Goal: Task Accomplishment & Management: Complete application form

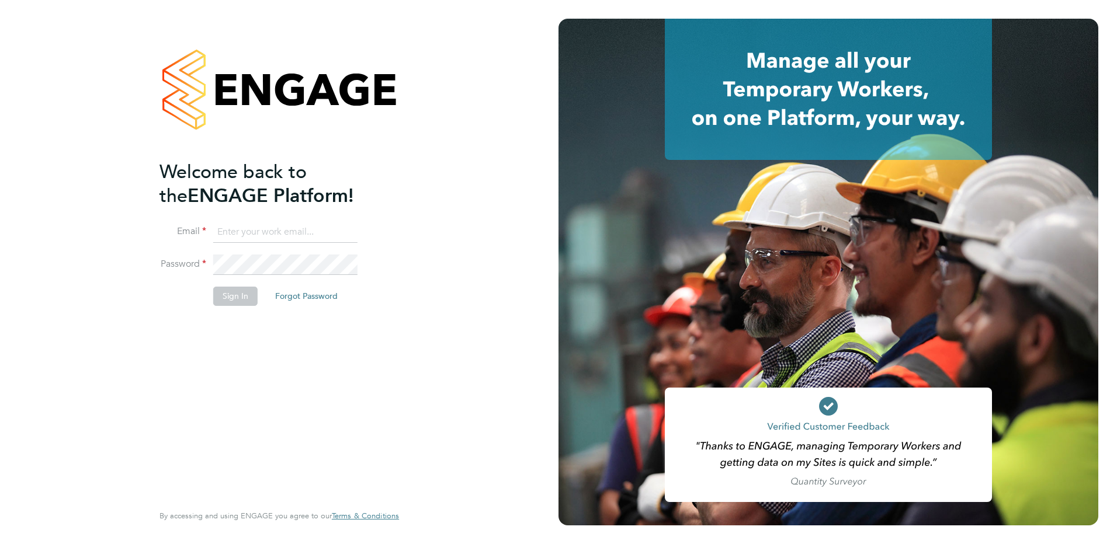
type input "[PERSON_NAME][EMAIL_ADDRESS][PERSON_NAME][DOMAIN_NAME]"
click at [238, 299] on button "Sign In" at bounding box center [235, 296] width 44 height 19
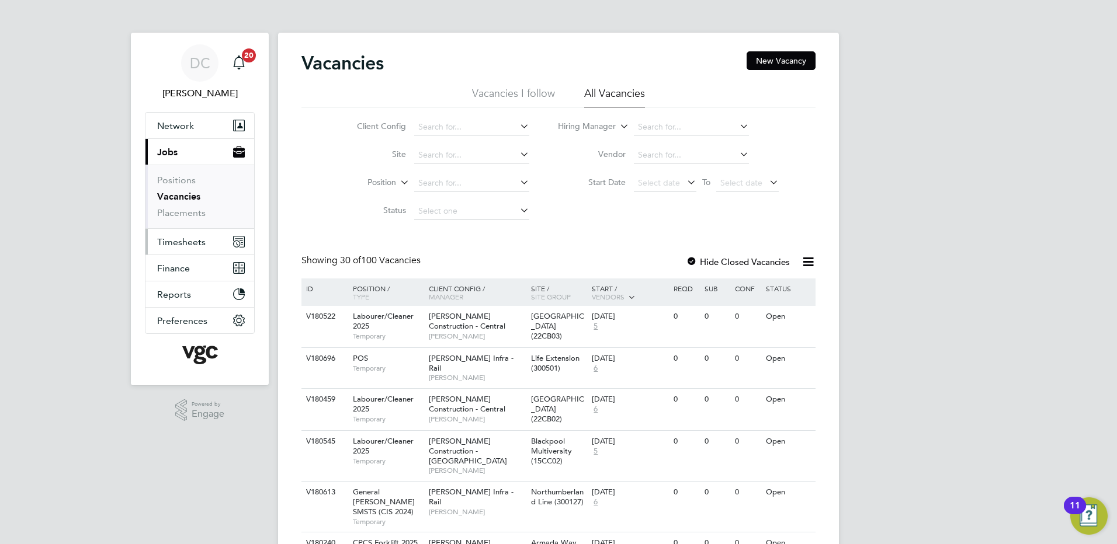
click at [196, 241] on span "Timesheets" at bounding box center [181, 242] width 48 height 11
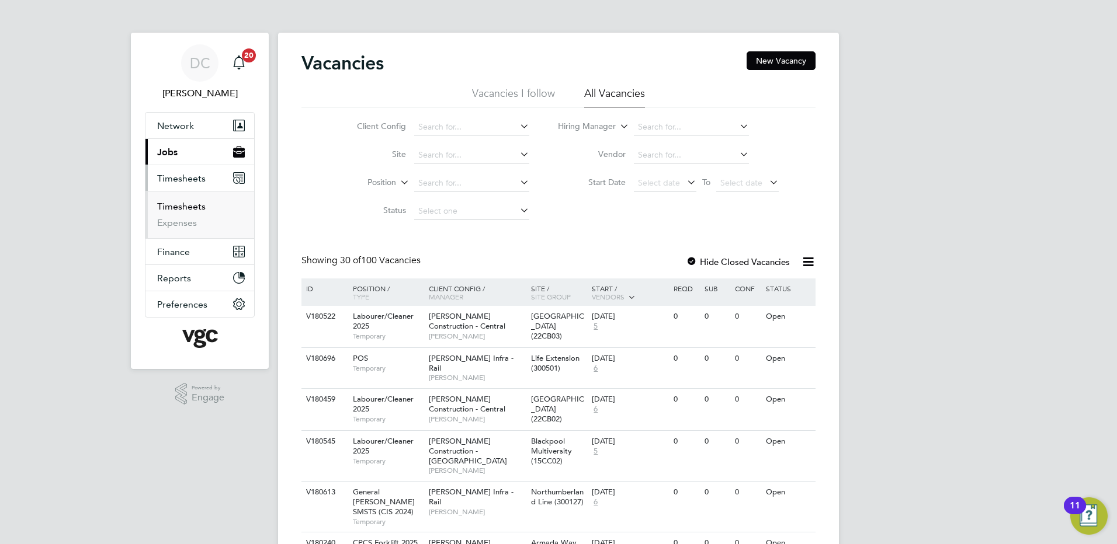
click at [188, 207] on link "Timesheets" at bounding box center [181, 206] width 48 height 11
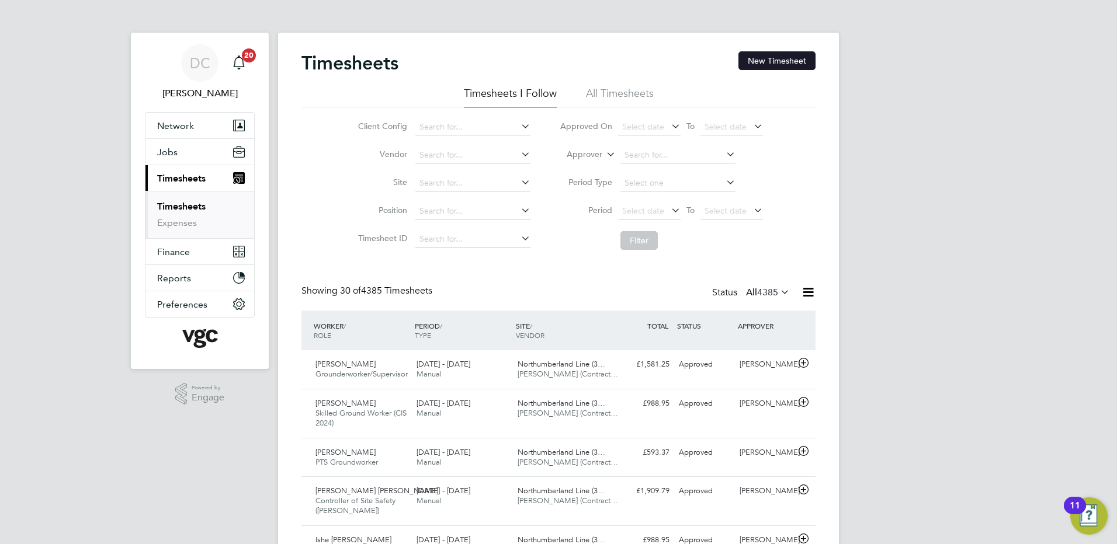
click at [758, 58] on button "New Timesheet" at bounding box center [776, 60] width 77 height 19
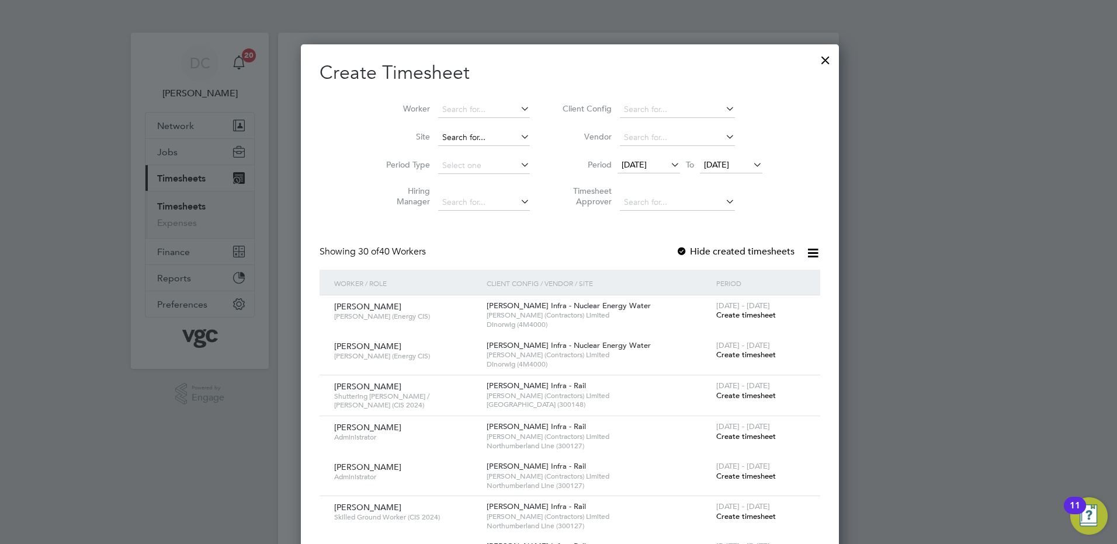
click at [462, 136] on input at bounding box center [484, 138] width 92 height 16
click at [469, 150] on b "Workington" at bounding box center [453, 153] width 46 height 10
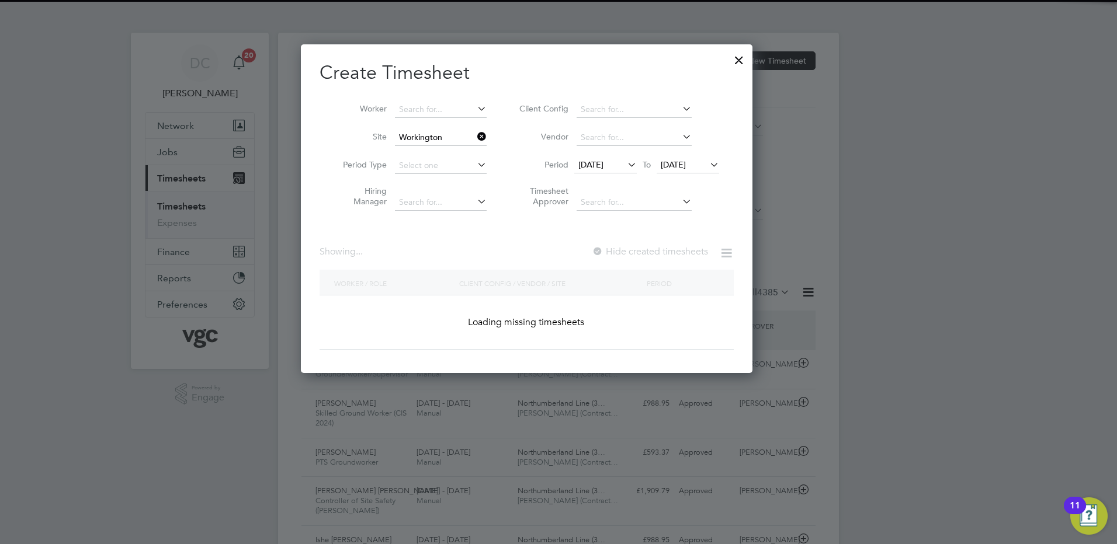
type input "Workington Innovation Centre (40CA09)"
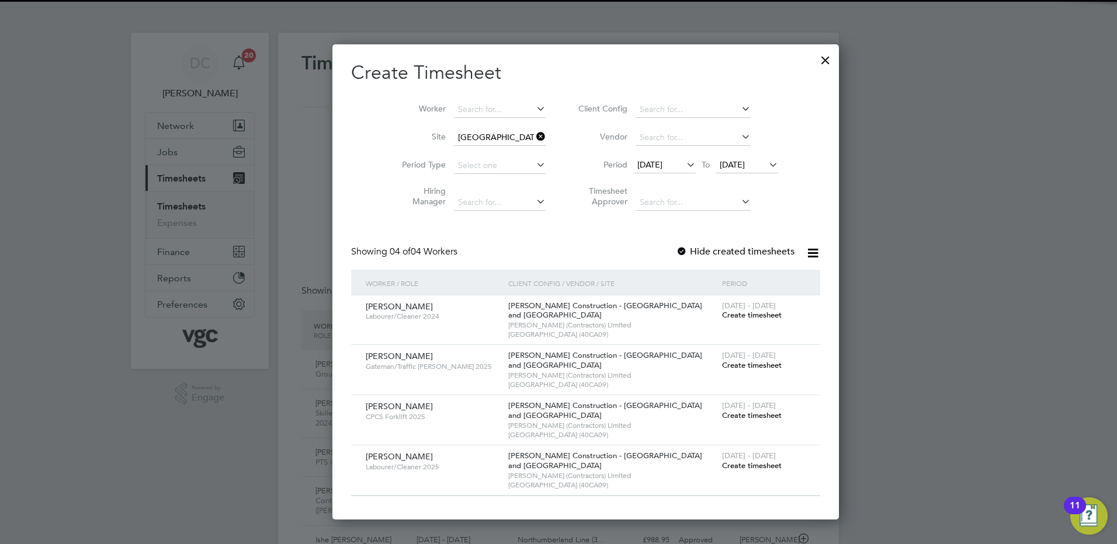
click at [640, 163] on span "16 Sep 2025" at bounding box center [649, 164] width 25 height 11
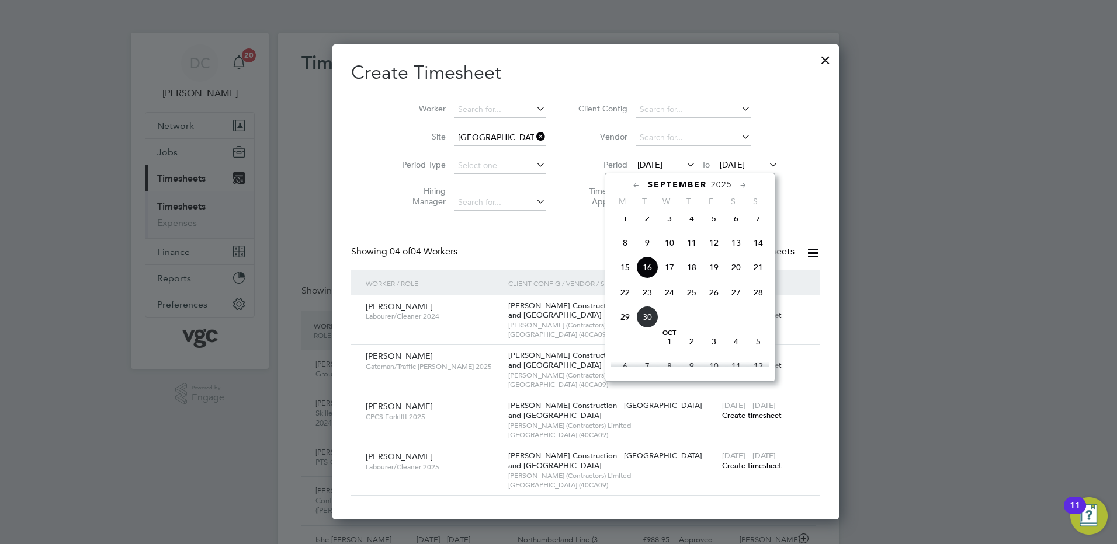
click at [736, 277] on span "20" at bounding box center [736, 267] width 22 height 22
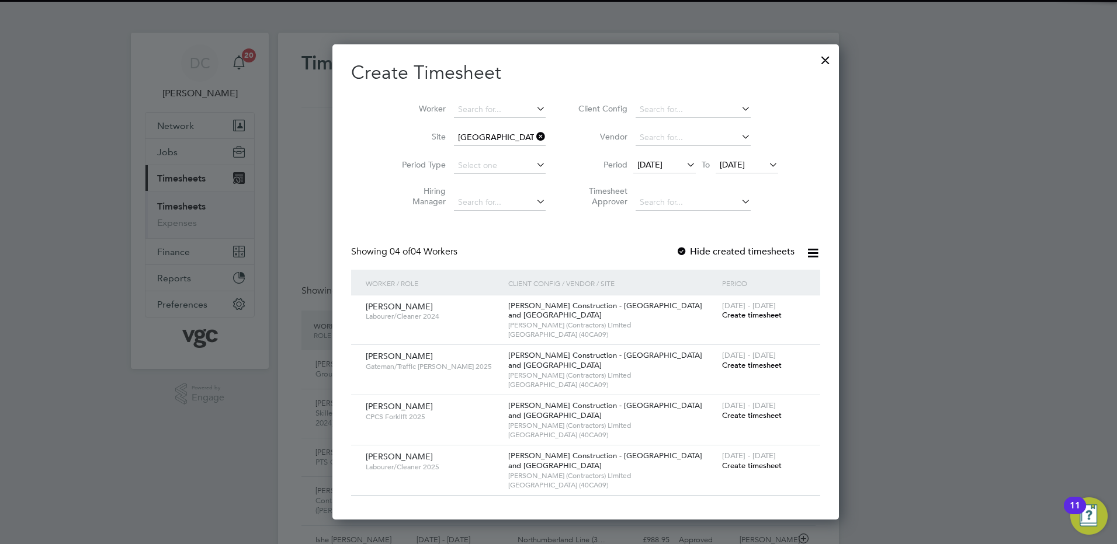
click at [720, 161] on span "23 Sep 2025" at bounding box center [732, 164] width 25 height 11
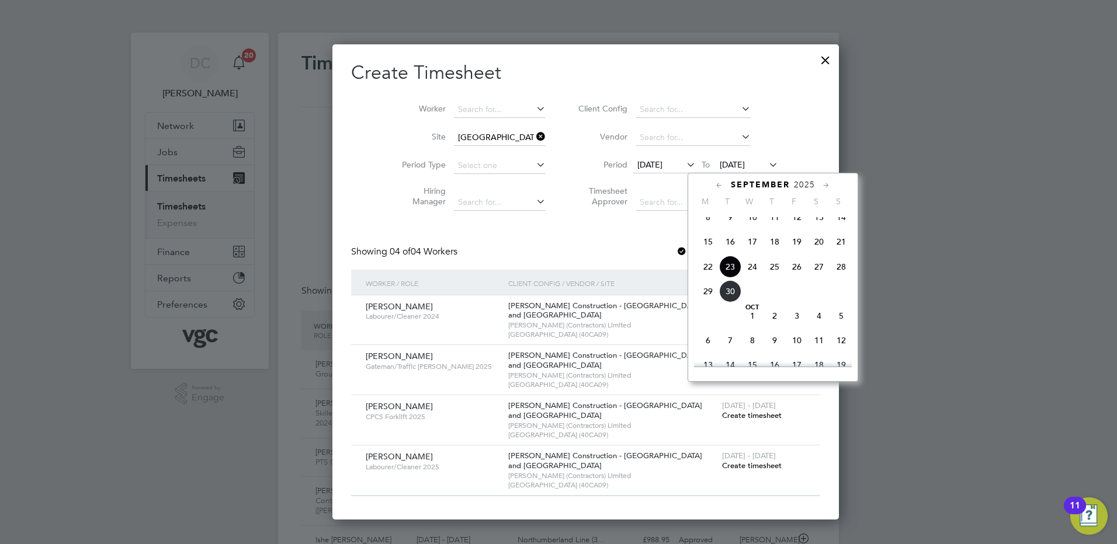
click at [799, 276] on span "26" at bounding box center [797, 267] width 22 height 22
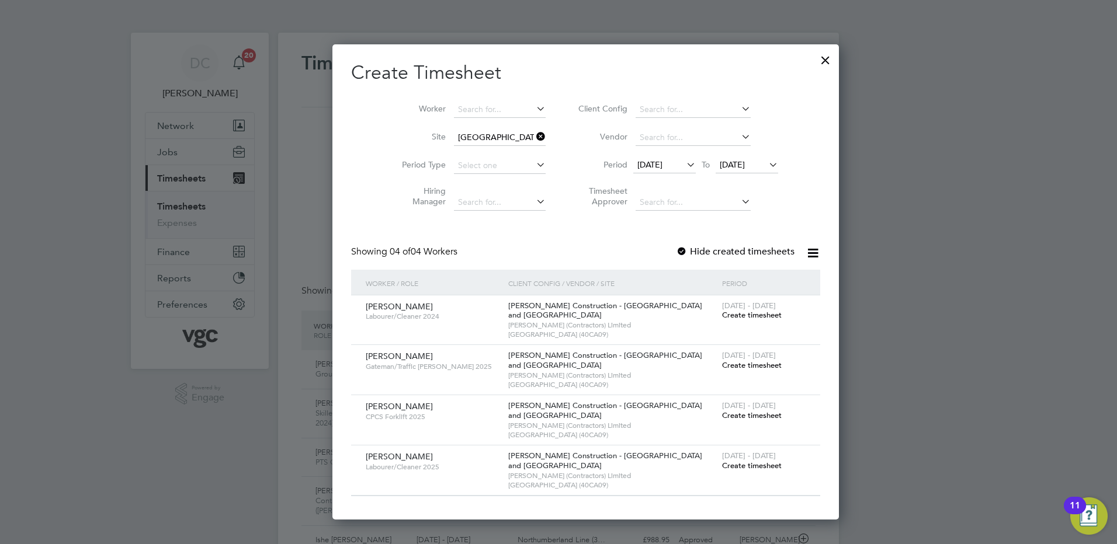
click at [724, 315] on span "Create timesheet" at bounding box center [752, 315] width 60 height 10
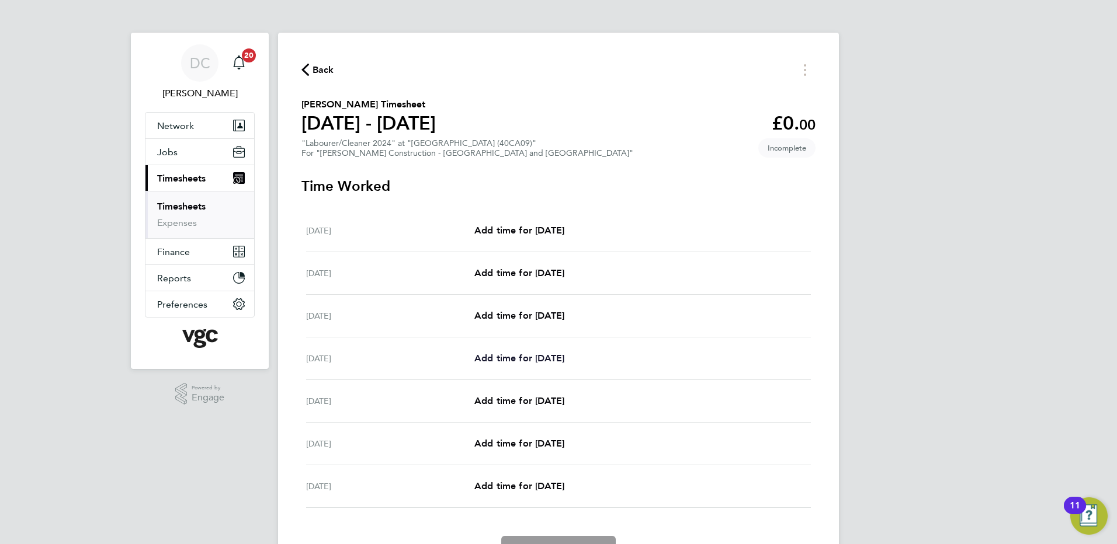
click at [547, 353] on span "Add time for Tue 23 Sep" at bounding box center [519, 358] width 90 height 11
select select "30"
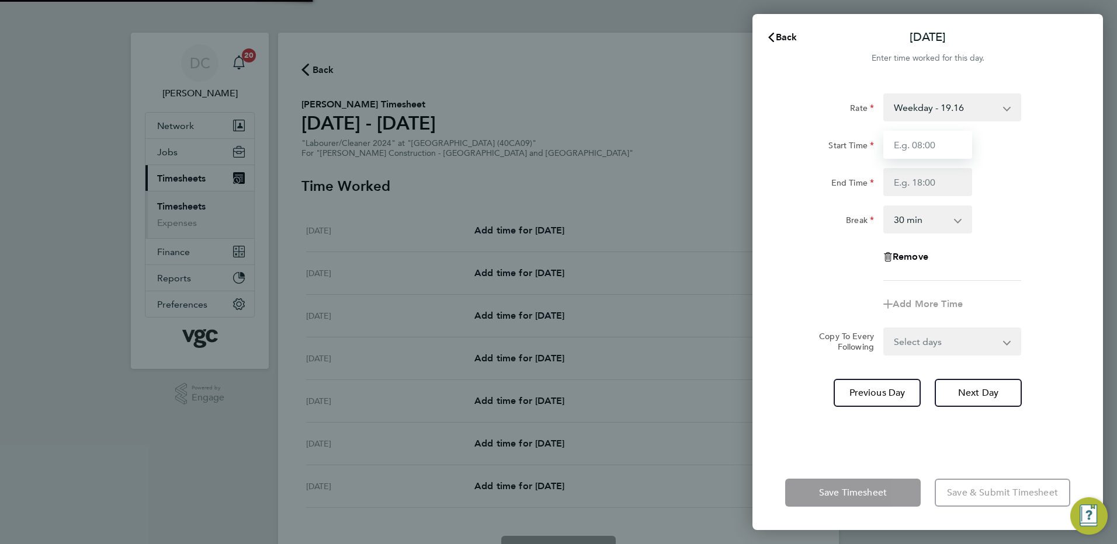
click at [911, 154] on input "Start Time" at bounding box center [927, 145] width 89 height 28
type input "07:30"
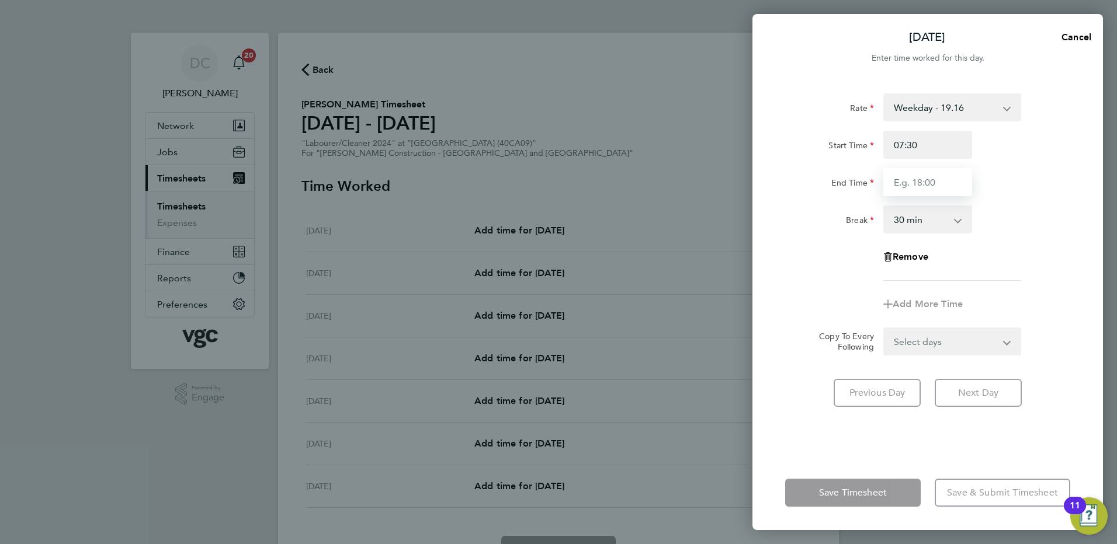
click at [910, 193] on input "End Time" at bounding box center [927, 182] width 89 height 28
type input "09:30"
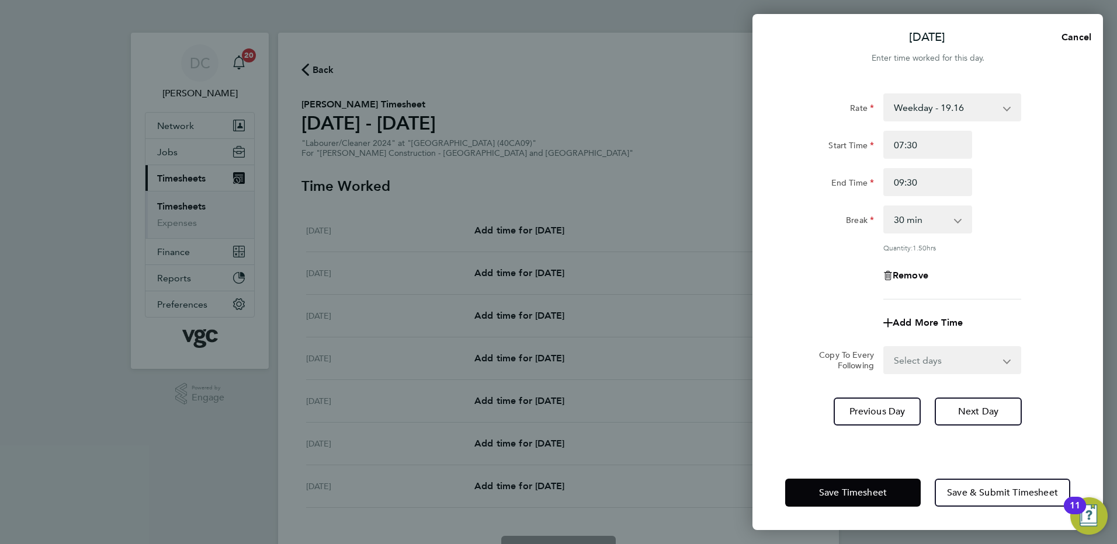
click at [1017, 258] on div "Rate Weekday - 19.16 Overtime - 27.81 Overtime - 36.21 Start Time 07:30 End Tim…" at bounding box center [927, 196] width 285 height 206
click at [931, 219] on select "0 min 15 min 30 min 45 min 60 min 75 min 90 min" at bounding box center [920, 220] width 72 height 26
select select "0"
click at [884, 207] on select "0 min 15 min 30 min 45 min 60 min 75 min 90 min" at bounding box center [920, 220] width 72 height 26
click at [1021, 292] on div "Rate Weekday - 19.16 Overtime - 27.81 Overtime - 36.21 Start Time 07:30 End Tim…" at bounding box center [927, 196] width 285 height 206
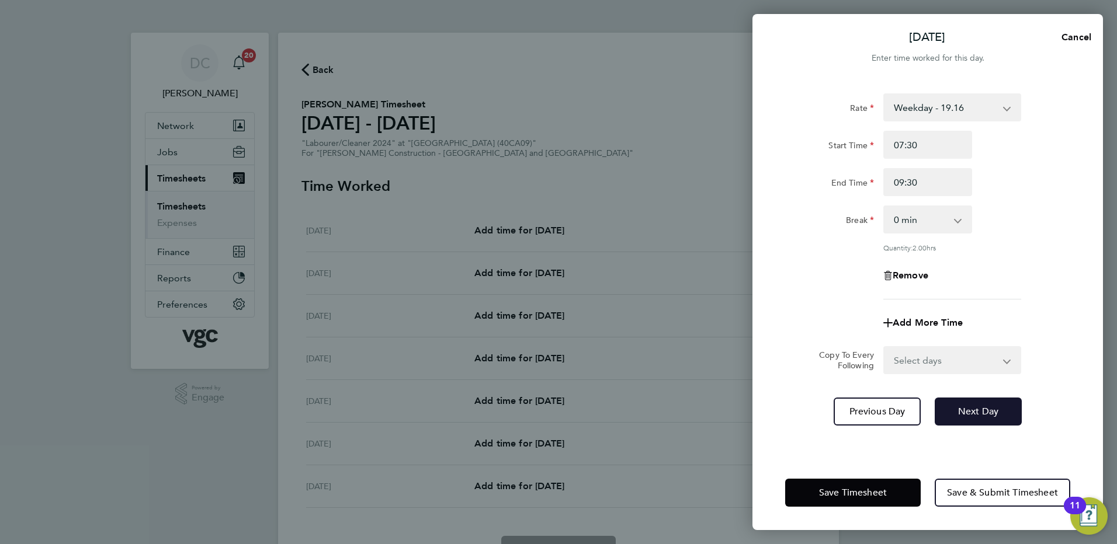
click at [988, 410] on span "Next Day" at bounding box center [978, 412] width 40 height 12
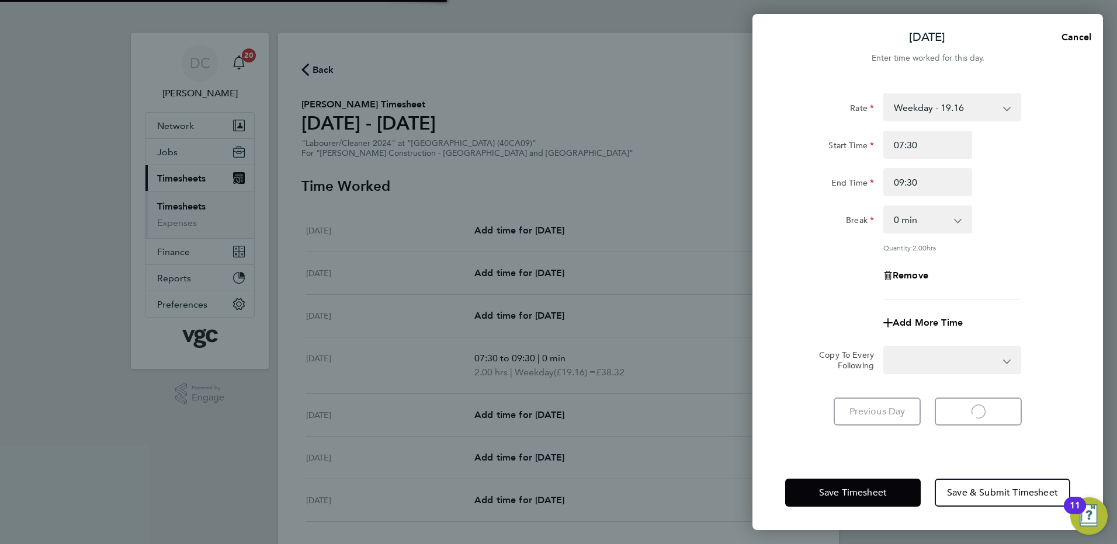
select select "30"
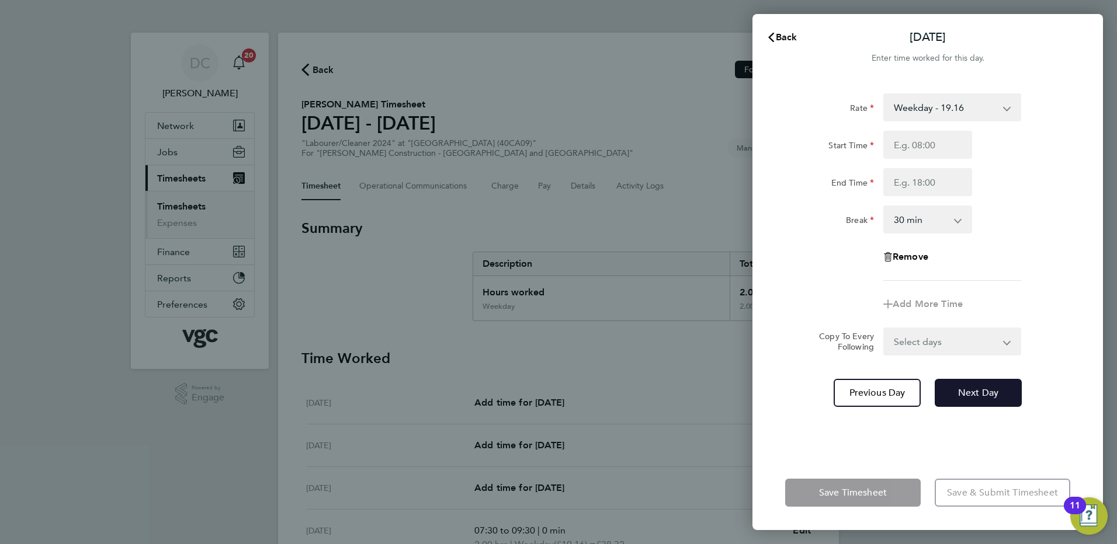
click at [973, 391] on span "Next Day" at bounding box center [978, 393] width 40 height 12
select select "30"
click at [913, 145] on input "Start Time" at bounding box center [927, 145] width 89 height 28
type input "07:30"
type input "09:30"
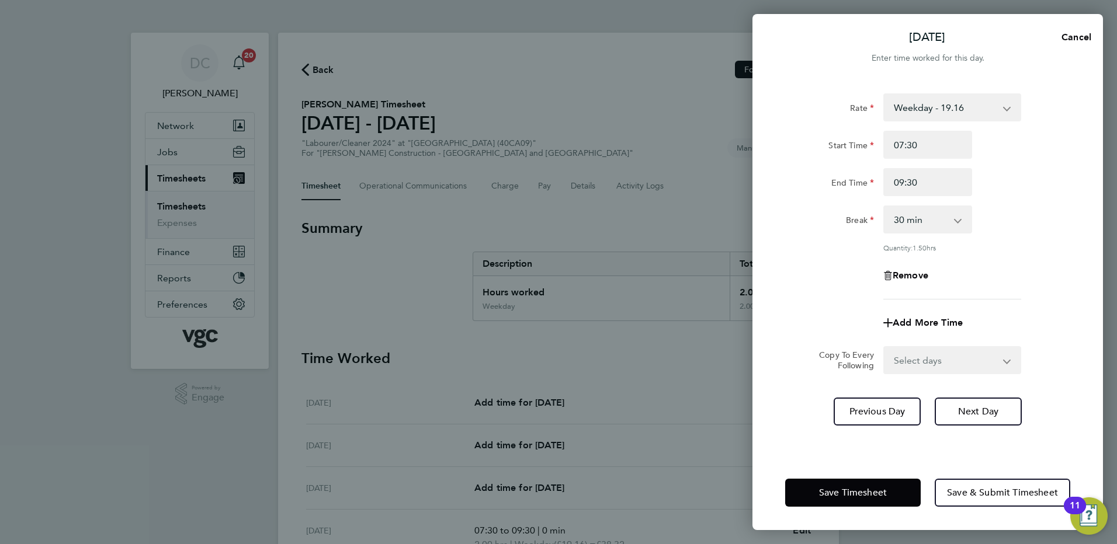
click at [786, 258] on div "Rate Weekday - 19.16 Overtime - 27.81 Overtime - 36.21 Start Time 07:30 End Tim…" at bounding box center [927, 196] width 285 height 206
click at [930, 220] on select "0 min 15 min 30 min 45 min 60 min 75 min 90 min" at bounding box center [920, 220] width 72 height 26
select select "0"
click at [884, 207] on select "0 min 15 min 30 min 45 min 60 min 75 min 90 min" at bounding box center [920, 220] width 72 height 26
click at [981, 275] on div "Remove" at bounding box center [927, 276] width 294 height 28
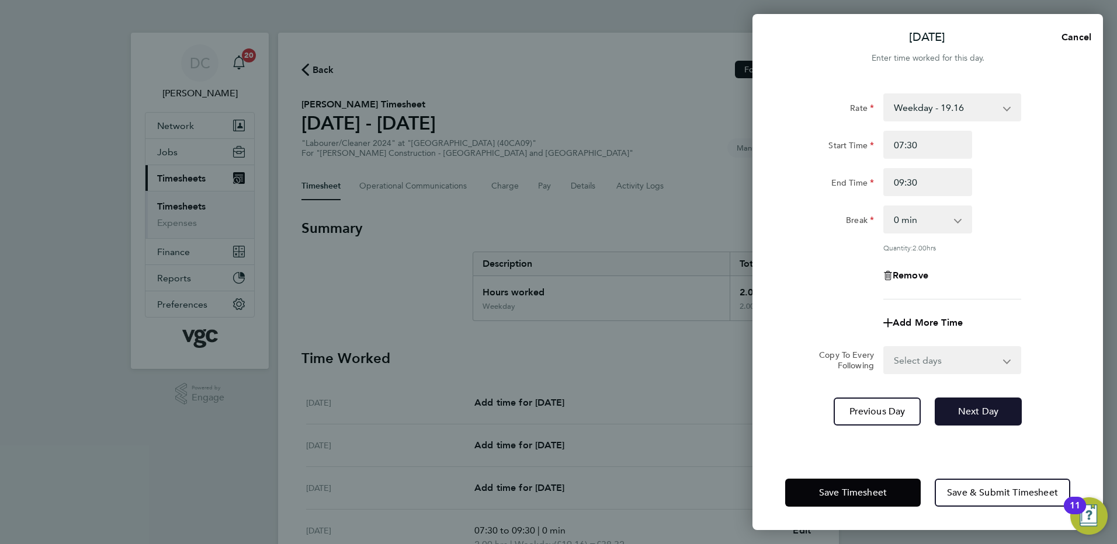
click at [966, 418] on button "Next Day" at bounding box center [978, 412] width 87 height 28
select select "30"
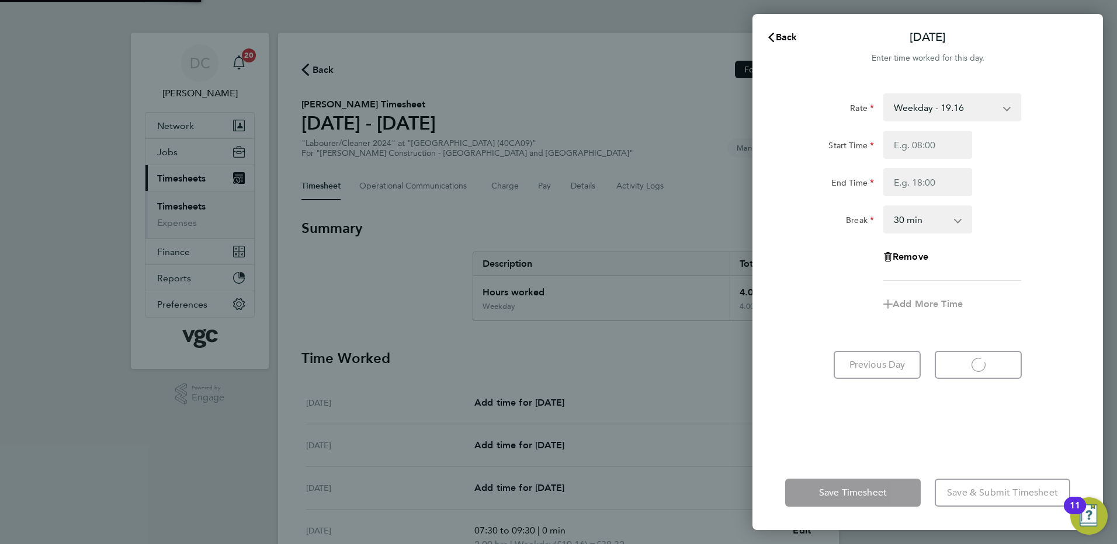
select select "30"
click at [788, 36] on span "Back" at bounding box center [787, 37] width 22 height 11
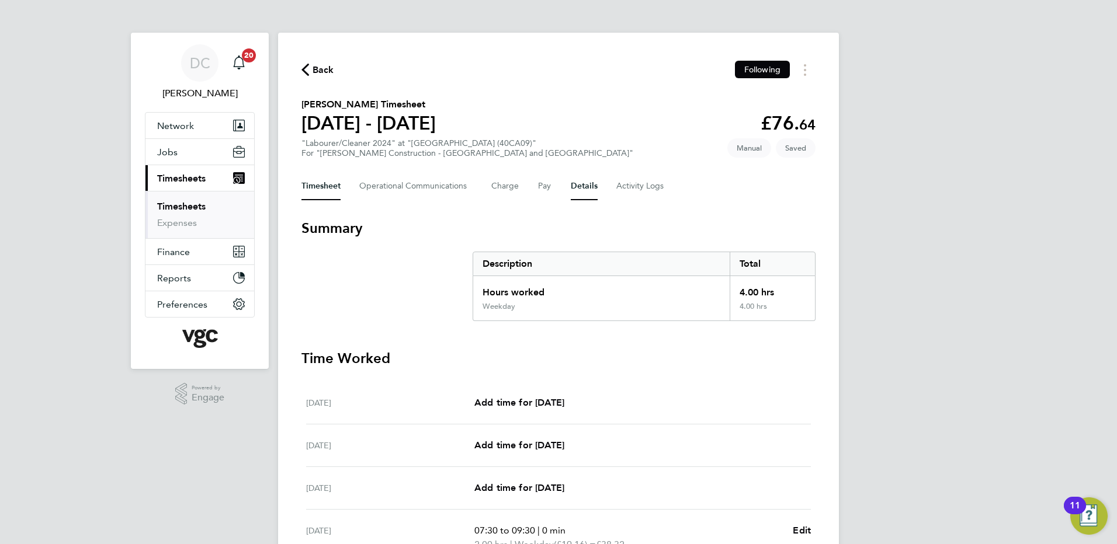
click at [578, 185] on button "Details" at bounding box center [584, 186] width 27 height 28
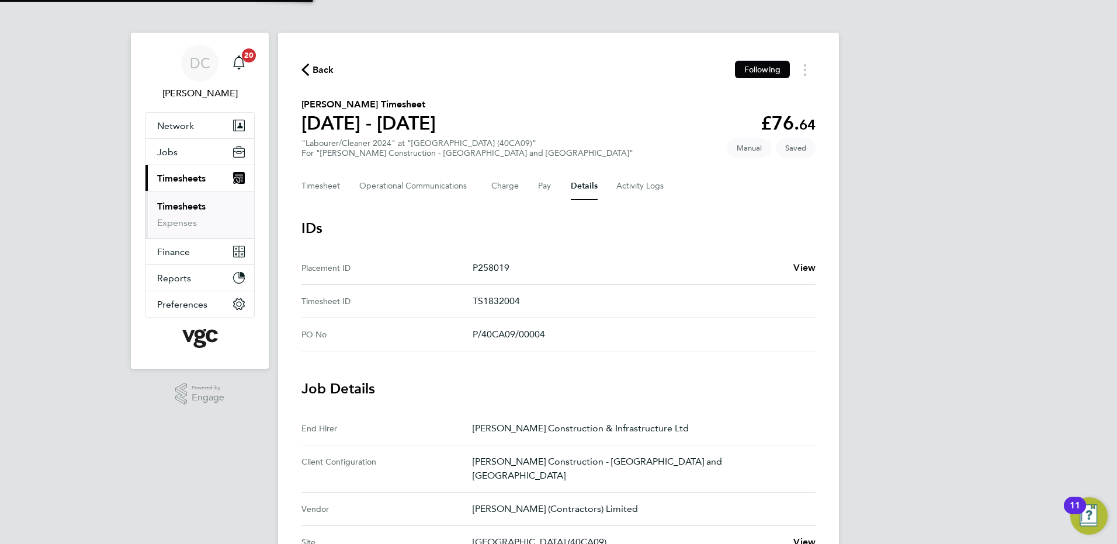
click at [922, 339] on div "DC Danny Carr Notifications 20 Applications: Network Team Members Businesses Si…" at bounding box center [558, 500] width 1117 height 1000
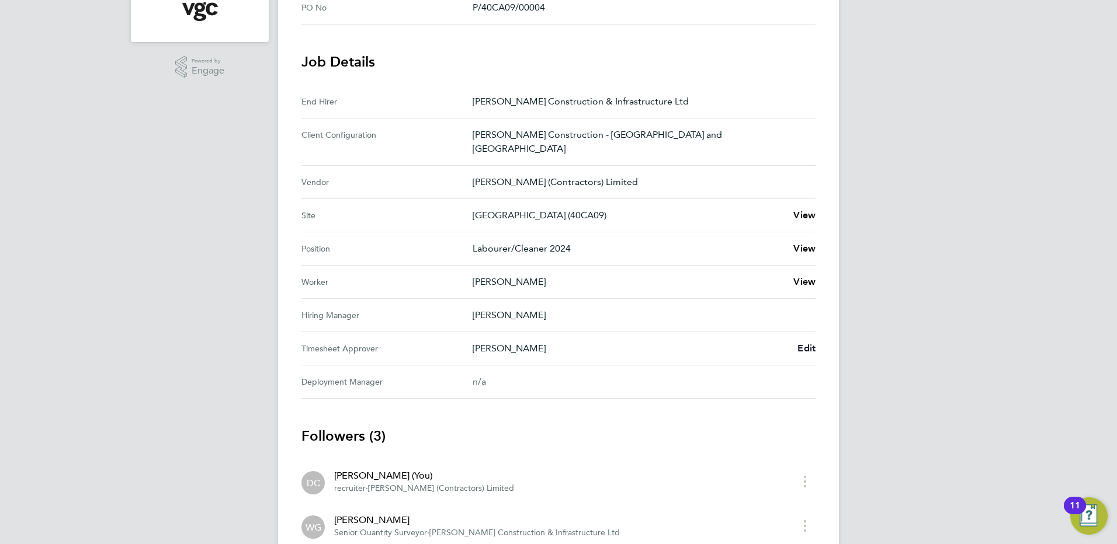
click at [806, 343] on span "Edit" at bounding box center [806, 348] width 18 height 11
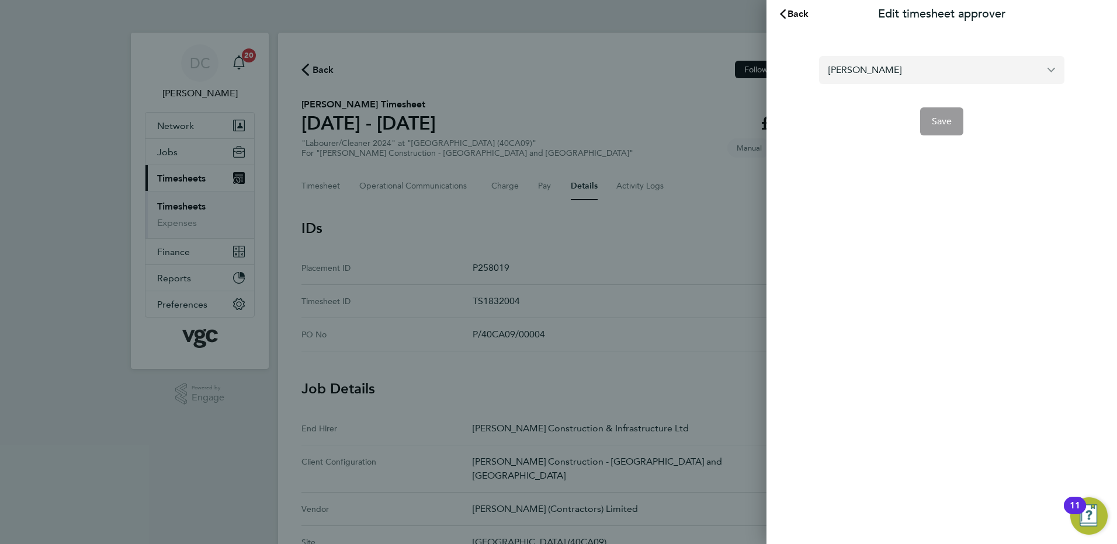
click at [884, 65] on input "Rob Fowler" at bounding box center [941, 69] width 245 height 27
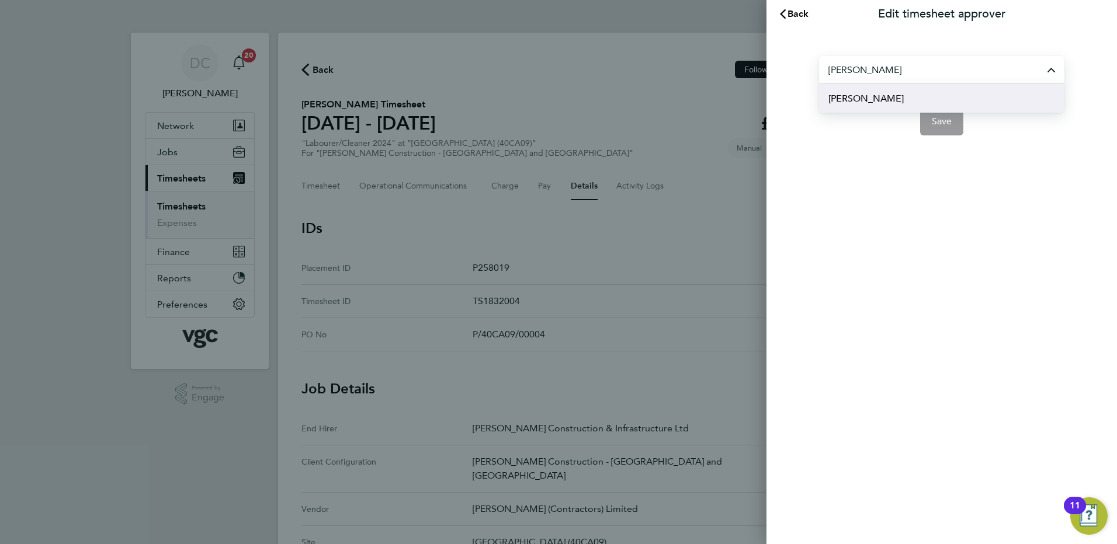
click at [875, 94] on span "Gary Irving" at bounding box center [865, 99] width 75 height 14
type input "Gary Irving"
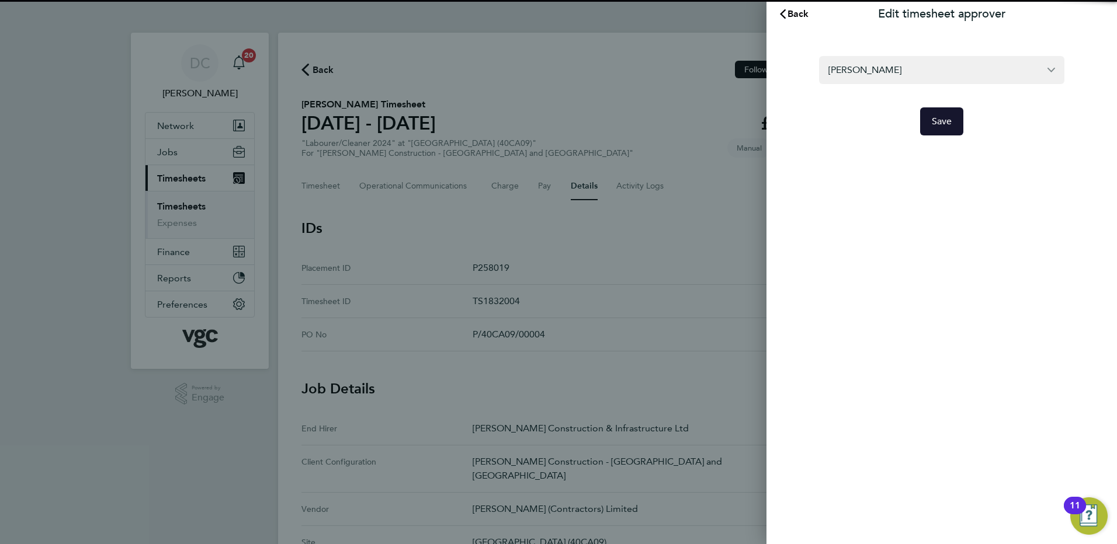
click at [939, 119] on span "Save" at bounding box center [942, 122] width 20 height 12
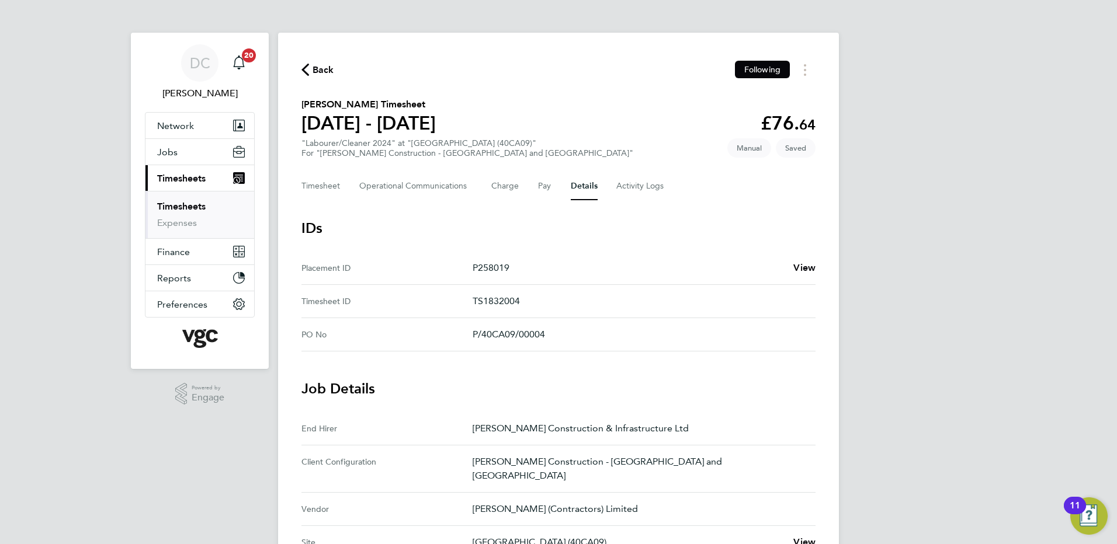
click at [924, 242] on div "DC Danny Carr Notifications 20 Applications: Network Team Members Businesses Si…" at bounding box center [558, 500] width 1117 height 1000
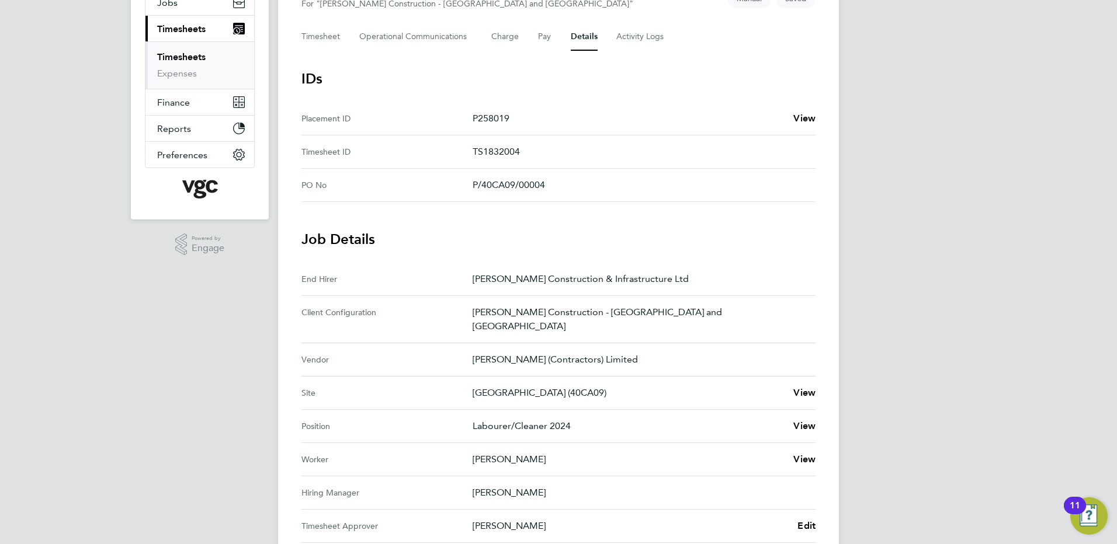
scroll to position [140, 0]
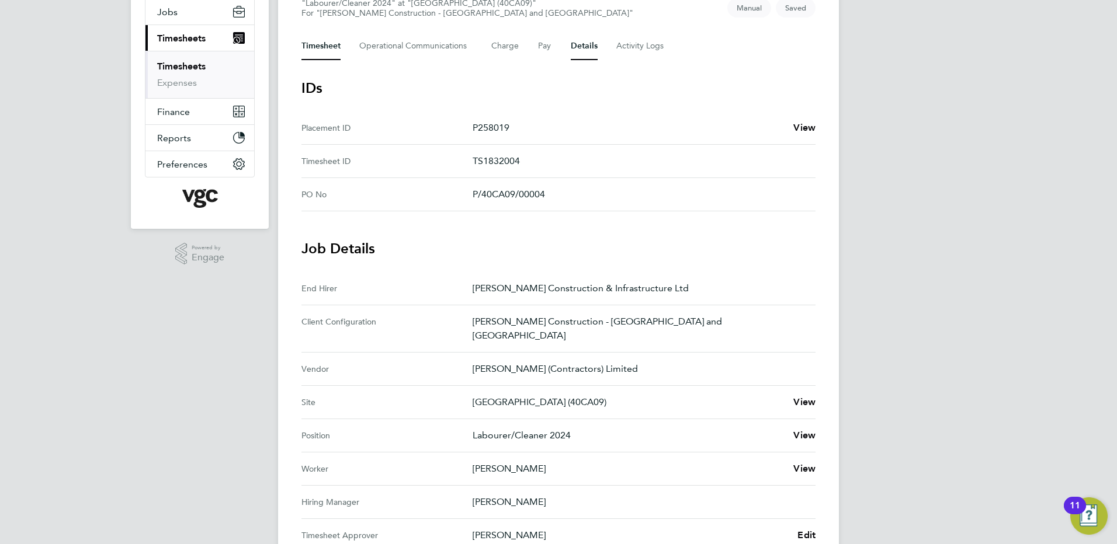
click at [316, 47] on button "Timesheet" at bounding box center [320, 46] width 39 height 28
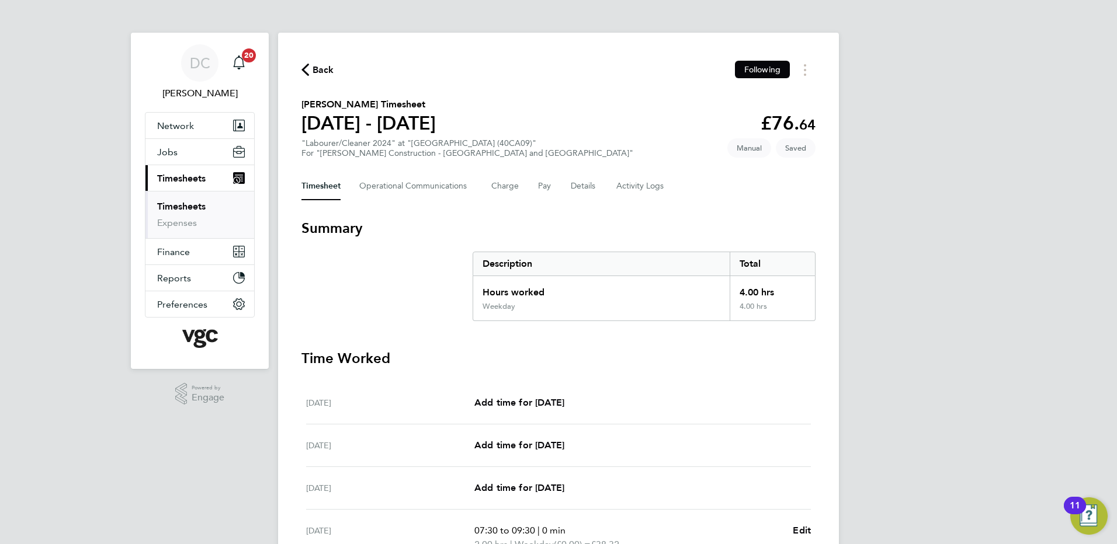
click at [934, 332] on div "DC Danny Carr Notifications 20 Applications: Network Team Members Businesses Si…" at bounding box center [558, 405] width 1117 height 811
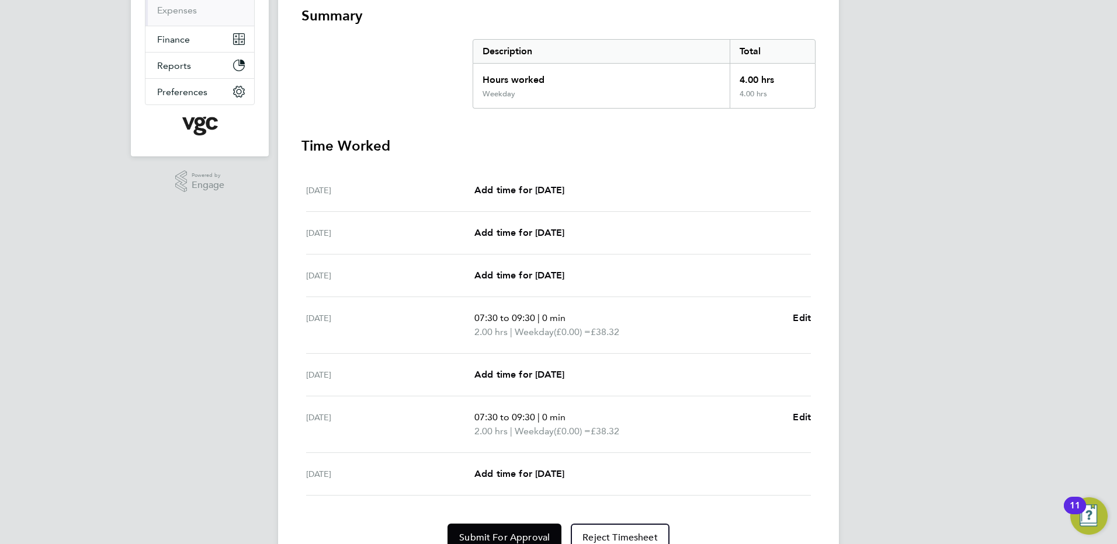
scroll to position [267, 0]
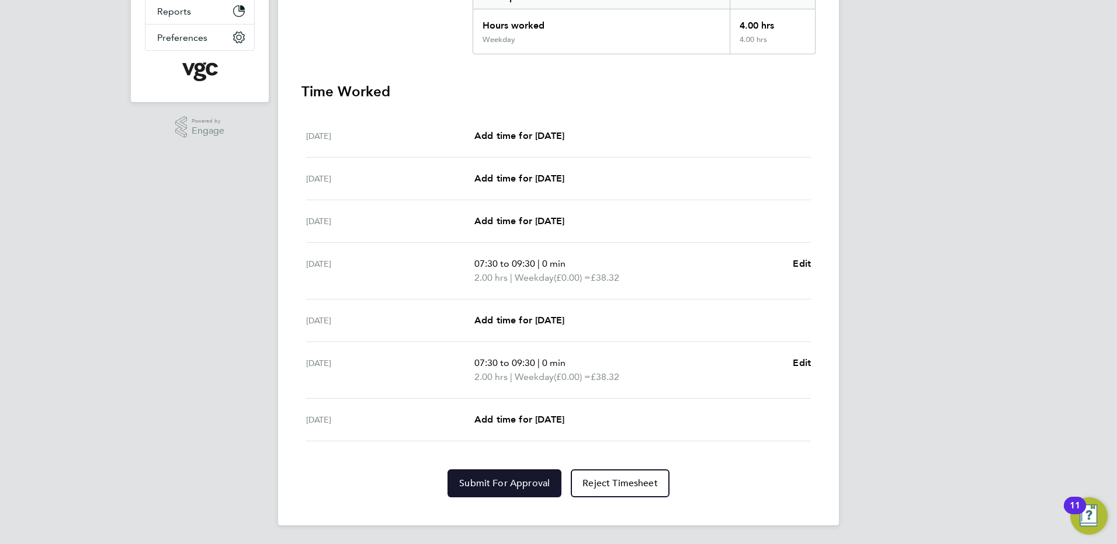
click at [523, 483] on span "Submit For Approval" at bounding box center [504, 484] width 91 height 12
click at [1029, 425] on div "DC Danny Carr Notifications 20 Applications: Network Team Members Businesses Si…" at bounding box center [558, 138] width 1117 height 811
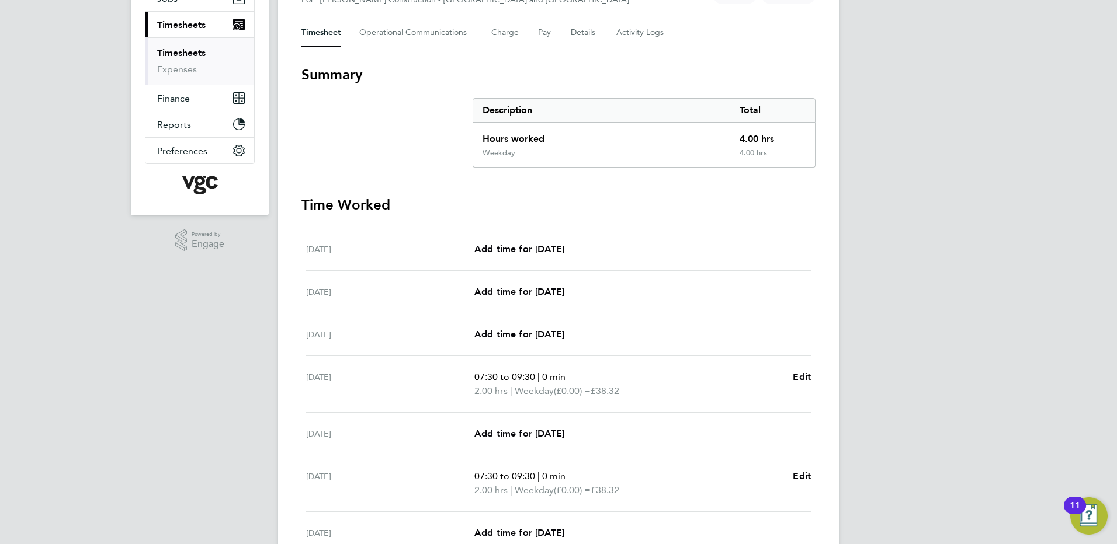
scroll to position [0, 0]
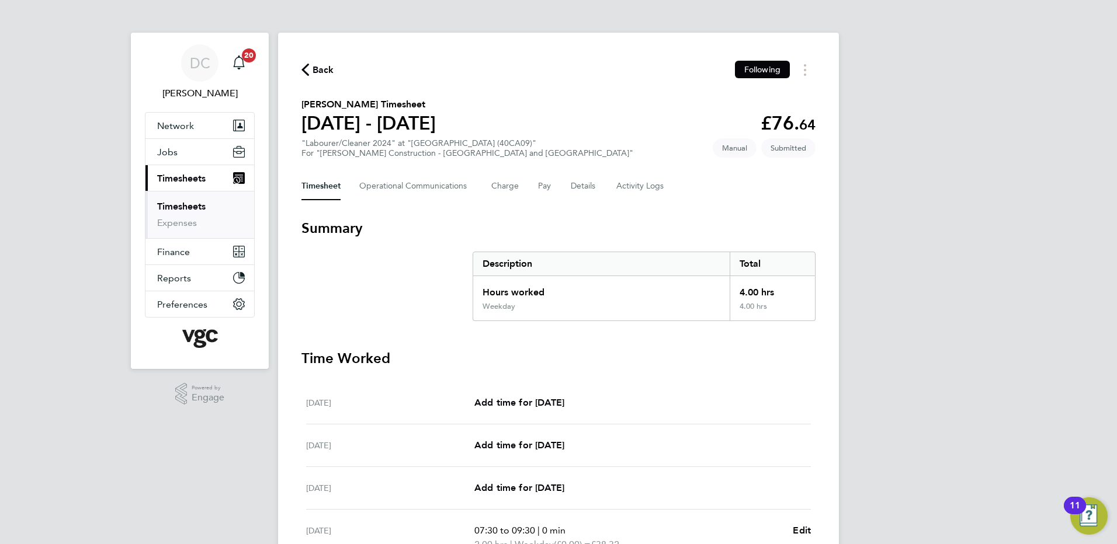
click at [321, 68] on span "Back" at bounding box center [324, 70] width 22 height 14
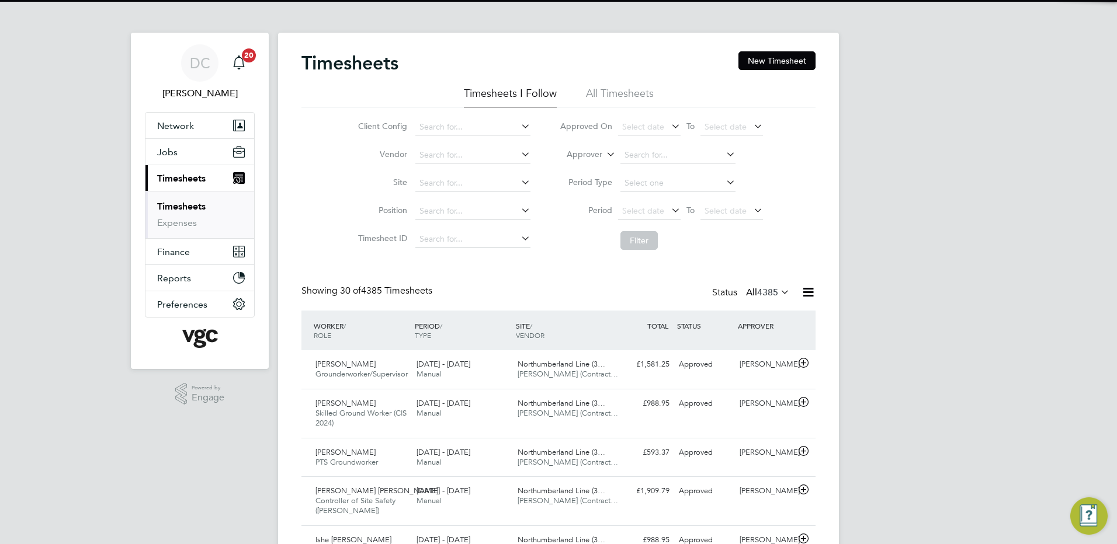
scroll to position [30, 102]
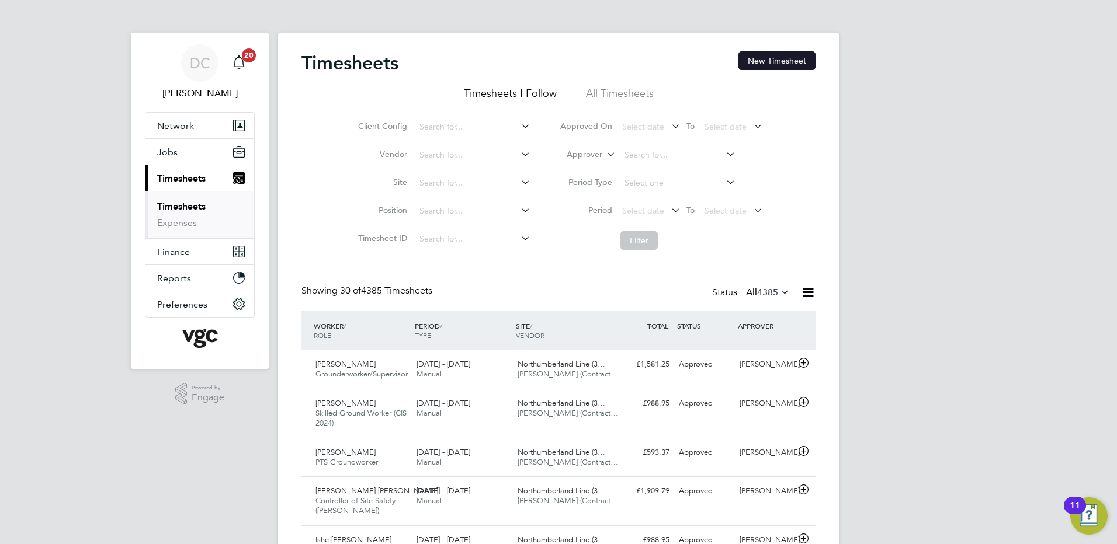
click at [773, 57] on button "New Timesheet" at bounding box center [776, 60] width 77 height 19
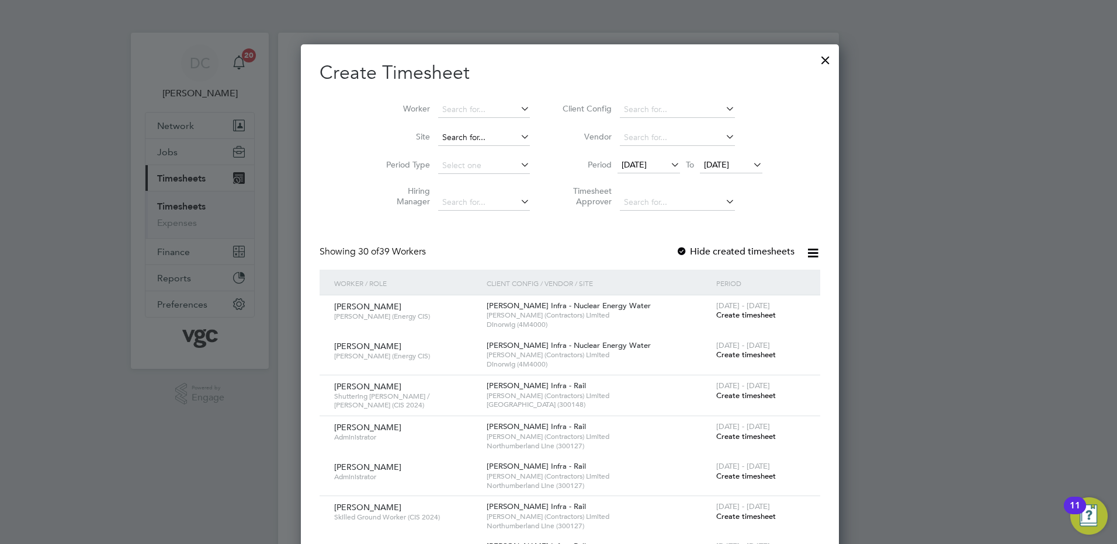
click at [448, 140] on input at bounding box center [484, 138] width 92 height 16
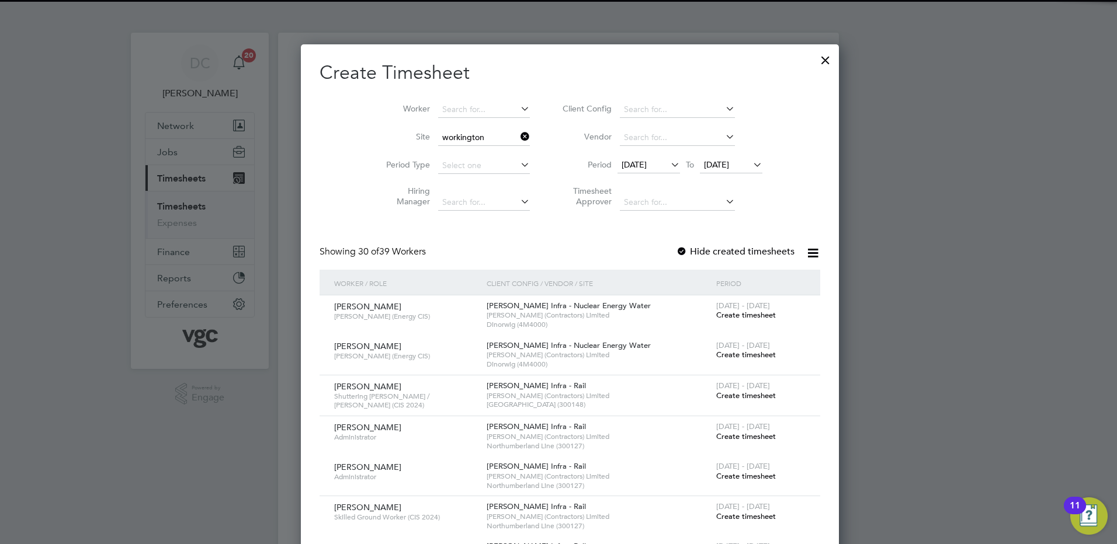
click at [462, 154] on b "Workington" at bounding box center [453, 153] width 46 height 10
type input "Workington Innovation Centre (40CA09)"
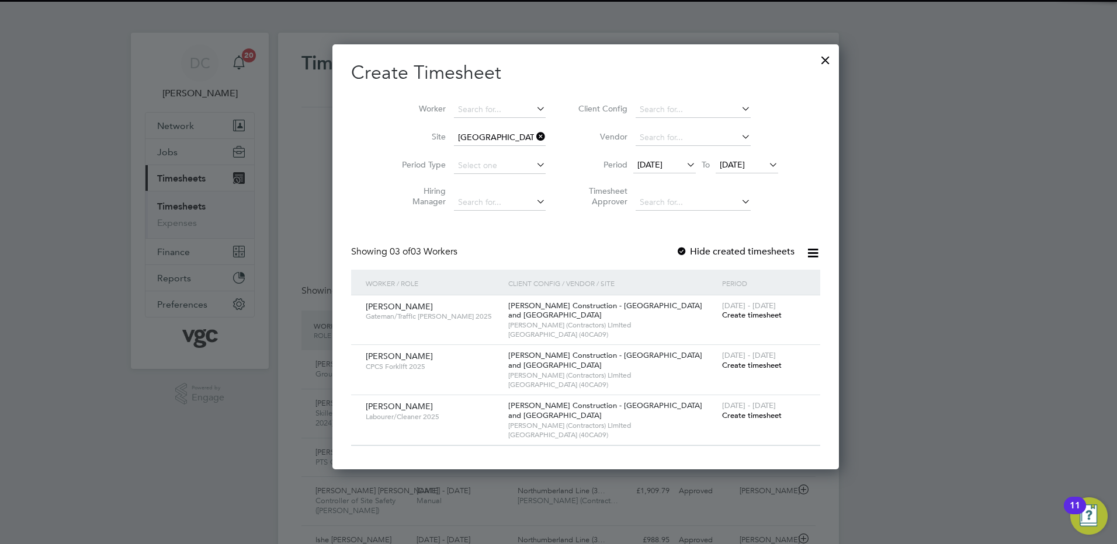
click at [637, 168] on span "16 Sep 2025" at bounding box center [649, 164] width 25 height 11
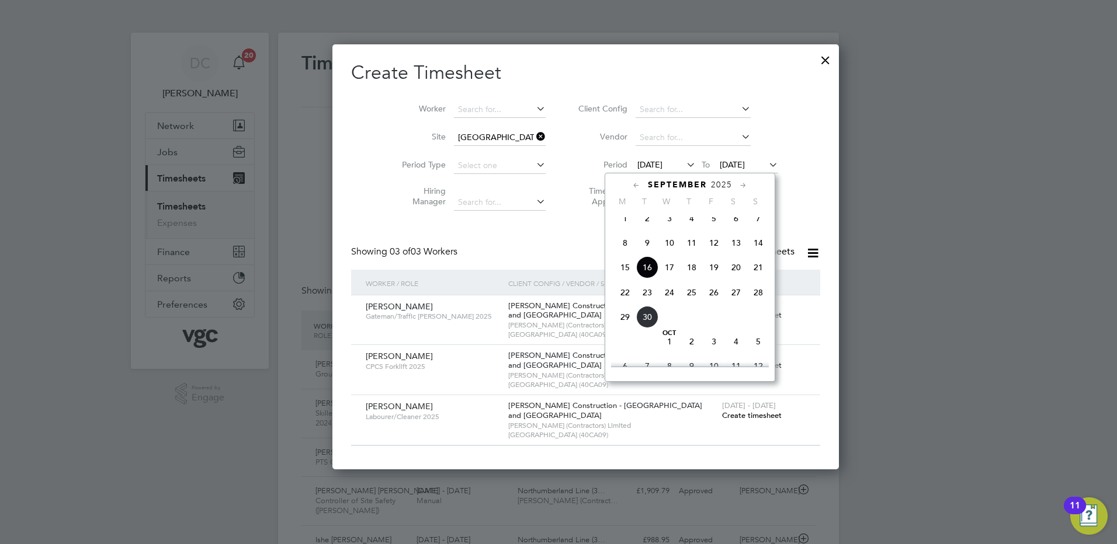
click at [737, 279] on span "20" at bounding box center [736, 267] width 22 height 22
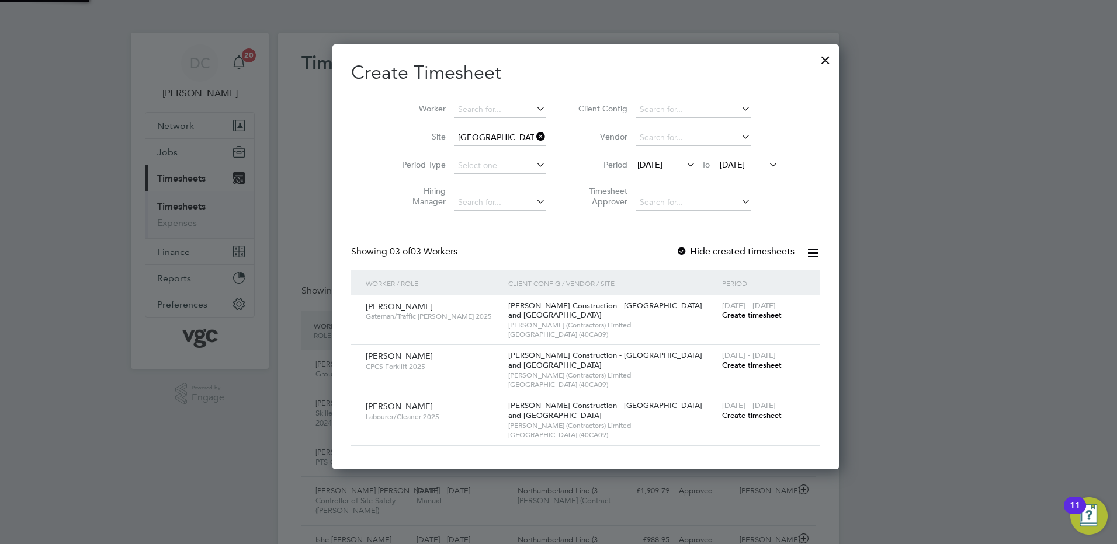
click at [716, 171] on span "23 Sep 2025" at bounding box center [747, 166] width 63 height 16
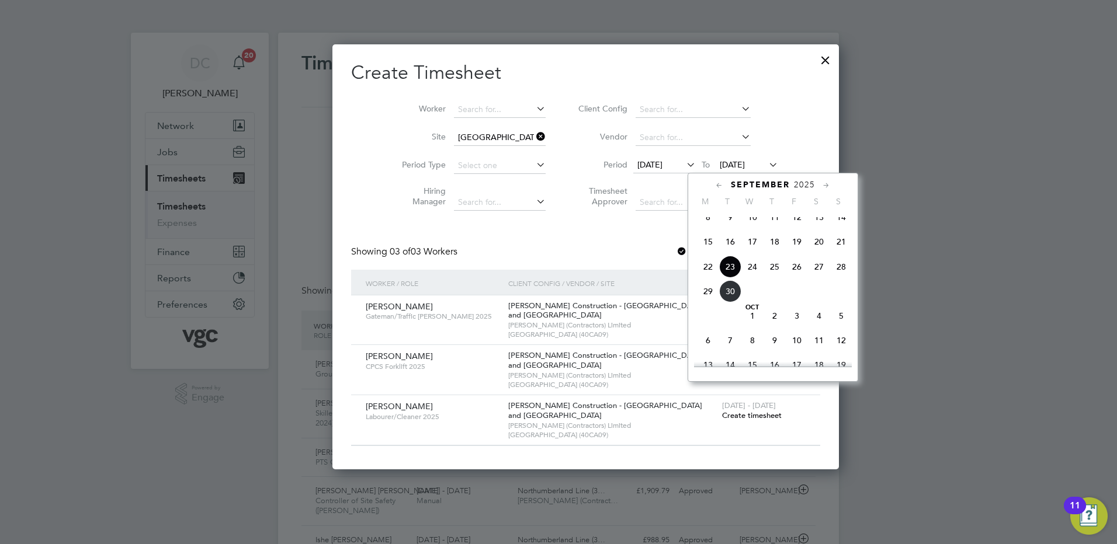
click at [796, 278] on span "26" at bounding box center [797, 267] width 22 height 22
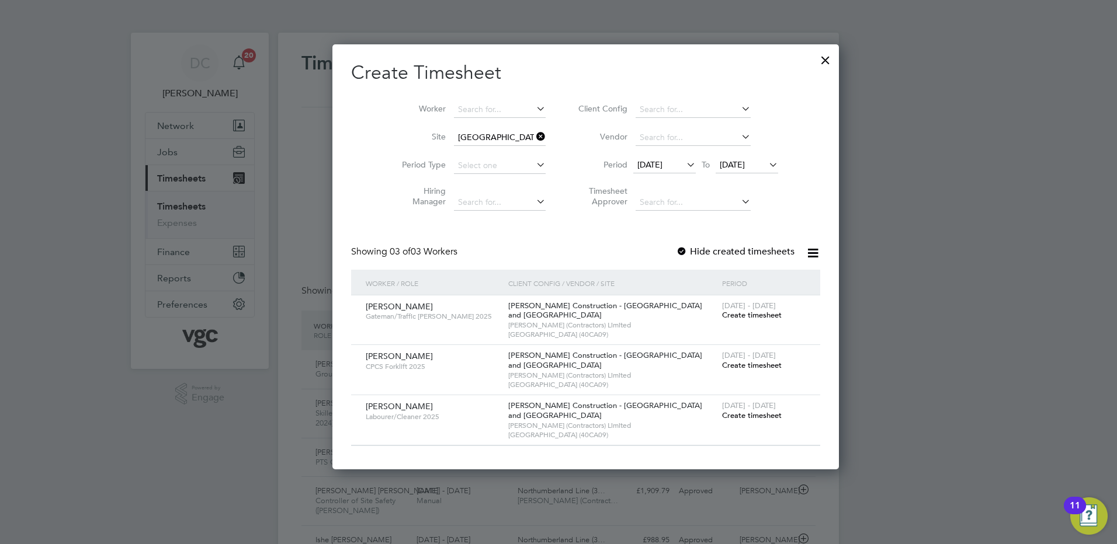
click at [722, 361] on span "Create timesheet" at bounding box center [752, 365] width 60 height 10
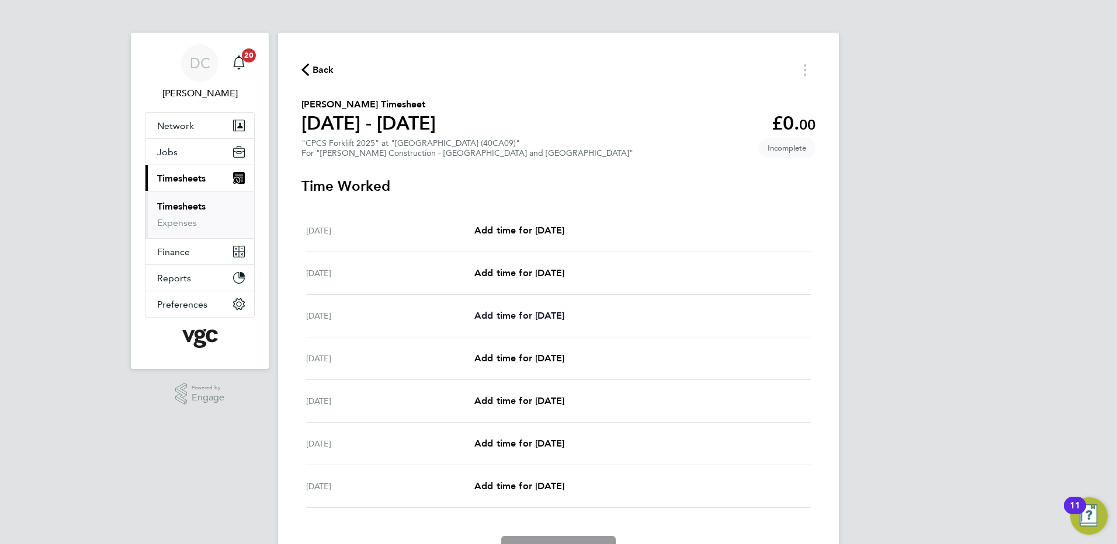
click at [524, 317] on span "Add time for Mon 22 Sep" at bounding box center [519, 315] width 90 height 11
select select "30"
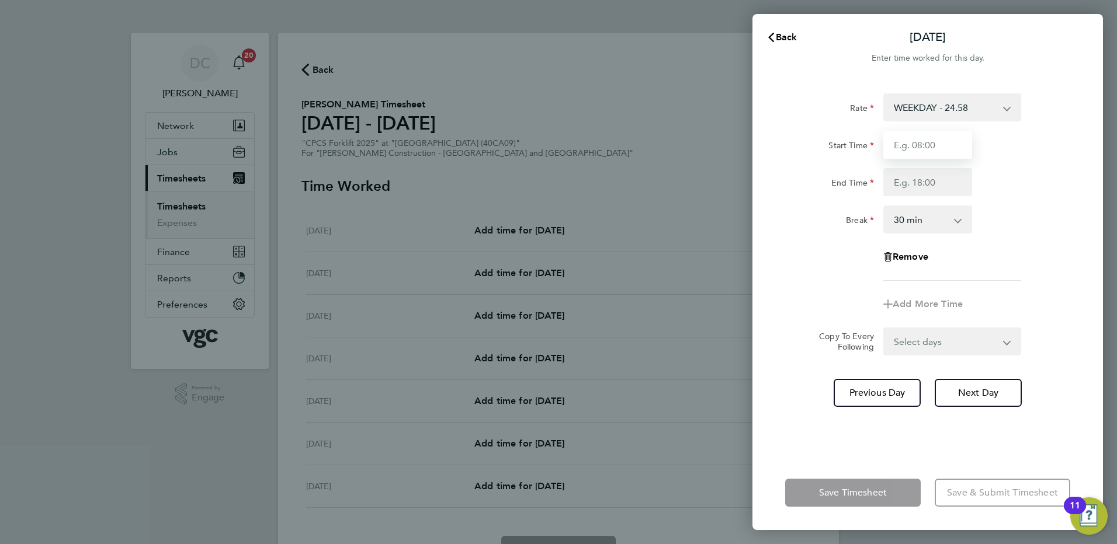
click at [924, 147] on input "Start Time" at bounding box center [927, 145] width 89 height 28
type input "07:30"
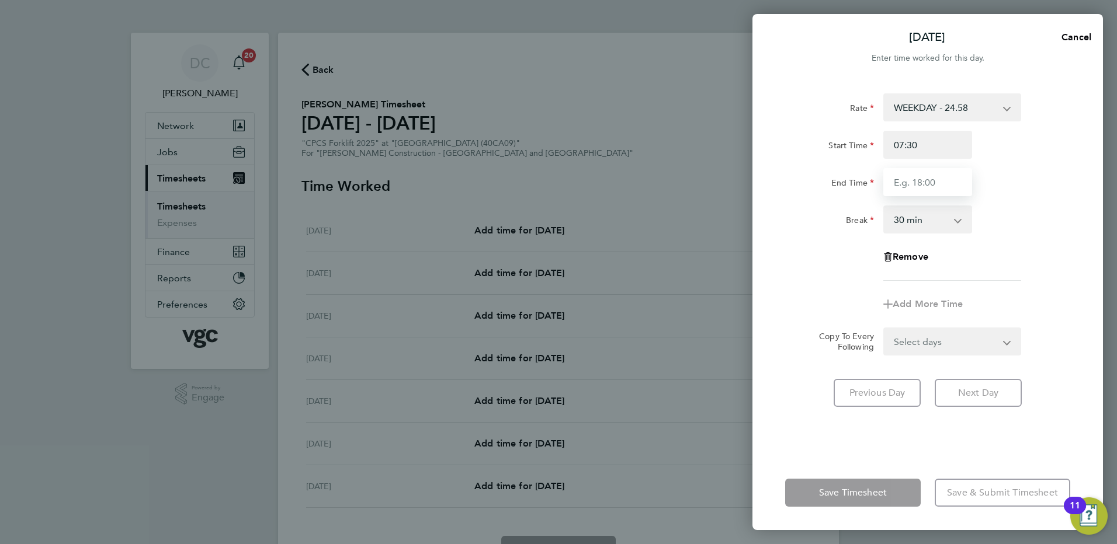
click at [923, 186] on input "End Time" at bounding box center [927, 182] width 89 height 28
type input "17:00"
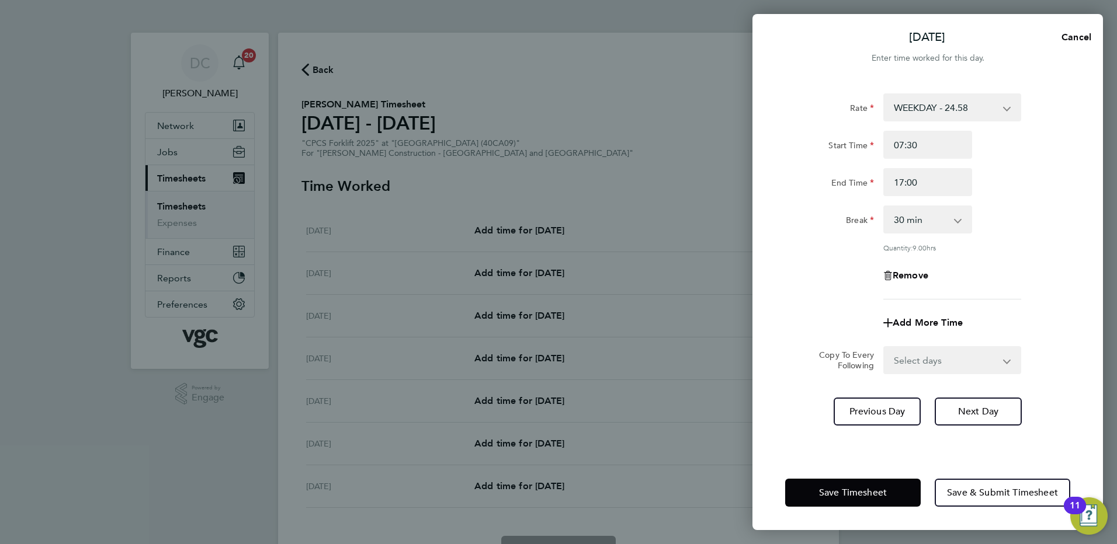
click at [995, 264] on div "Remove" at bounding box center [927, 276] width 294 height 28
click at [924, 317] on span "Add More Time" at bounding box center [928, 322] width 70 height 11
select select "null"
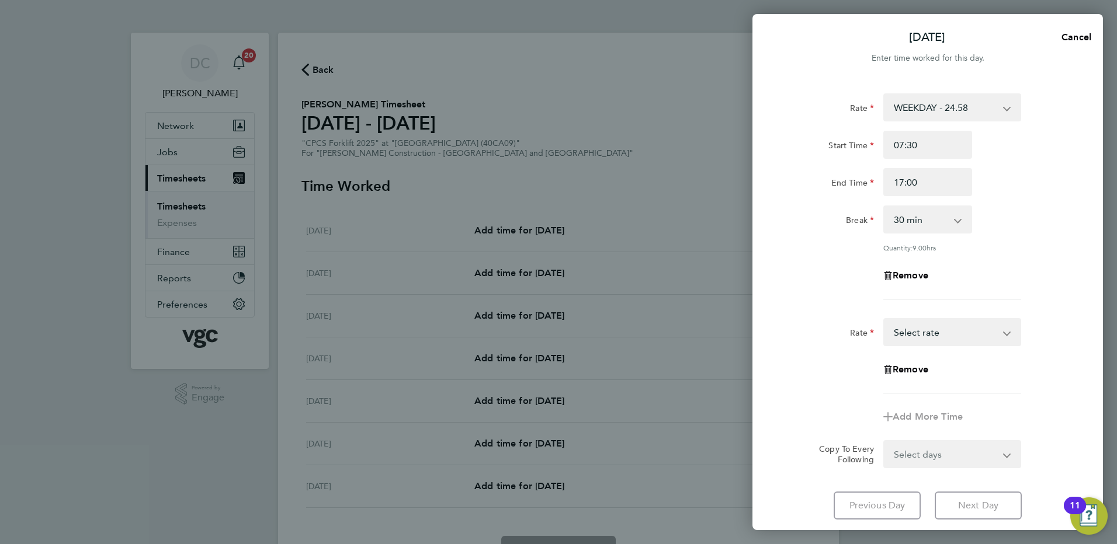
click at [990, 280] on div "Remove" at bounding box center [927, 276] width 294 height 28
click at [828, 310] on form "Rate WEEKDAY - 24.58 OVERTIME - 35.57 Start Time 07:30 End Time 17:00 Break 0 m…" at bounding box center [927, 280] width 285 height 375
click at [915, 369] on span "Remove" at bounding box center [911, 369] width 36 height 11
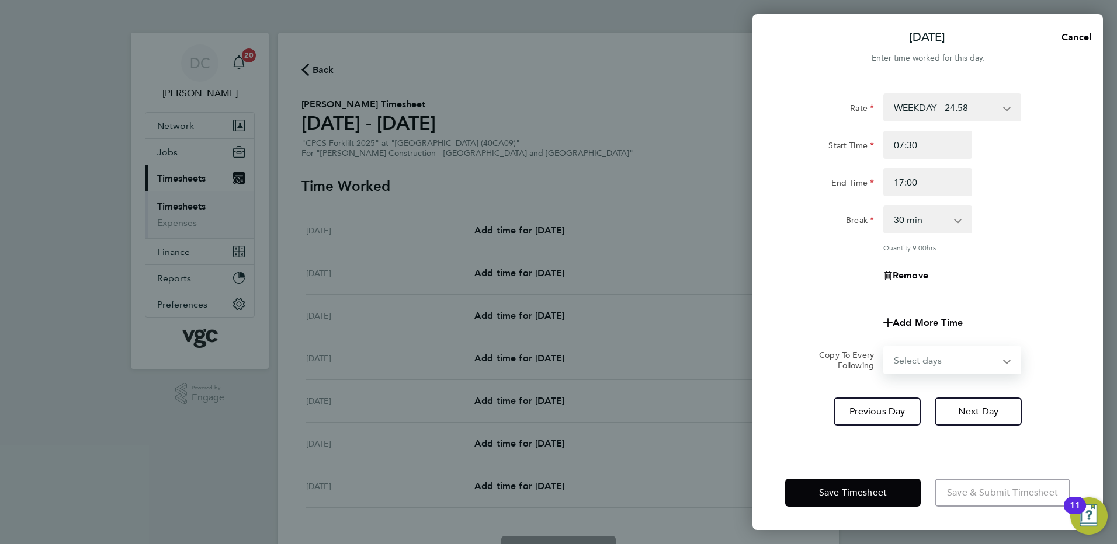
click at [915, 363] on select "Select days Day Tuesday Wednesday Thursday Friday" at bounding box center [945, 361] width 123 height 26
select select "DAY"
click at [884, 348] on select "Select days Day Tuesday Wednesday Thursday Friday" at bounding box center [945, 361] width 123 height 26
select select "2025-09-26"
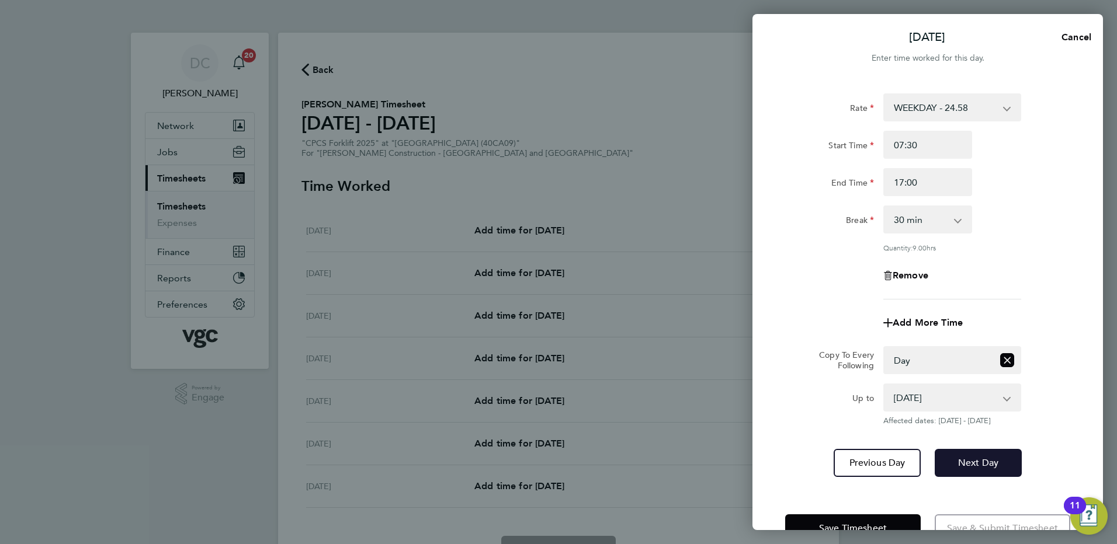
click at [955, 457] on button "Next Day" at bounding box center [978, 463] width 87 height 28
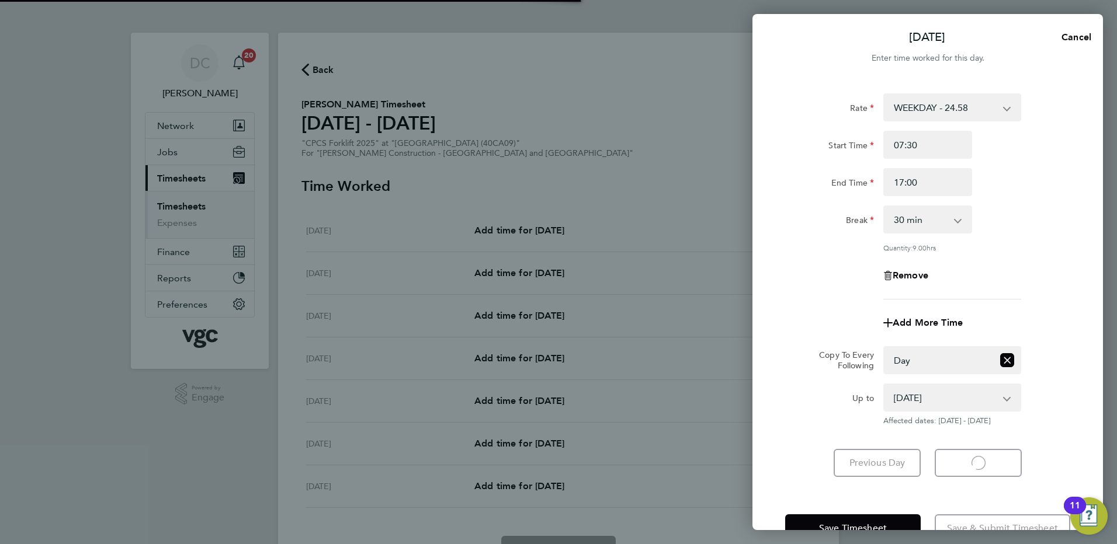
select select "30"
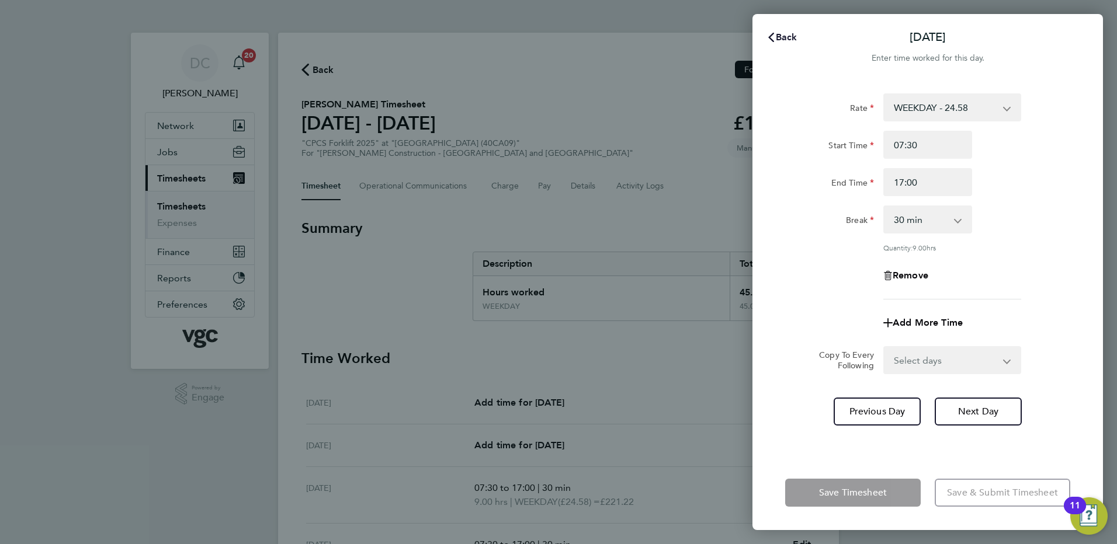
click at [785, 34] on span "Back" at bounding box center [787, 37] width 22 height 11
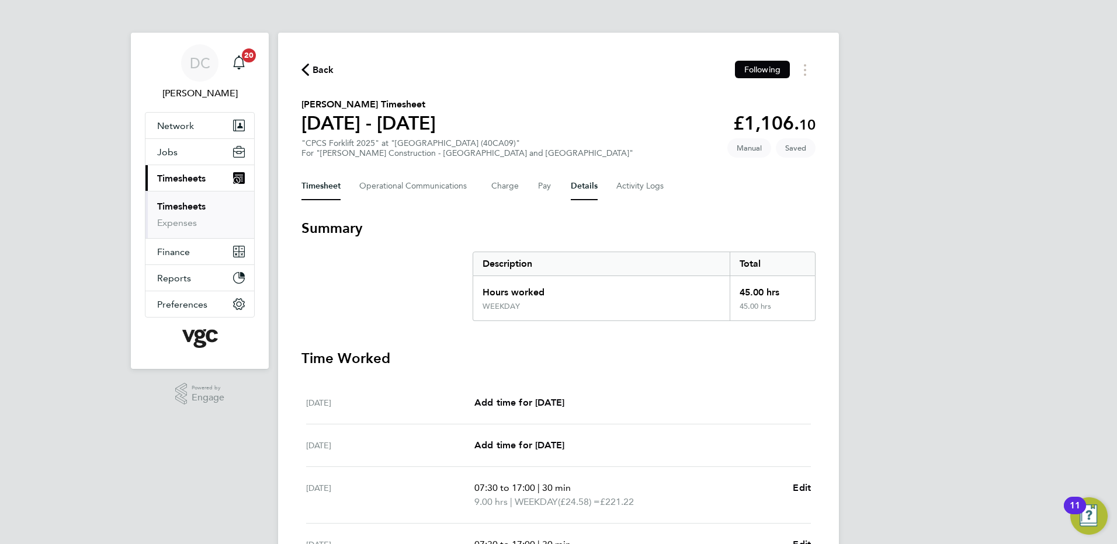
click at [579, 188] on button "Details" at bounding box center [584, 186] width 27 height 28
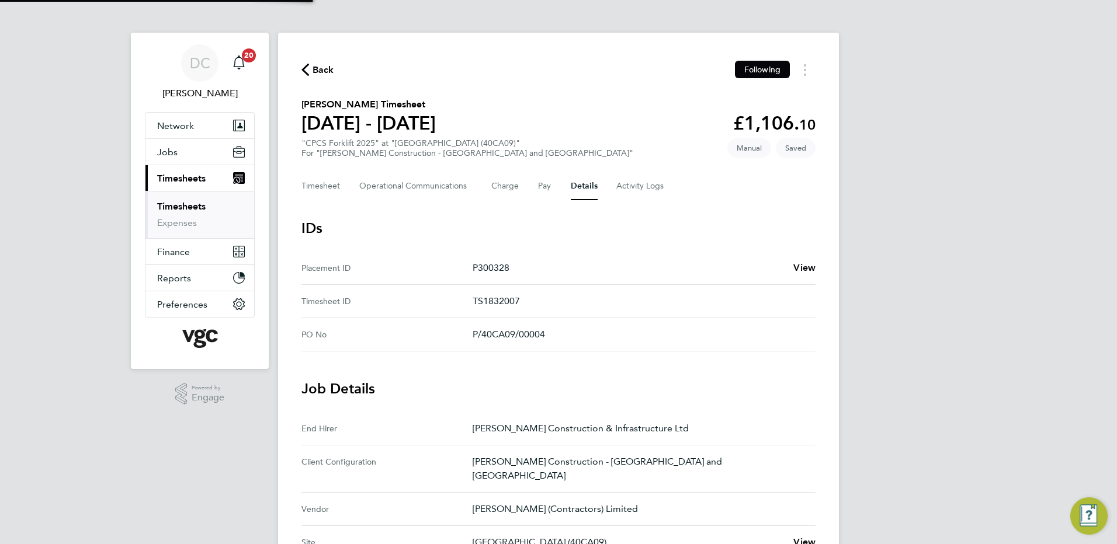
click at [934, 379] on div "DC Danny Carr Notifications 20 Applications: Network Team Members Businesses Si…" at bounding box center [558, 477] width 1117 height 955
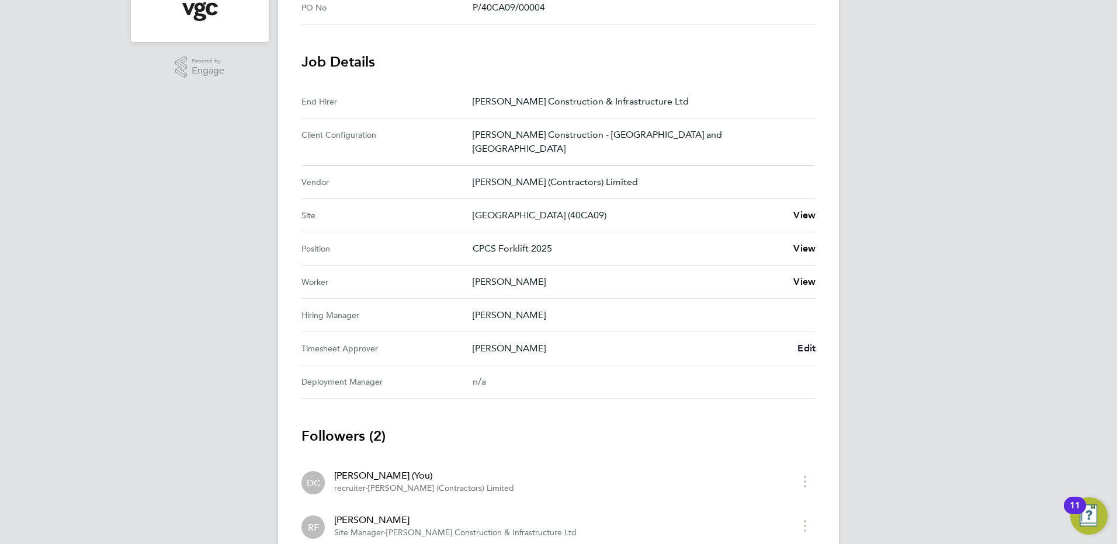
click at [812, 342] on link "Edit" at bounding box center [806, 349] width 18 height 14
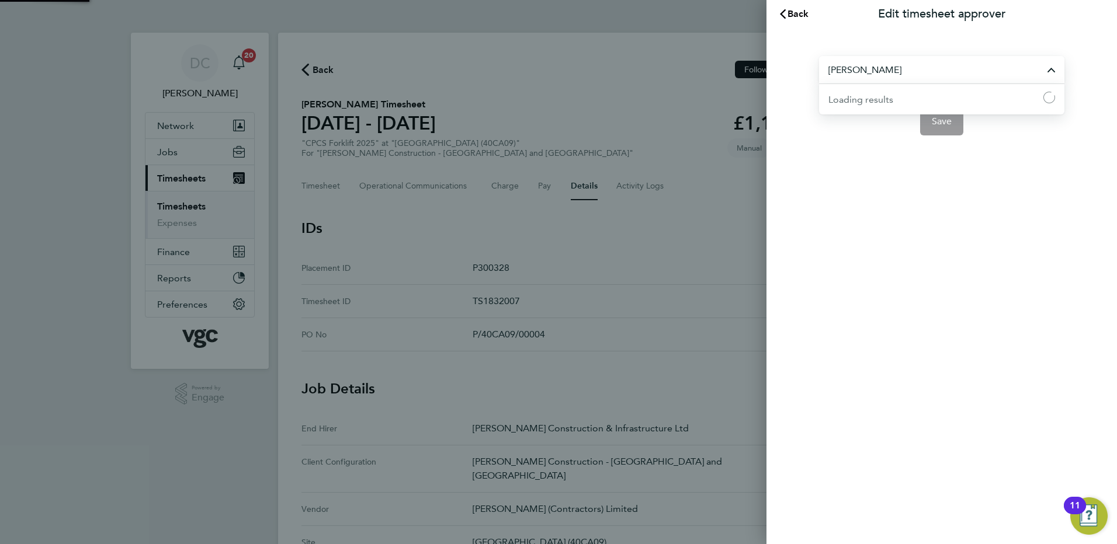
click at [885, 71] on input "Rob Fowler" at bounding box center [941, 69] width 245 height 27
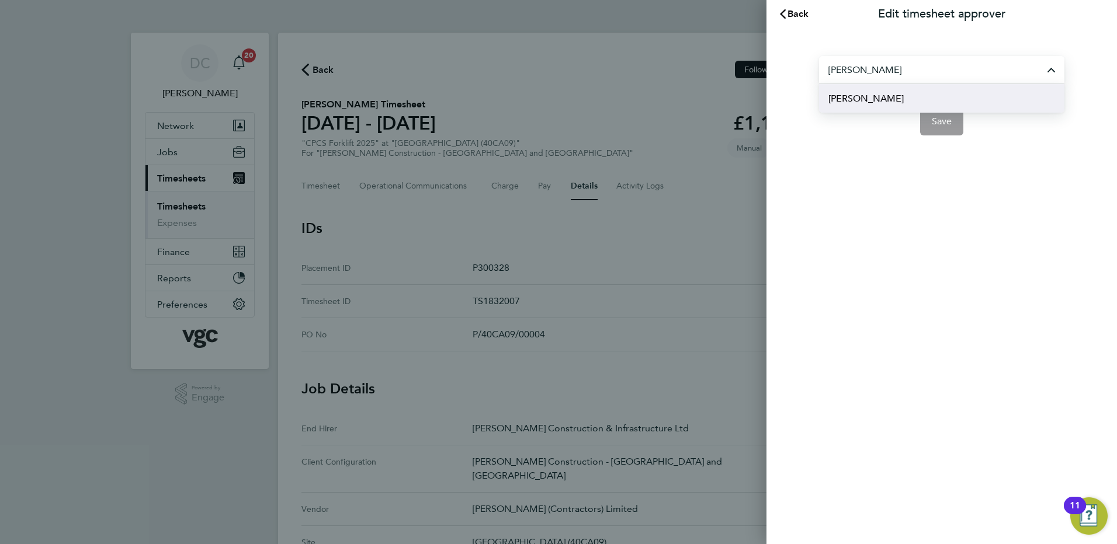
click at [875, 97] on span "Gary Irving" at bounding box center [865, 99] width 75 height 14
type input "Gary Irving"
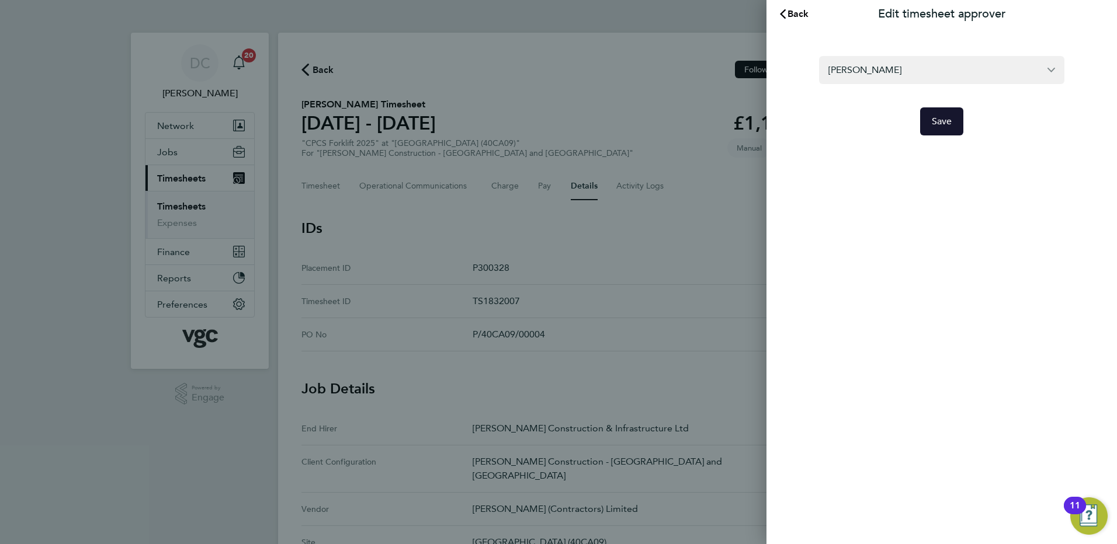
click at [952, 120] on button "Save" at bounding box center [942, 121] width 44 height 28
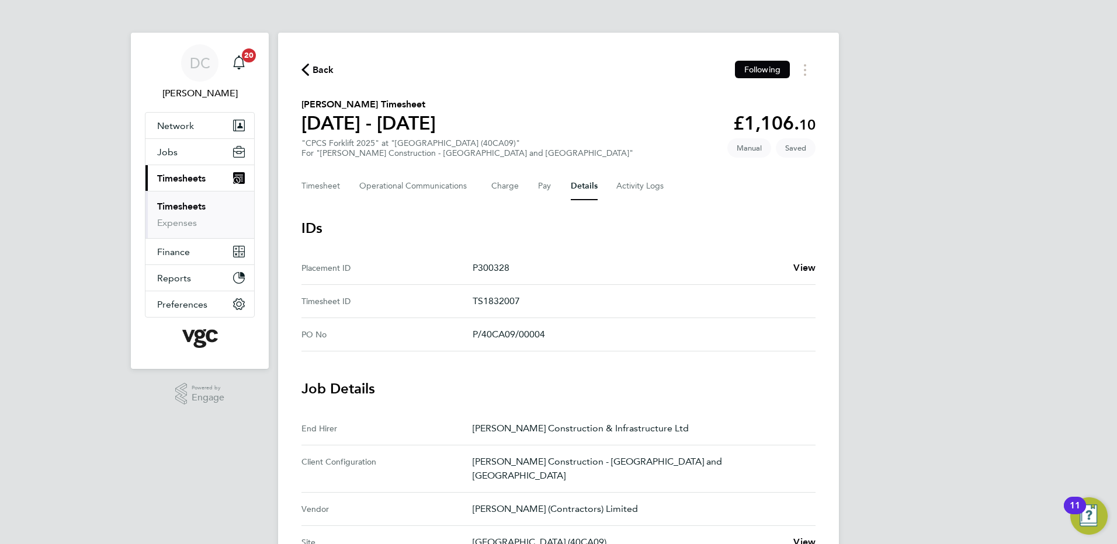
click at [930, 326] on div "DC Danny Carr Notifications 20 Applications: Network Team Members Businesses Si…" at bounding box center [558, 477] width 1117 height 955
click at [313, 191] on button "Timesheet" at bounding box center [320, 186] width 39 height 28
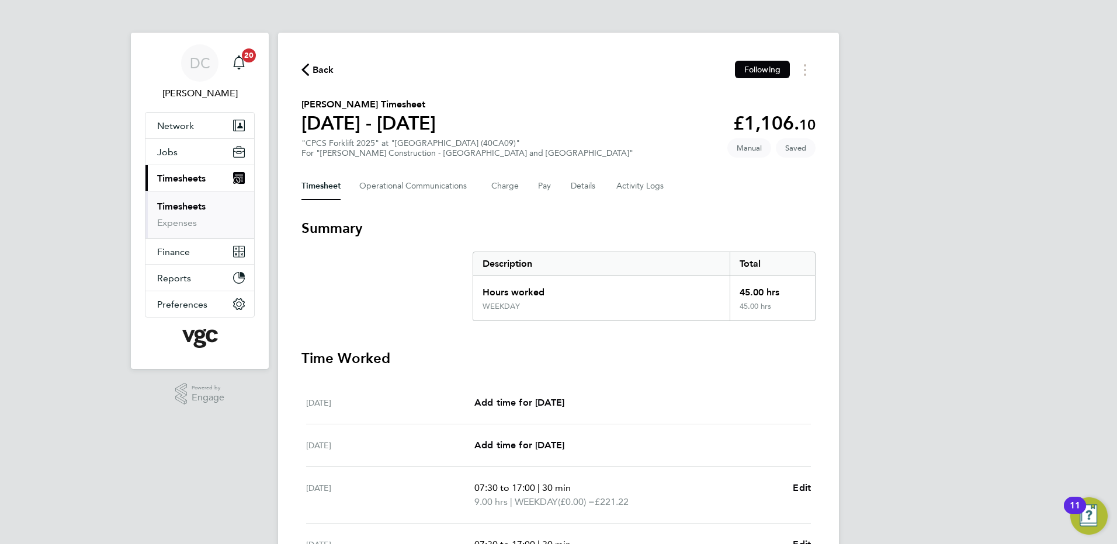
click at [920, 306] on div "DC Danny Carr Notifications 20 Applications: Network Team Members Businesses Si…" at bounding box center [558, 426] width 1117 height 853
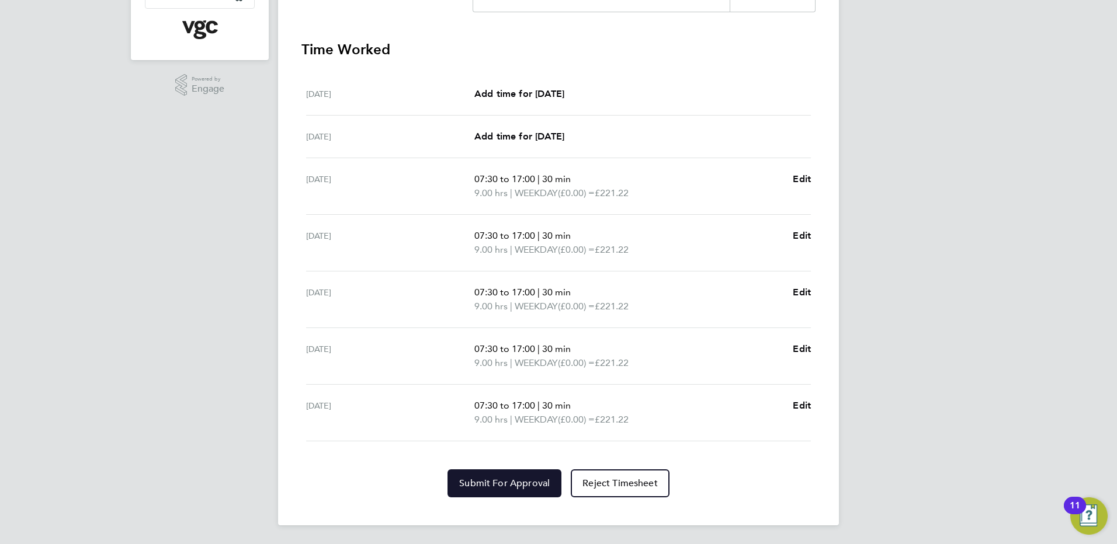
click at [519, 490] on button "Submit For Approval" at bounding box center [504, 484] width 114 height 28
click at [987, 408] on div "DC Danny Carr Notifications 20 Applications: Network Team Members Businesses Si…" at bounding box center [558, 117] width 1117 height 853
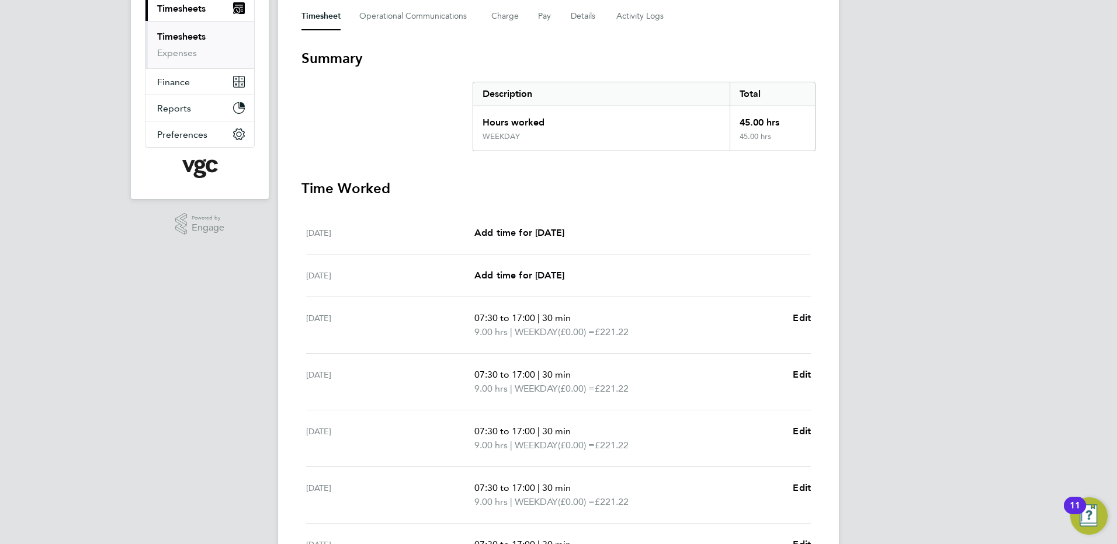
scroll to position [29, 0]
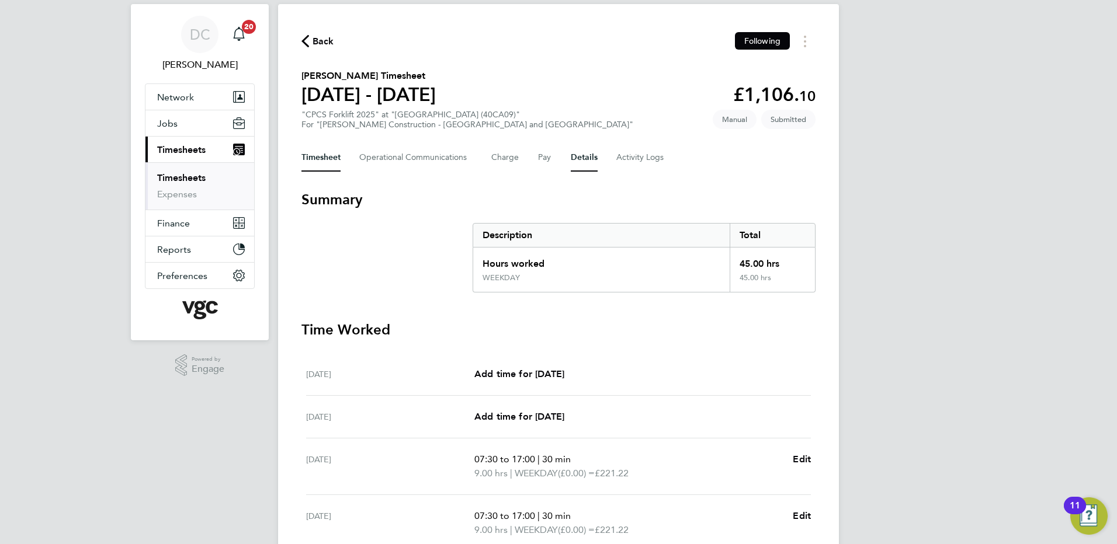
click at [582, 163] on button "Details" at bounding box center [584, 158] width 27 height 28
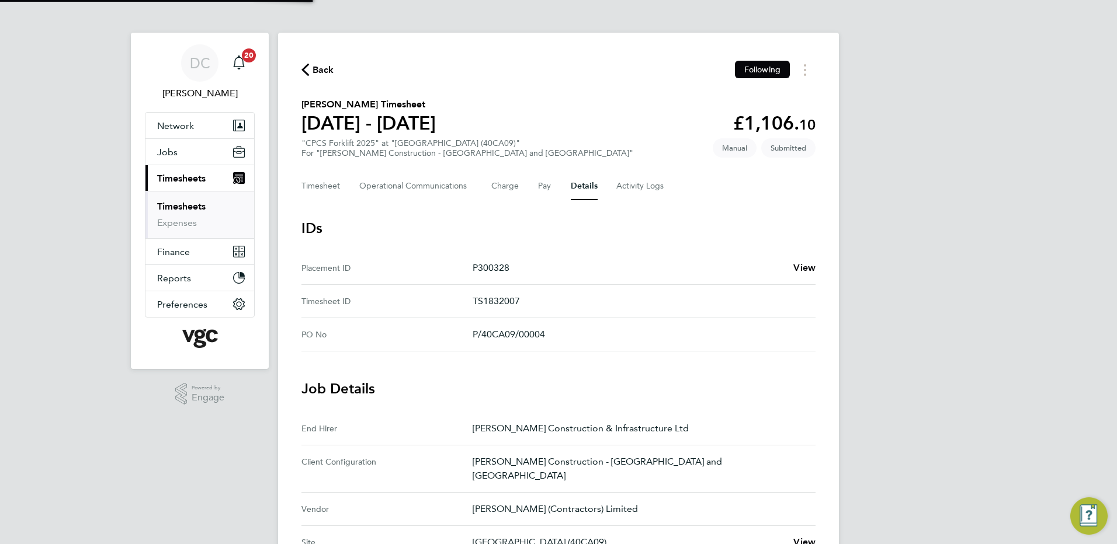
click at [896, 333] on div "DC Danny Carr Notifications 20 Applications: Network Team Members Businesses Si…" at bounding box center [558, 445] width 1117 height 890
click at [328, 182] on button "Timesheet" at bounding box center [320, 186] width 39 height 28
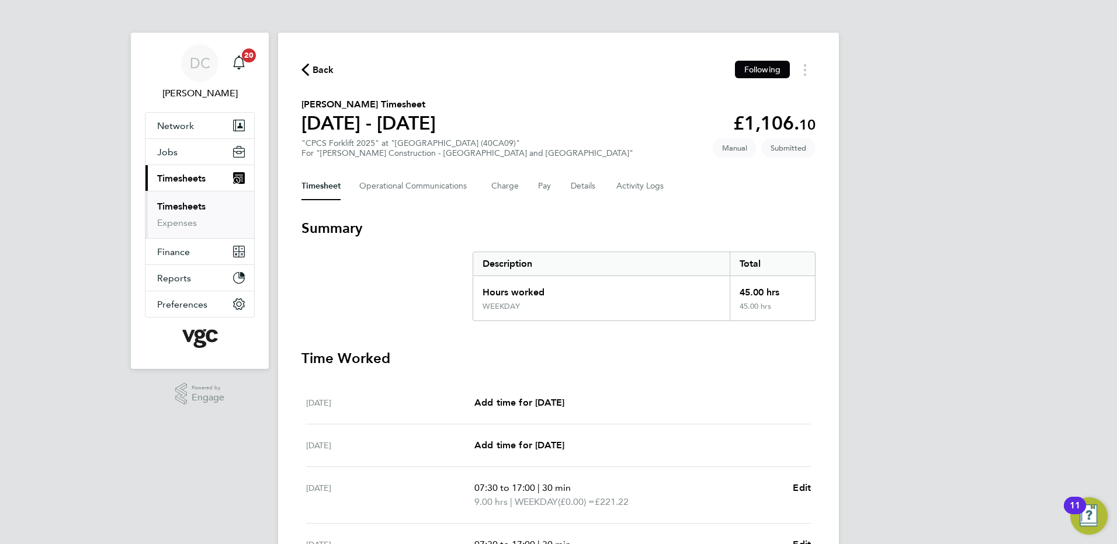
click at [328, 72] on span "Back" at bounding box center [324, 70] width 22 height 14
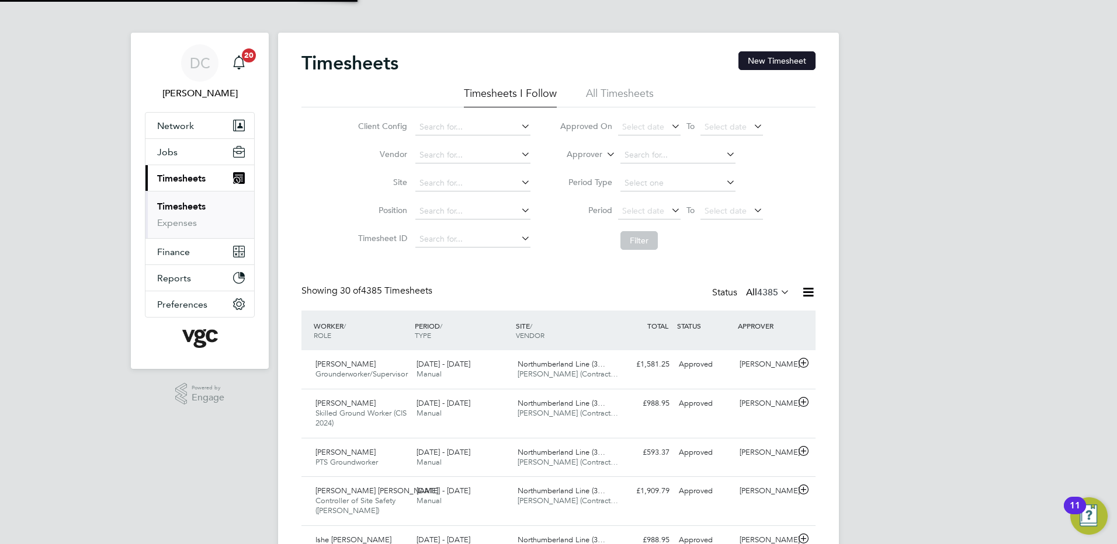
scroll to position [30, 102]
click at [782, 64] on button "New Timesheet" at bounding box center [776, 60] width 77 height 19
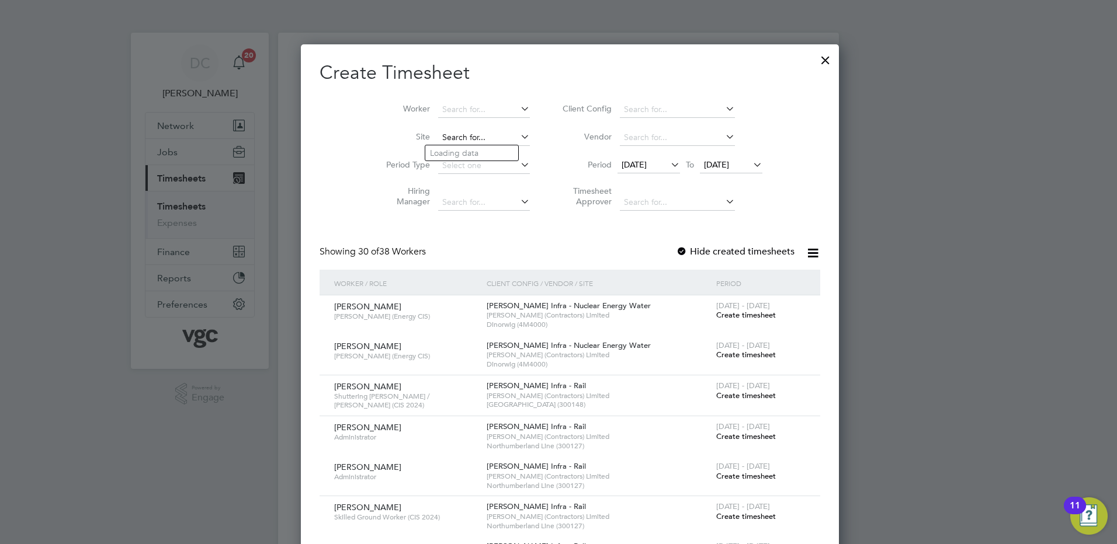
click at [467, 139] on input at bounding box center [484, 138] width 92 height 16
click at [468, 150] on b "Workington" at bounding box center [453, 153] width 46 height 10
type input "Workington Innovation Centre (40CA09)"
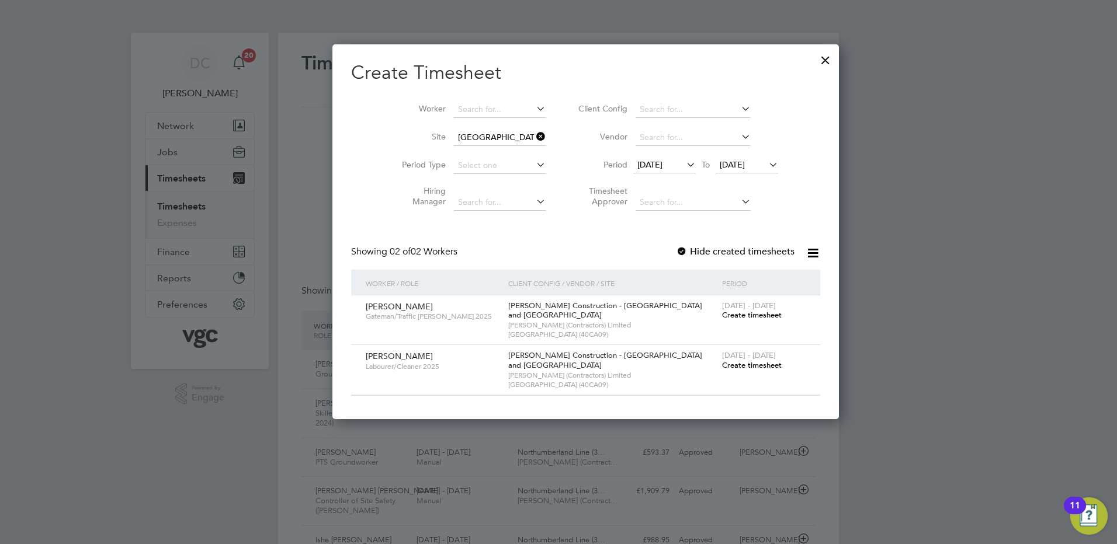
click at [637, 165] on span "16 Sep 2025" at bounding box center [649, 164] width 25 height 11
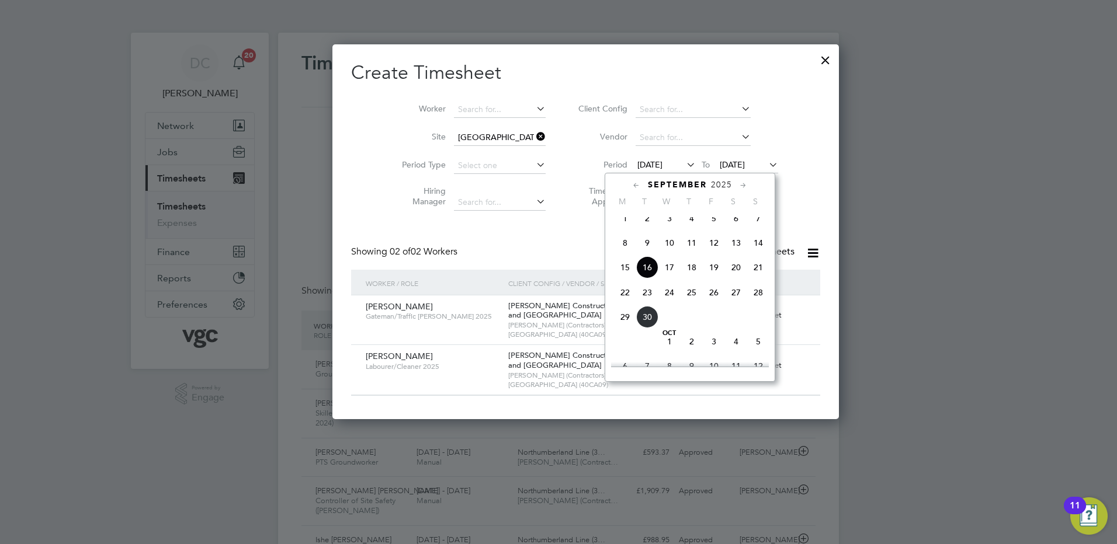
click at [733, 277] on span "20" at bounding box center [736, 267] width 22 height 22
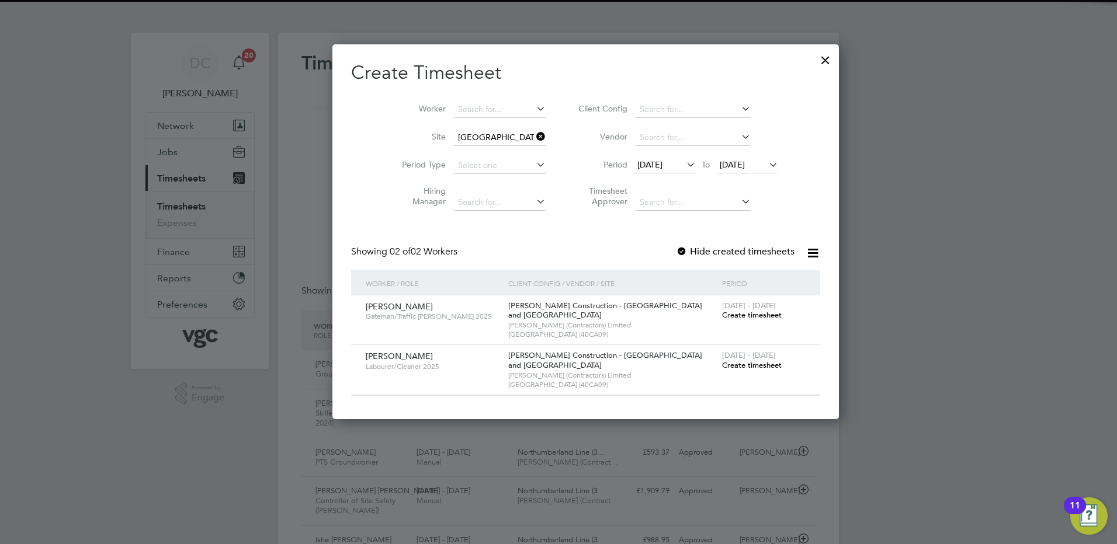
click at [720, 169] on span "23 Sep 2025" at bounding box center [732, 164] width 25 height 11
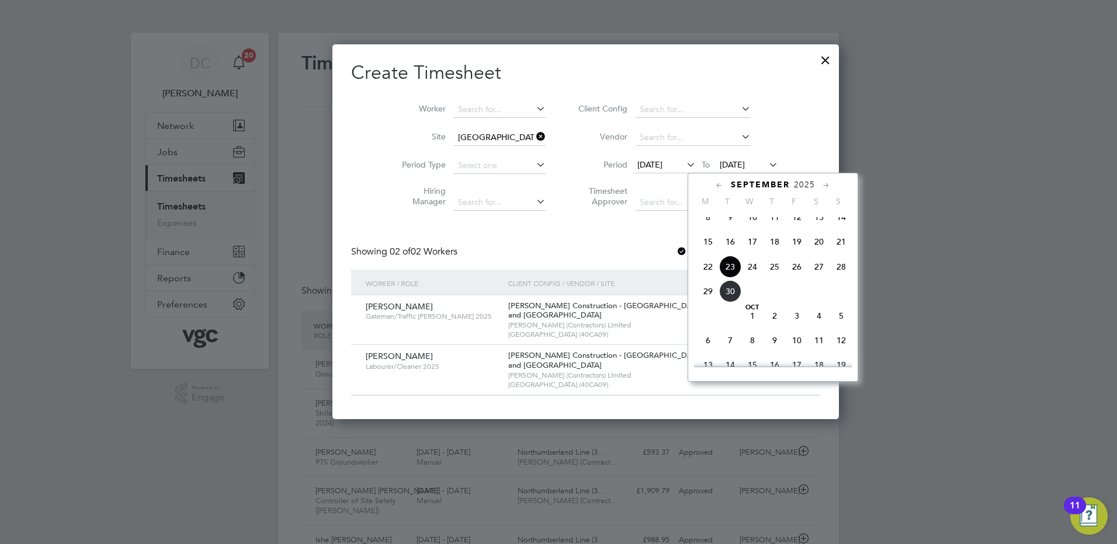
click at [800, 277] on span "26" at bounding box center [797, 267] width 22 height 22
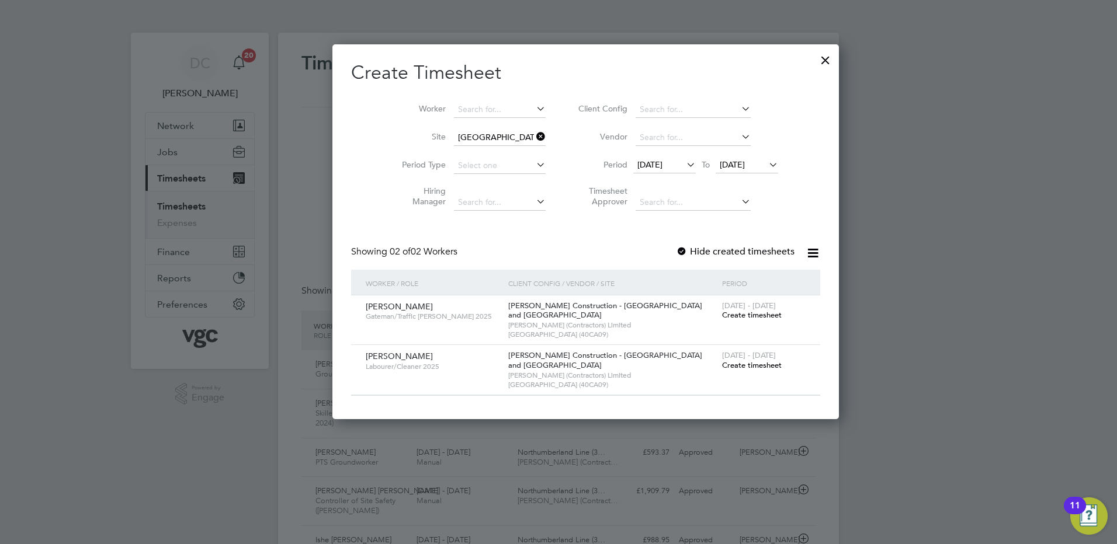
click at [722, 363] on span "Create timesheet" at bounding box center [752, 365] width 60 height 10
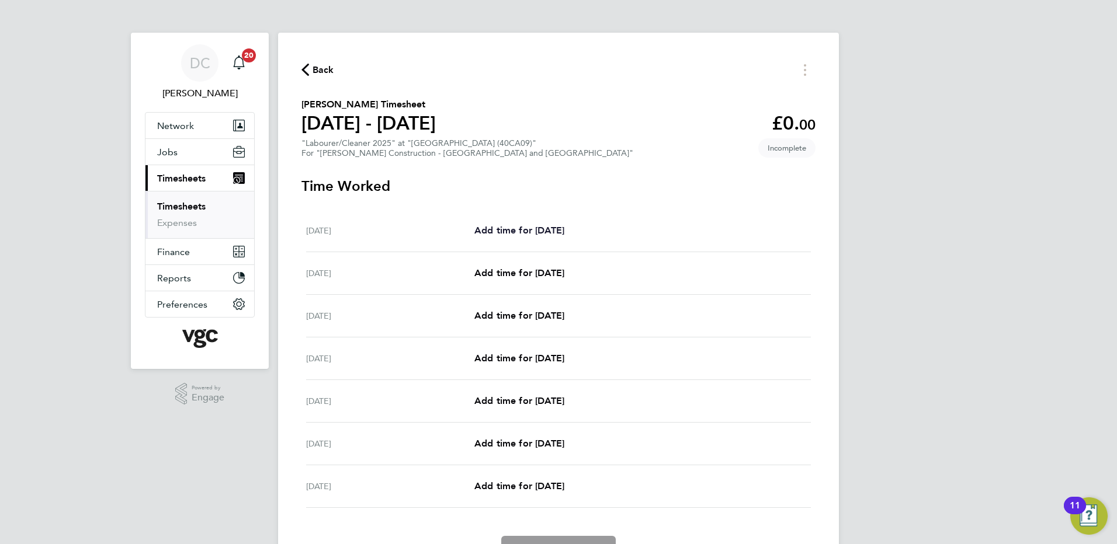
click at [511, 230] on span "Add time for Sat 20 Sep" at bounding box center [519, 230] width 90 height 11
select select "30"
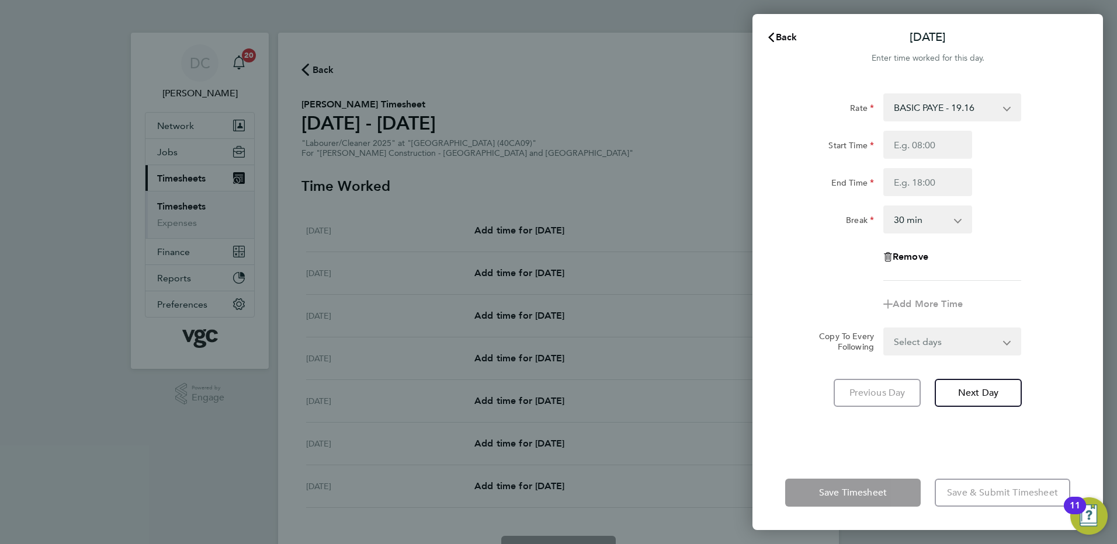
click at [925, 116] on select "BASIC PAYE - 19.16 PAYE OT - 27.44" at bounding box center [945, 108] width 122 height 26
select select "30"
click at [914, 147] on input "Start Time" at bounding box center [927, 145] width 89 height 28
type input "07:30"
click at [910, 185] on input "End Time" at bounding box center [927, 182] width 89 height 28
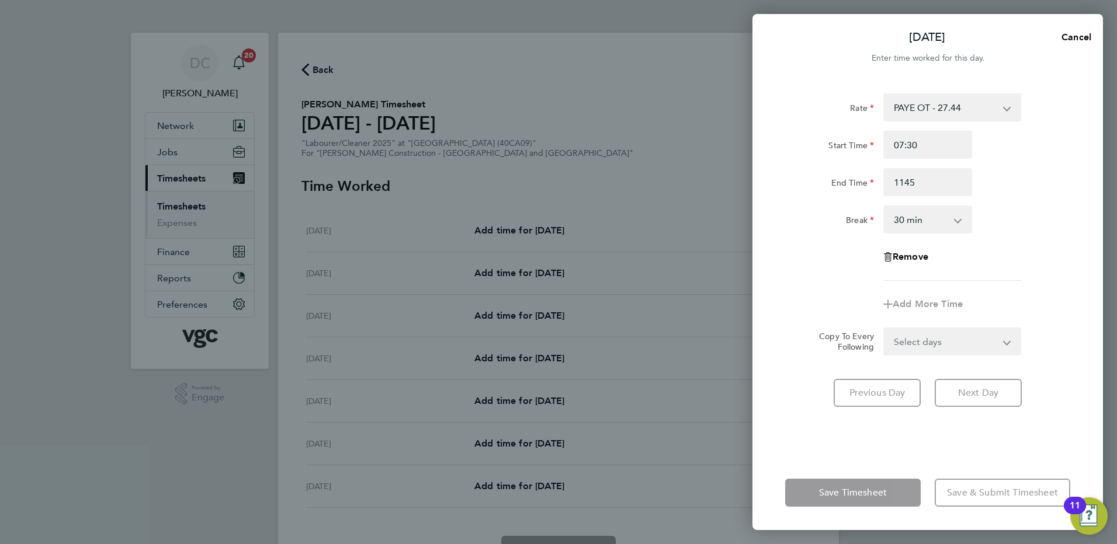
type input "11:45"
click at [1023, 291] on app-timesheet-line-form-group "Rate PAYE OT - 27.44 BASIC PAYE - 19.16 Start Time 07:30 End Time 11:45 Break 0…" at bounding box center [927, 205] width 285 height 225
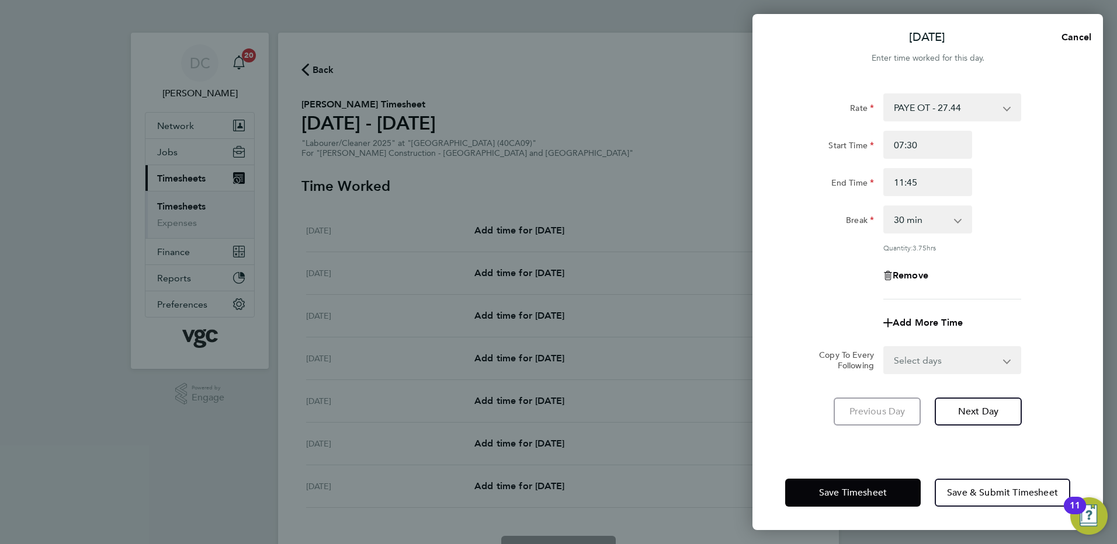
click at [920, 227] on select "0 min 15 min 30 min 45 min 60 min 75 min 90 min" at bounding box center [920, 220] width 72 height 26
select select "0"
click at [884, 207] on select "0 min 15 min 30 min 45 min 60 min 75 min 90 min" at bounding box center [920, 220] width 72 height 26
click at [1012, 296] on div "Rate PAYE OT - 27.44 BASIC PAYE - 19.16 Start Time 07:30 End Time 11:45 Break 0…" at bounding box center [927, 196] width 285 height 206
click at [922, 180] on input "11:45" at bounding box center [927, 182] width 89 height 28
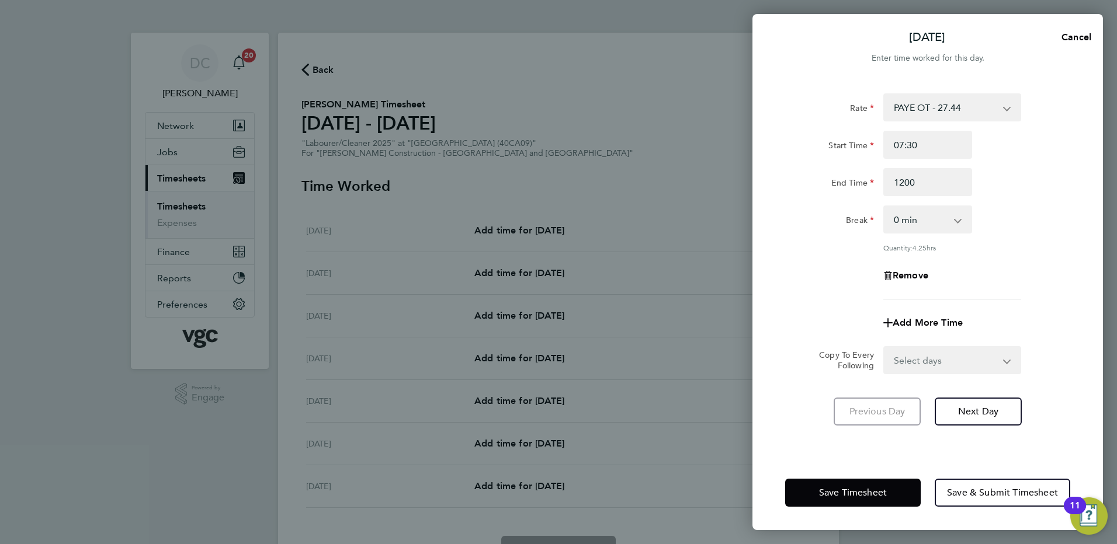
type input "12:00"
click at [1008, 239] on div "Rate PAYE OT - 27.44 BASIC PAYE - 19.16 Start Time 07:30 End Time 12:00 Break 0…" at bounding box center [927, 196] width 285 height 206
click at [950, 408] on button "Next Day" at bounding box center [978, 412] width 87 height 28
select select "30"
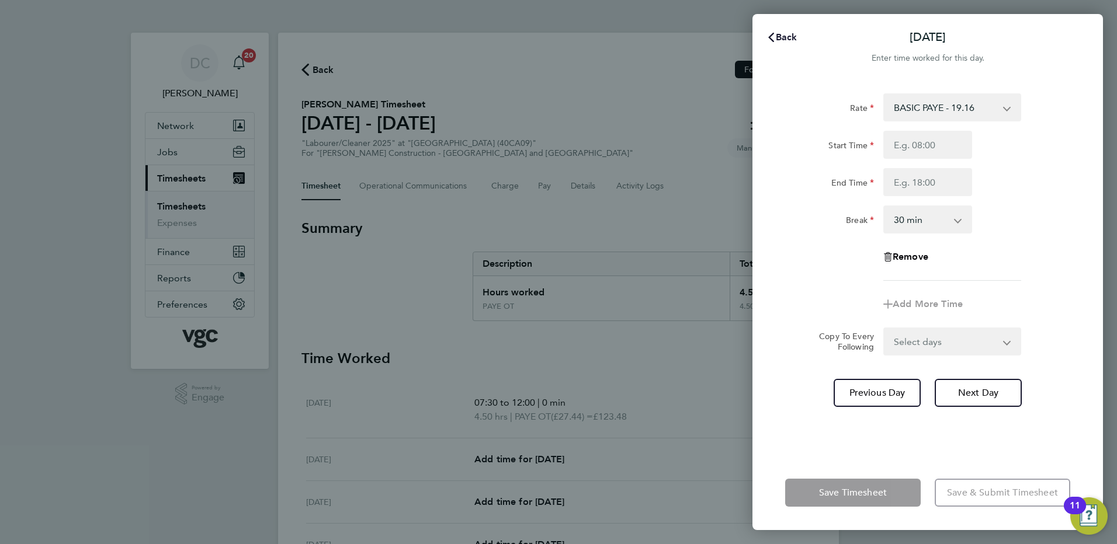
click at [786, 37] on span "Back" at bounding box center [787, 37] width 22 height 11
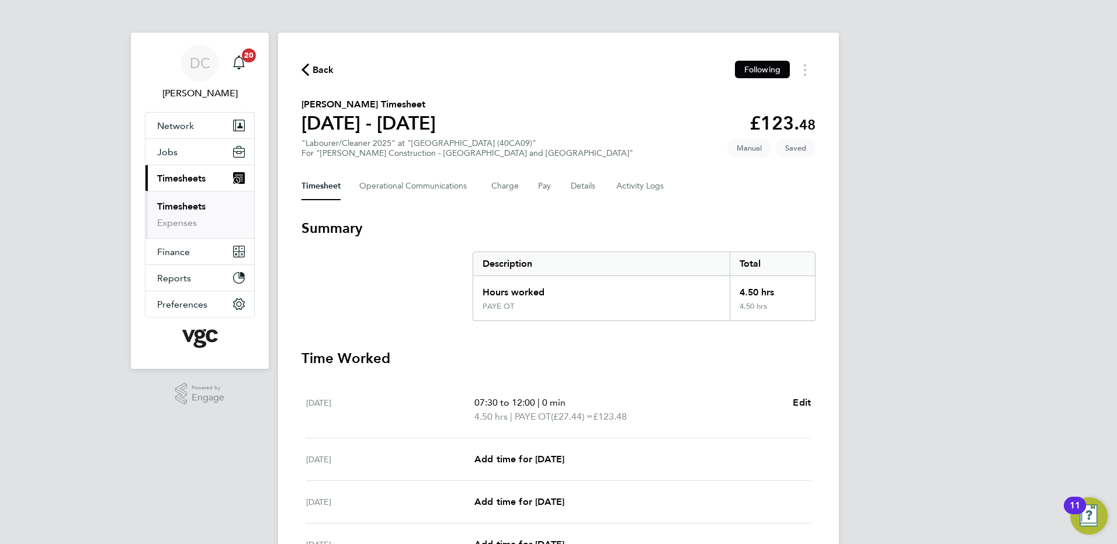
click at [991, 311] on div "DC Danny Carr Notifications 20 Applications: Network Team Members Businesses Si…" at bounding box center [558, 398] width 1117 height 797
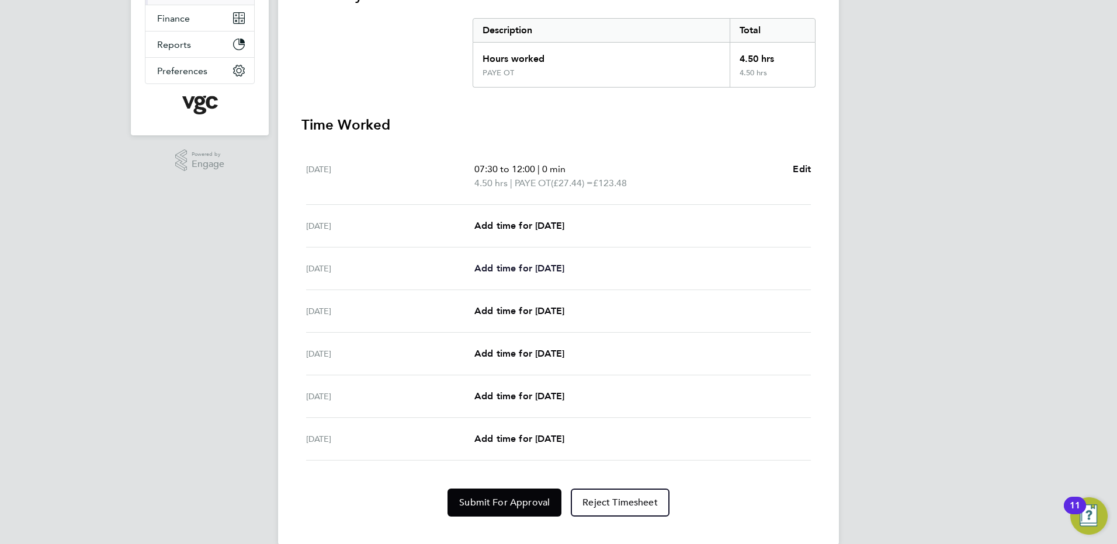
click at [529, 269] on span "Add time for Mon 22 Sep" at bounding box center [519, 268] width 90 height 11
select select "30"
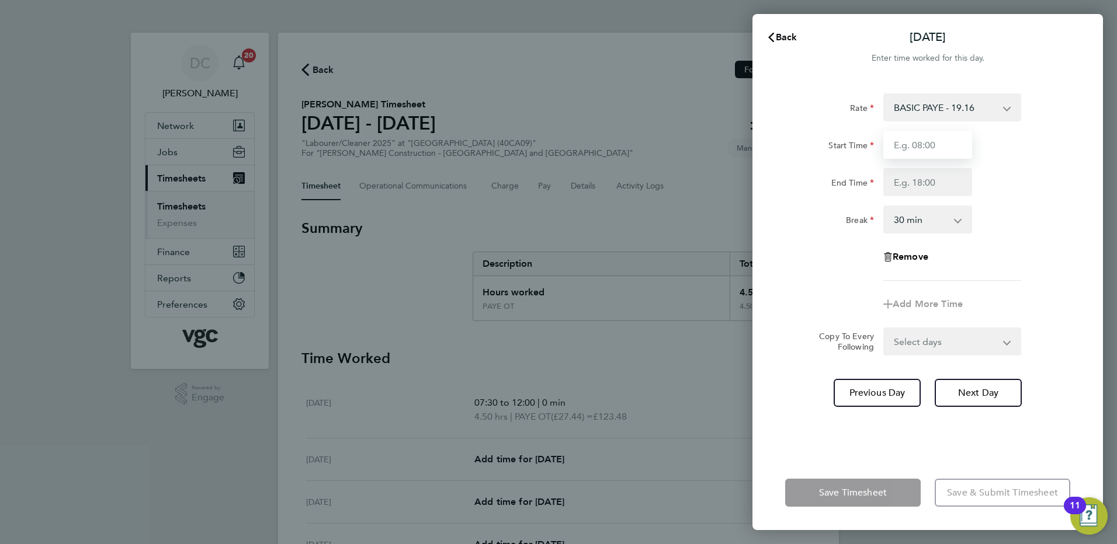
click at [922, 151] on input "Start Time" at bounding box center [927, 145] width 89 height 28
type input "07:30"
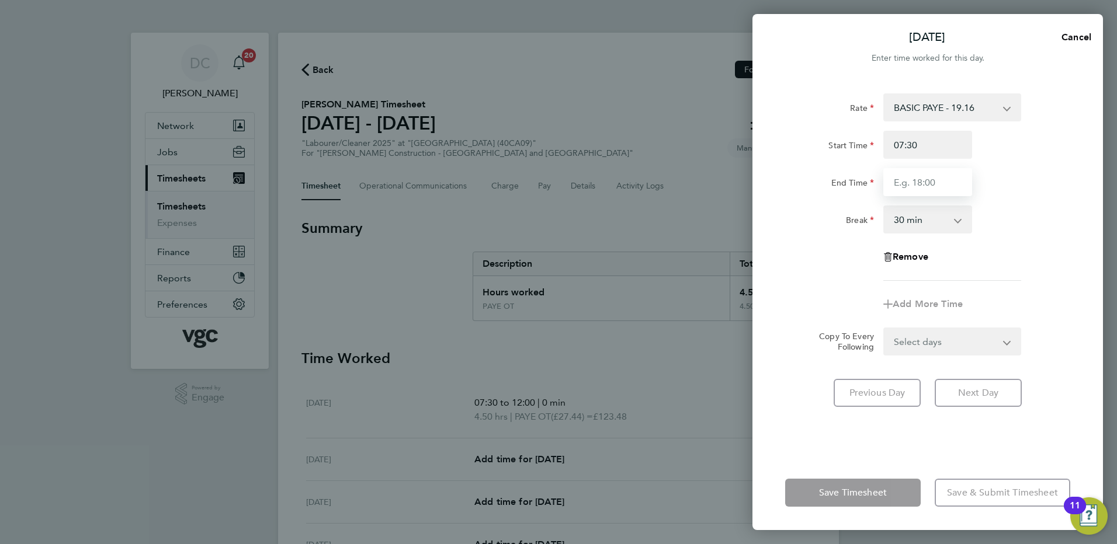
click at [912, 186] on input "End Time" at bounding box center [927, 182] width 89 height 28
type input "17:15"
click at [1016, 266] on div "Remove" at bounding box center [927, 257] width 294 height 28
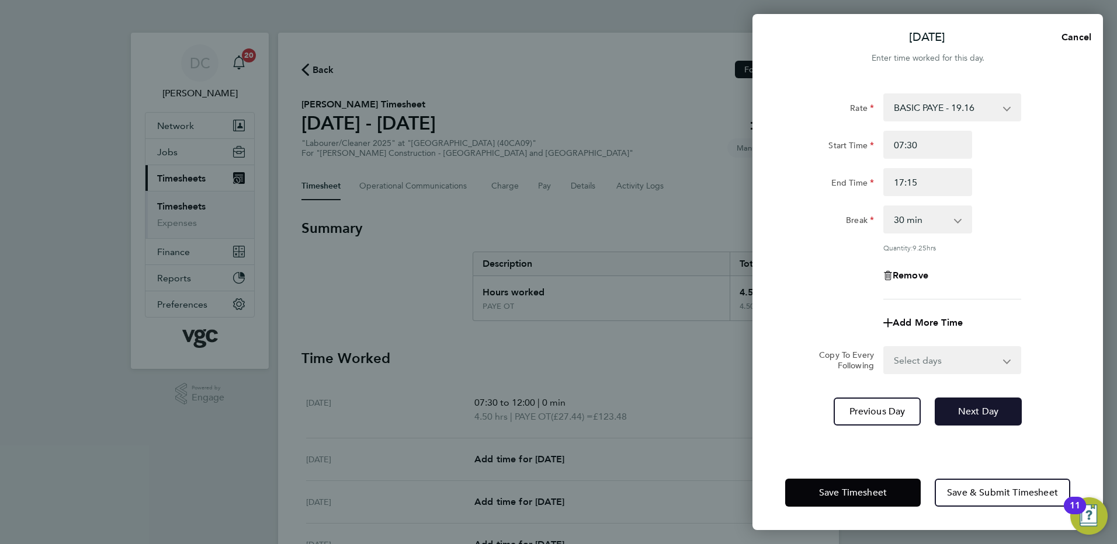
click at [966, 411] on span "Next Day" at bounding box center [978, 412] width 40 height 12
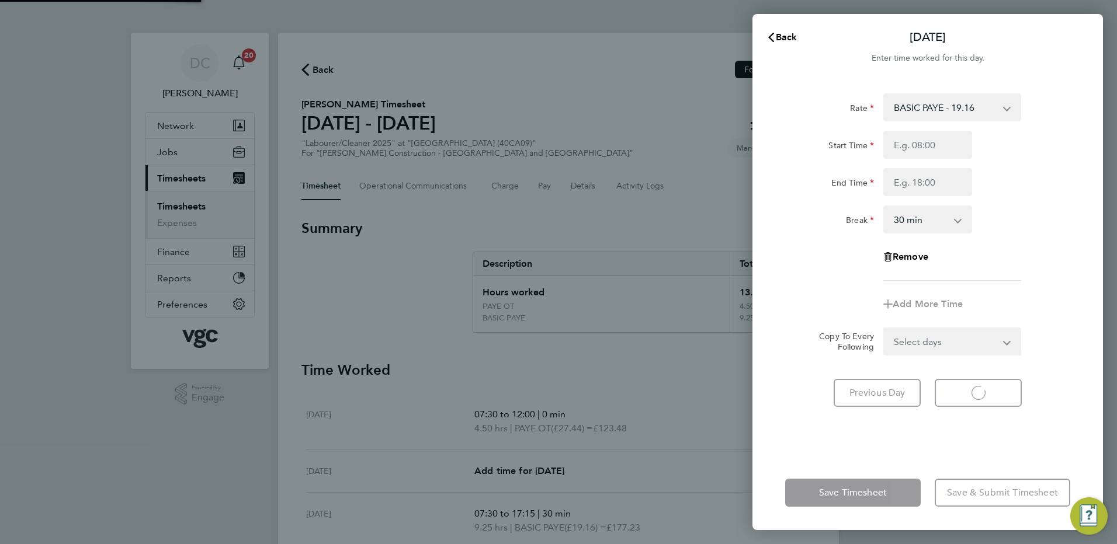
select select "30"
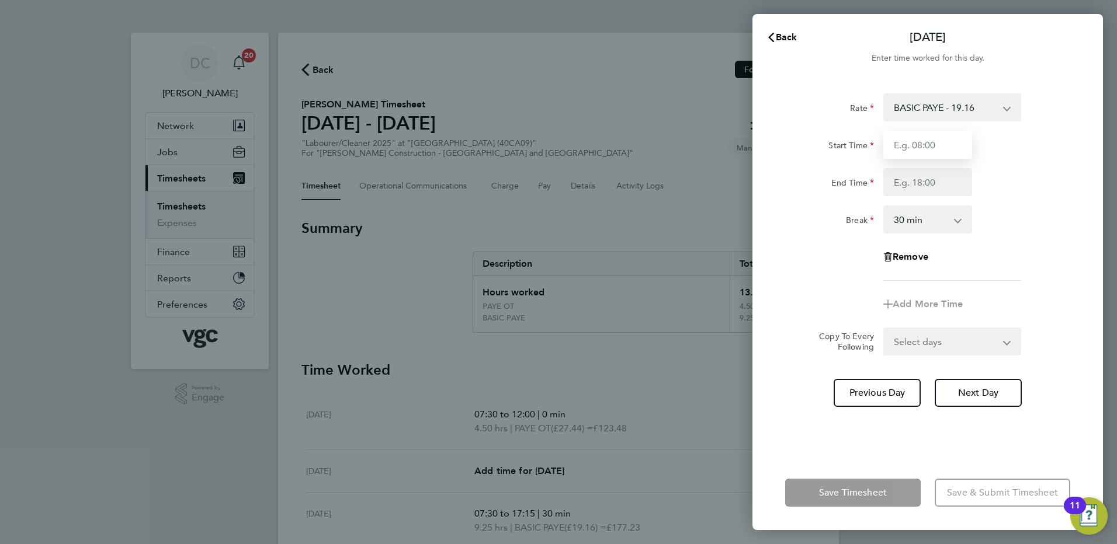
click at [915, 145] on input "Start Time" at bounding box center [927, 145] width 89 height 28
type input "07:30"
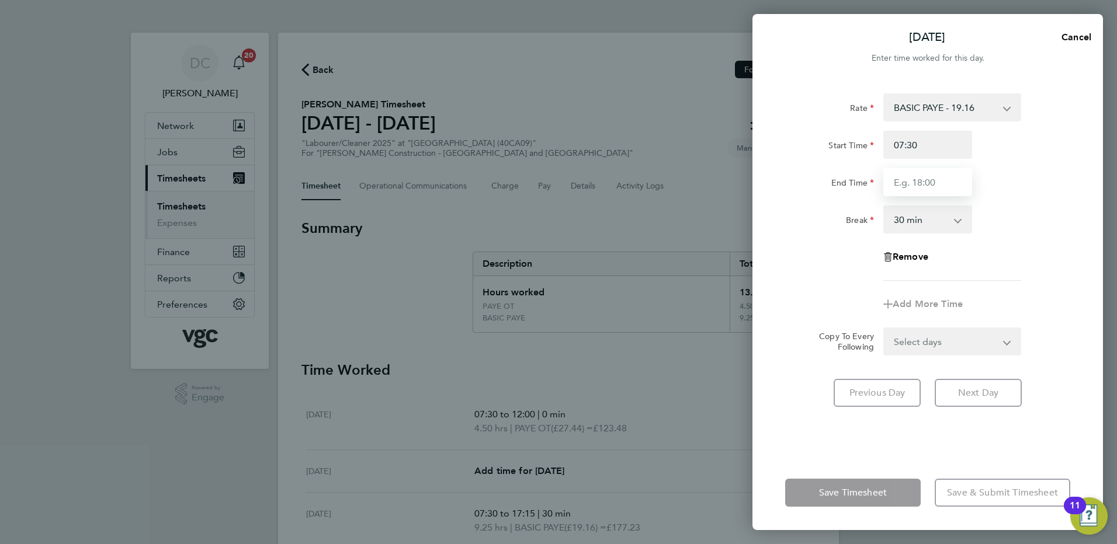
click at [910, 185] on input "End Time" at bounding box center [927, 182] width 89 height 28
type input "17:15"
click at [1018, 268] on div "Remove" at bounding box center [927, 257] width 294 height 28
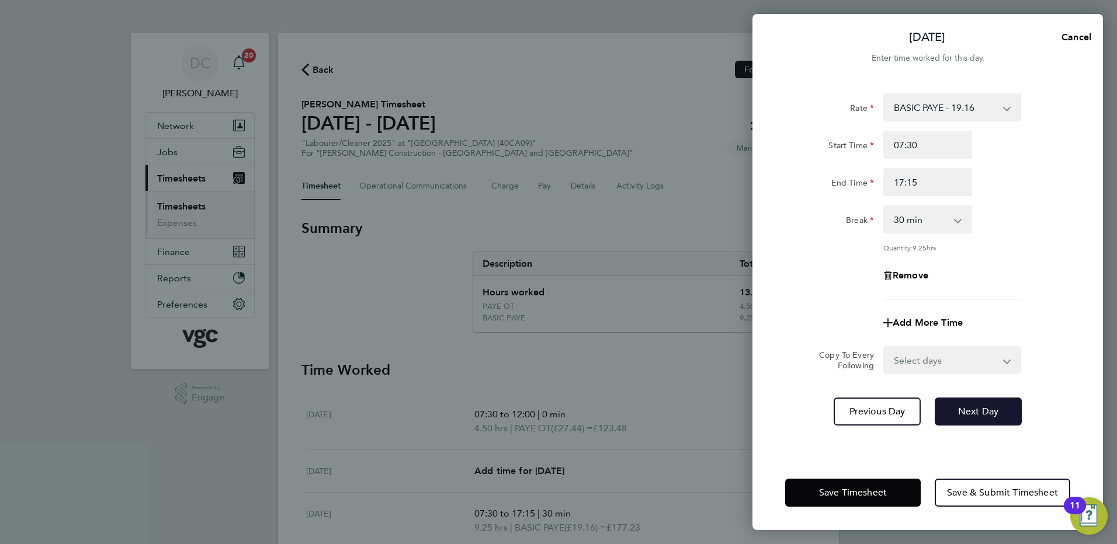
click at [986, 411] on span "Next Day" at bounding box center [978, 412] width 40 height 12
select select "30"
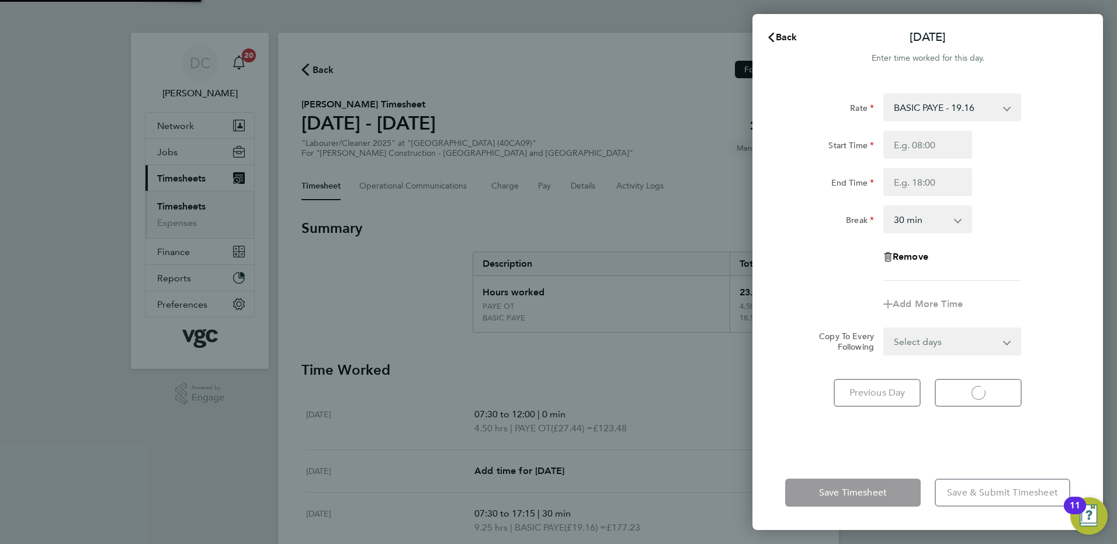
select select "30"
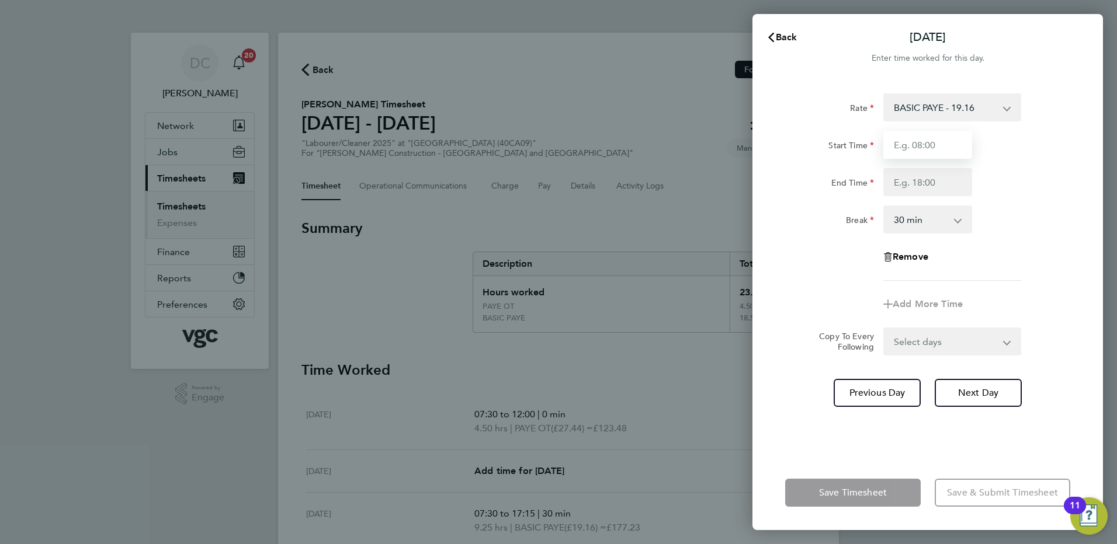
click at [910, 147] on input "Start Time" at bounding box center [927, 145] width 89 height 28
type input "07:30"
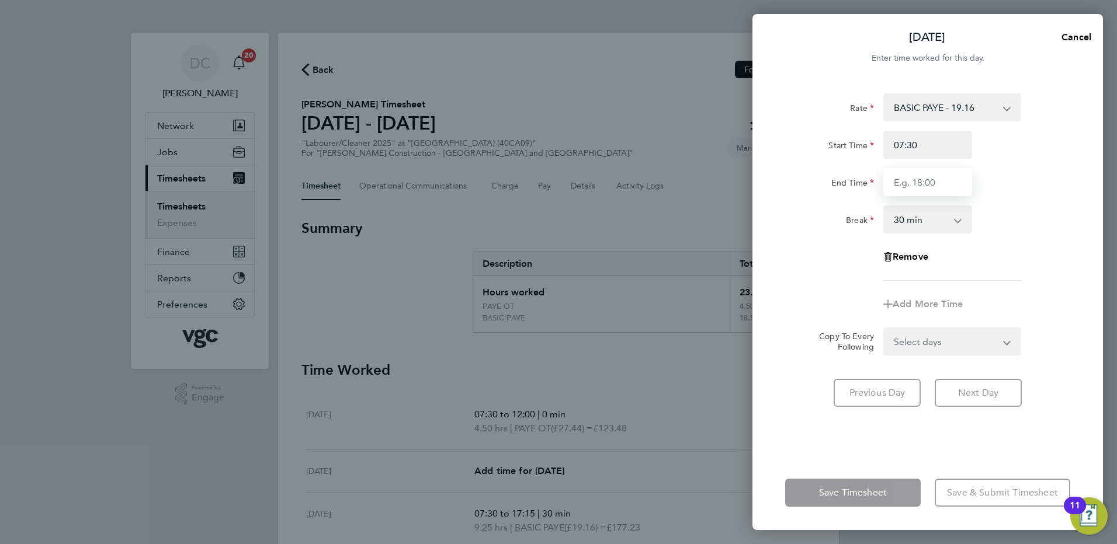
click at [915, 179] on input "End Time" at bounding box center [927, 182] width 89 height 28
type input "17:15"
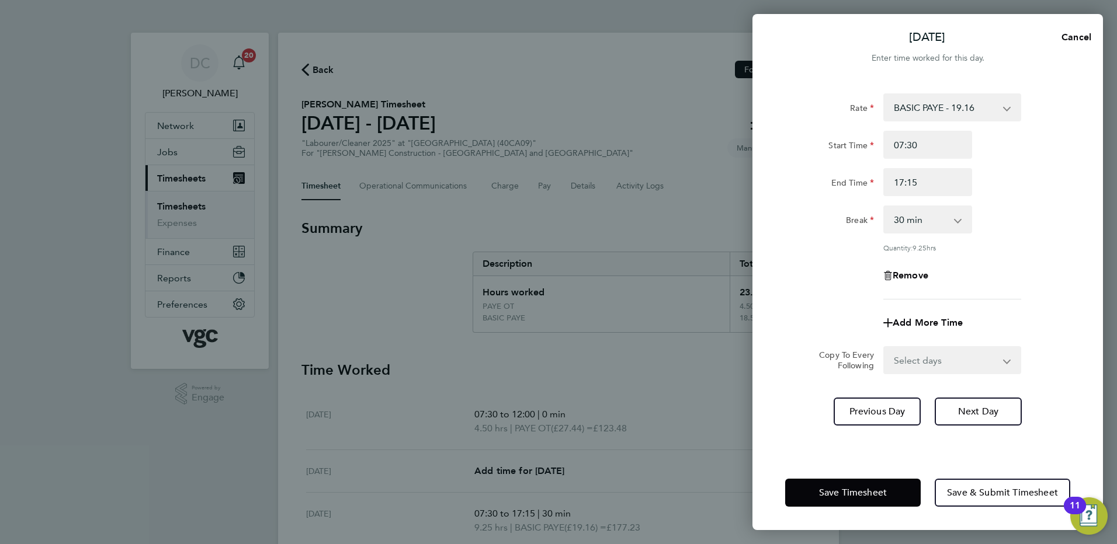
click at [1043, 322] on form "Rate BASIC PAYE - 19.16 PAYE OT - 27.44 Start Time 07:30 End Time 17:15 Break 0…" at bounding box center [927, 233] width 285 height 281
click at [977, 410] on span "Next Day" at bounding box center [978, 412] width 40 height 12
select select "30"
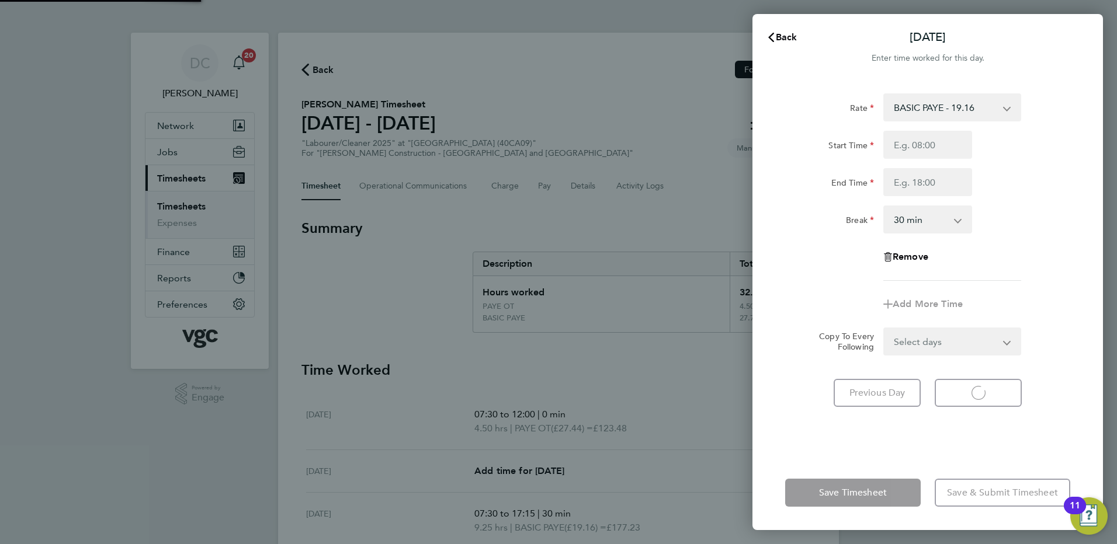
select select "30"
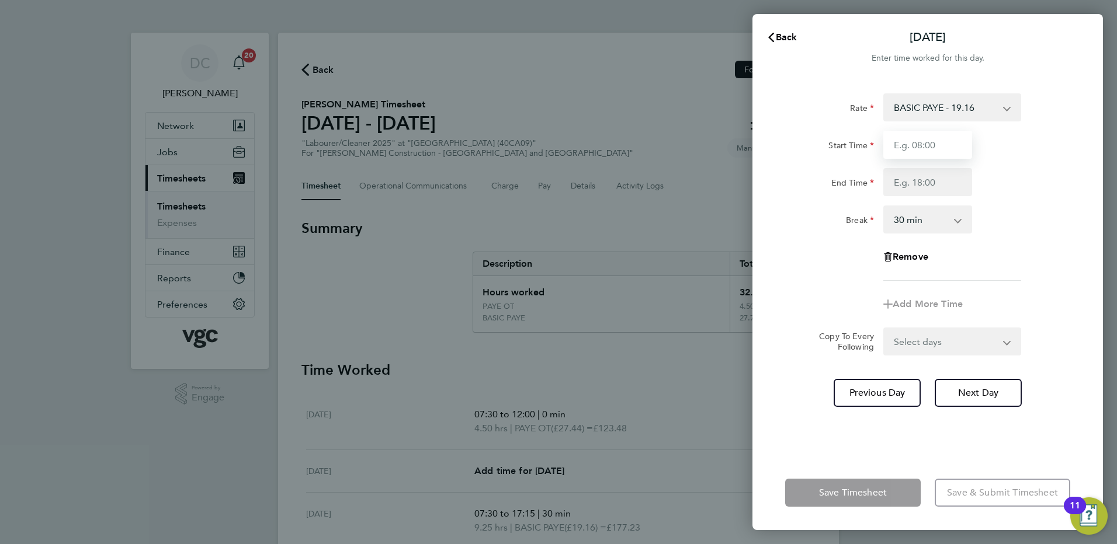
click at [924, 147] on input "Start Time" at bounding box center [927, 145] width 89 height 28
type input "07:30"
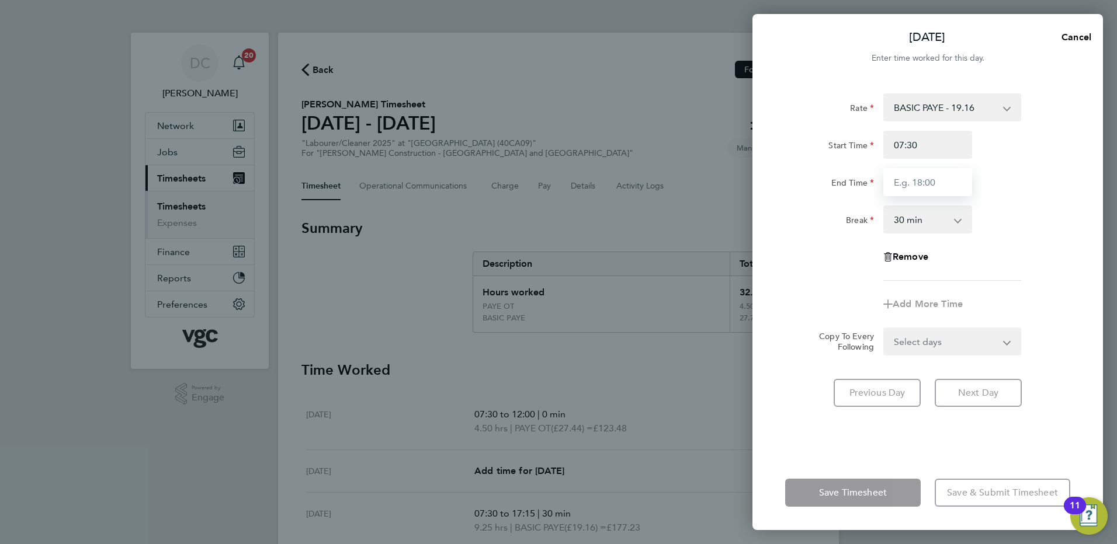
click at [911, 186] on input "End Time" at bounding box center [927, 182] width 89 height 28
type input "17:00"
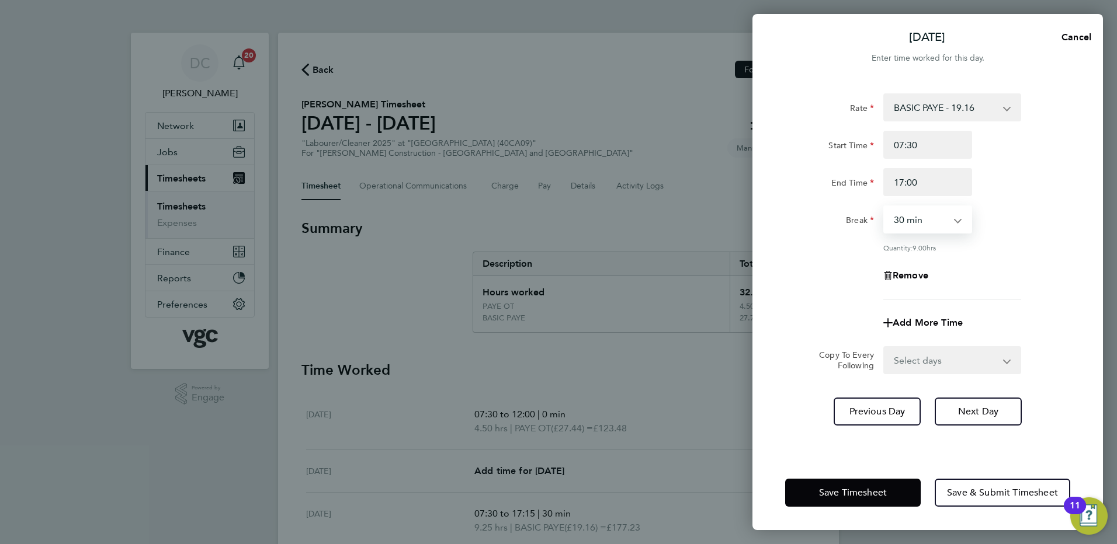
click at [955, 229] on select "0 min 15 min 30 min 45 min 60 min 75 min 90 min" at bounding box center [920, 220] width 72 height 26
click at [1022, 256] on div "Rate BASIC PAYE - 19.16 PAYE OT - 27.44 Start Time 07:30 End Time 17:00 Break 0…" at bounding box center [927, 196] width 285 height 206
click at [979, 410] on span "Next Day" at bounding box center [978, 412] width 40 height 12
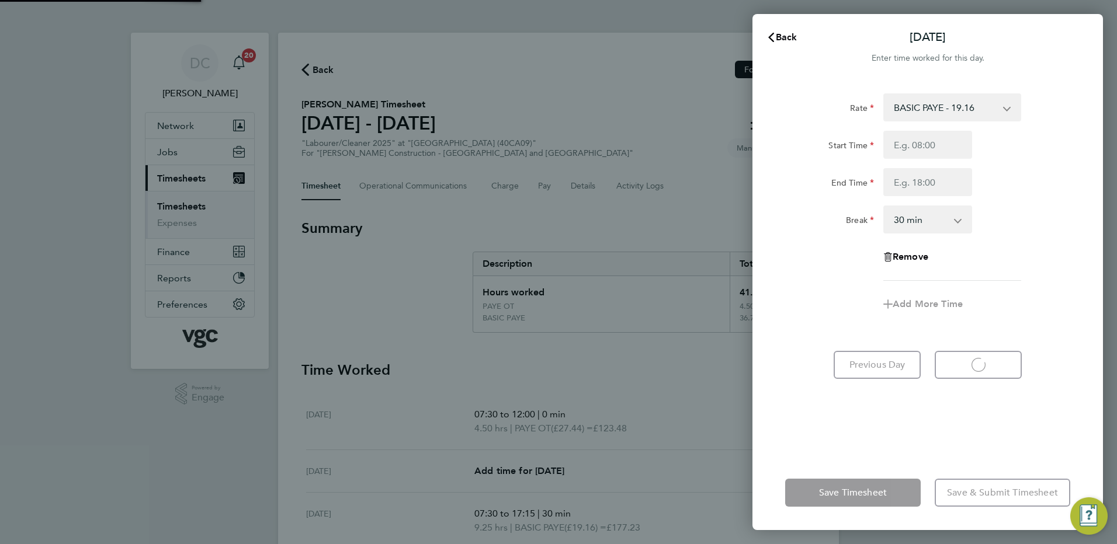
select select "30"
click at [921, 142] on input "Start Time" at bounding box center [927, 145] width 89 height 28
type input "07:30"
click at [924, 186] on input "End Time" at bounding box center [927, 182] width 89 height 28
type input "17:00"
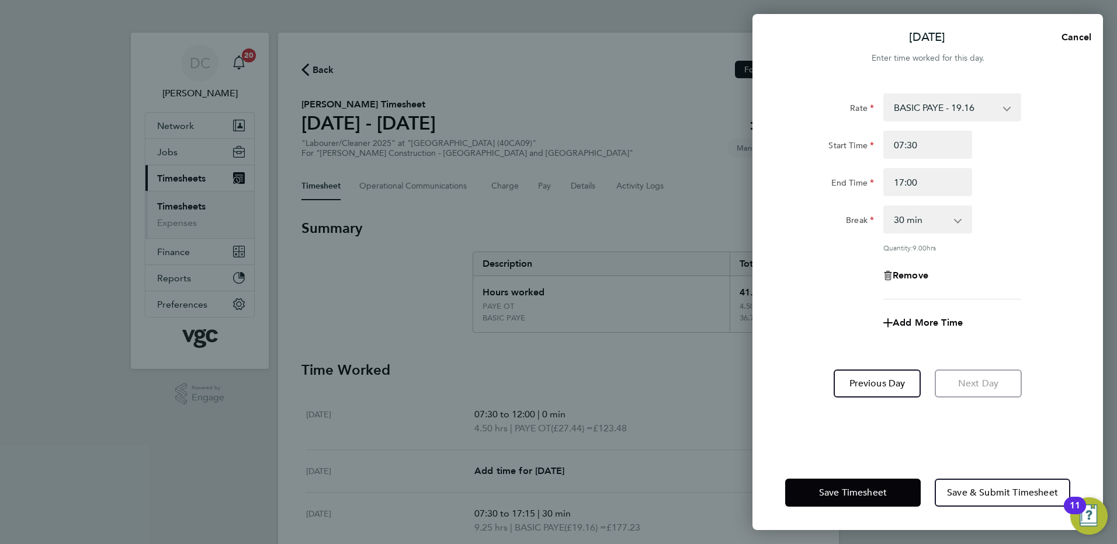
click at [974, 241] on div "Rate BASIC PAYE - 19.16 PAYE OT - 27.44 Start Time 07:30 End Time 17:00 Break 0…" at bounding box center [927, 196] width 285 height 206
click at [835, 494] on span "Save Timesheet" at bounding box center [853, 493] width 68 height 12
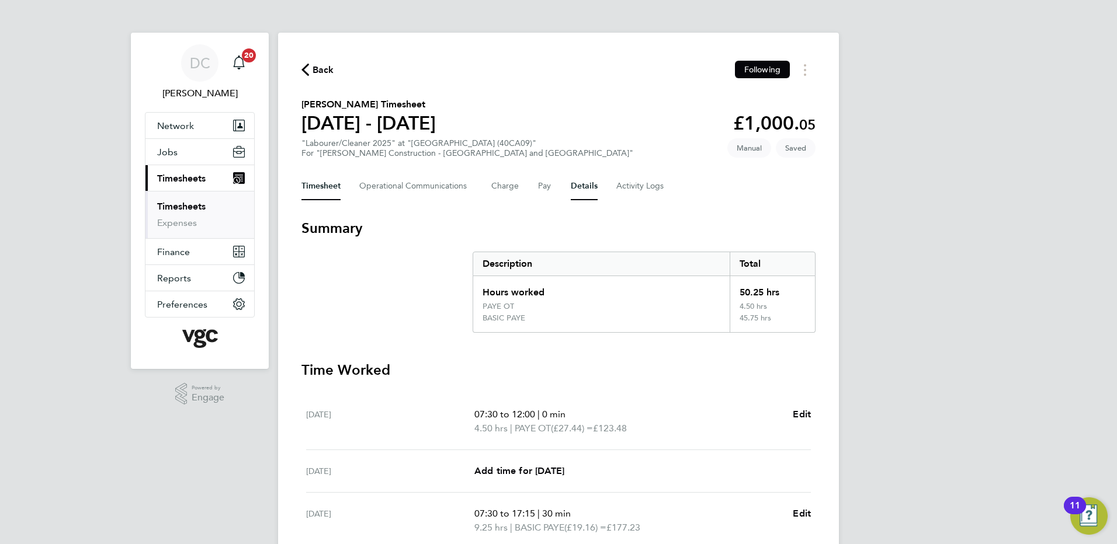
click at [584, 188] on button "Details" at bounding box center [584, 186] width 27 height 28
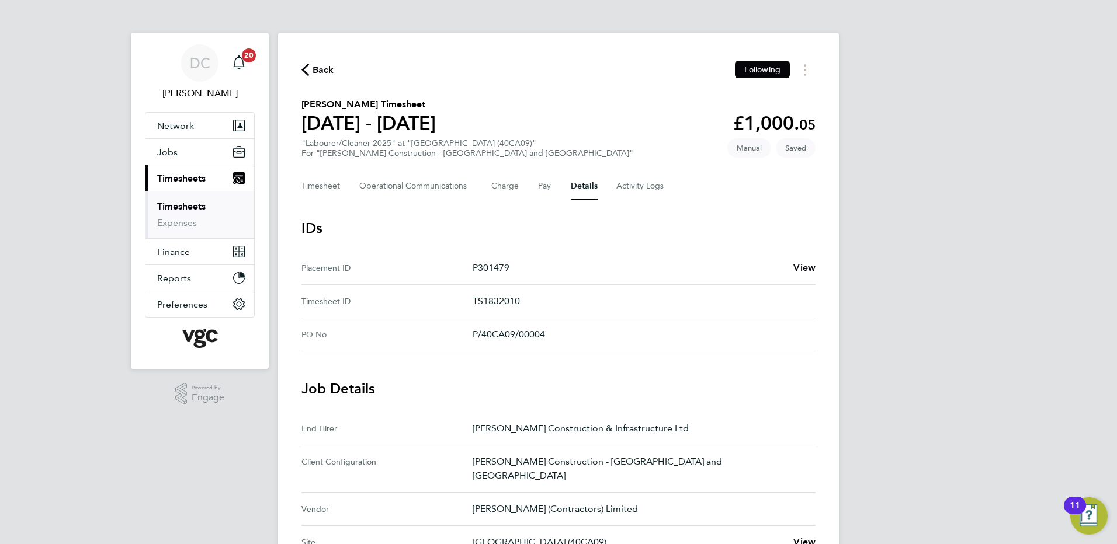
click at [1007, 404] on div "DC Danny Carr Notifications 20 Applications: Network Team Members Businesses Si…" at bounding box center [558, 477] width 1117 height 955
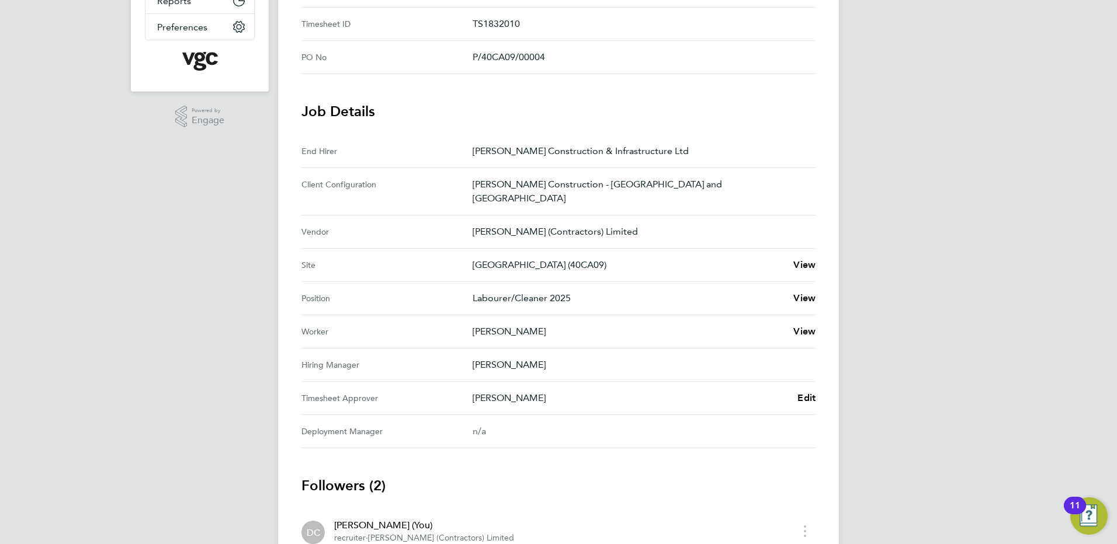
scroll to position [280, 0]
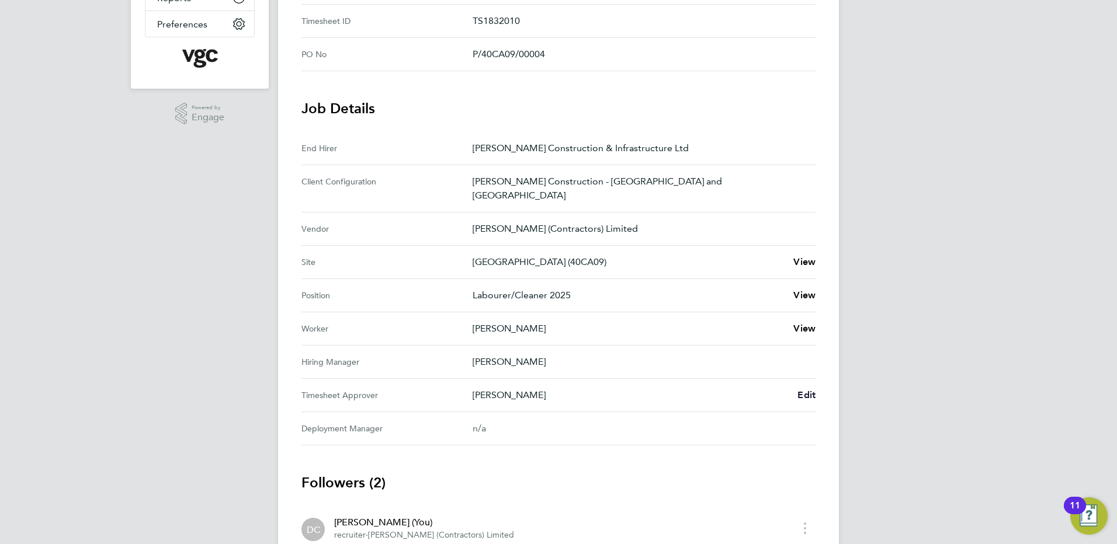
click at [805, 390] on span "Edit" at bounding box center [806, 395] width 18 height 11
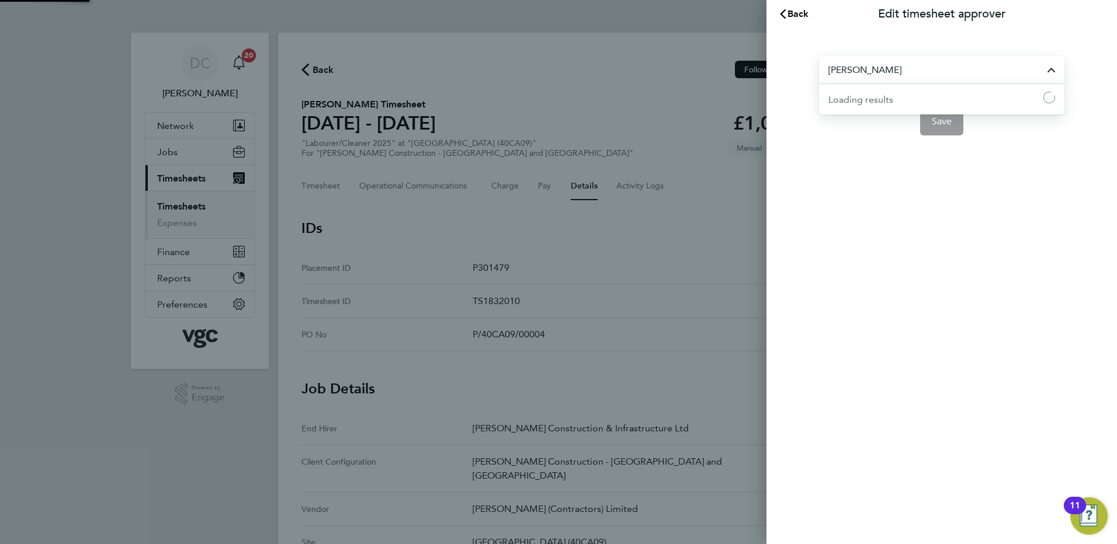
click at [891, 67] on input "Rob Fowler" at bounding box center [941, 69] width 245 height 27
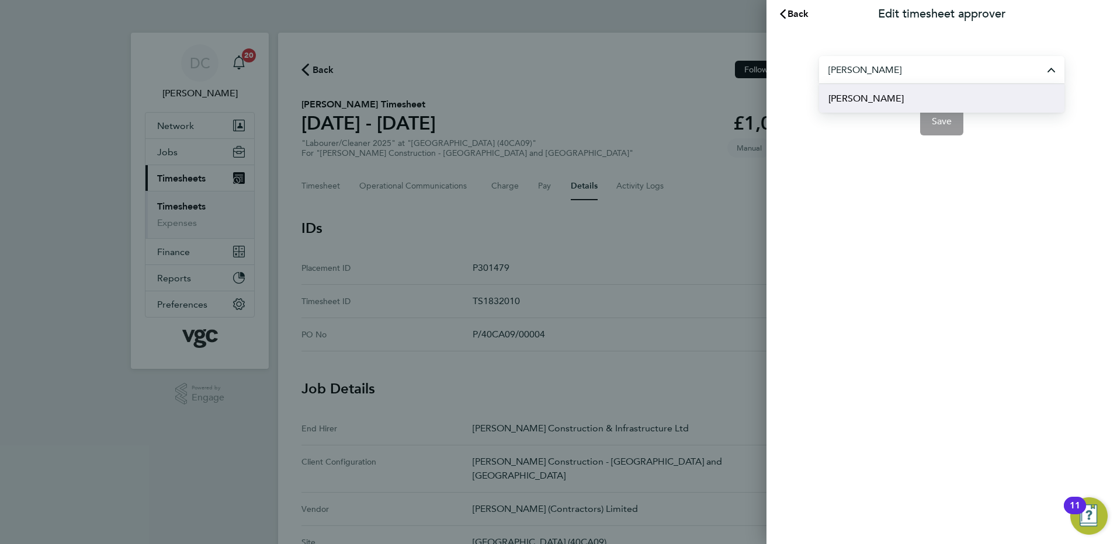
click at [863, 99] on span "Gary Irving" at bounding box center [865, 99] width 75 height 14
type input "Gary Irving"
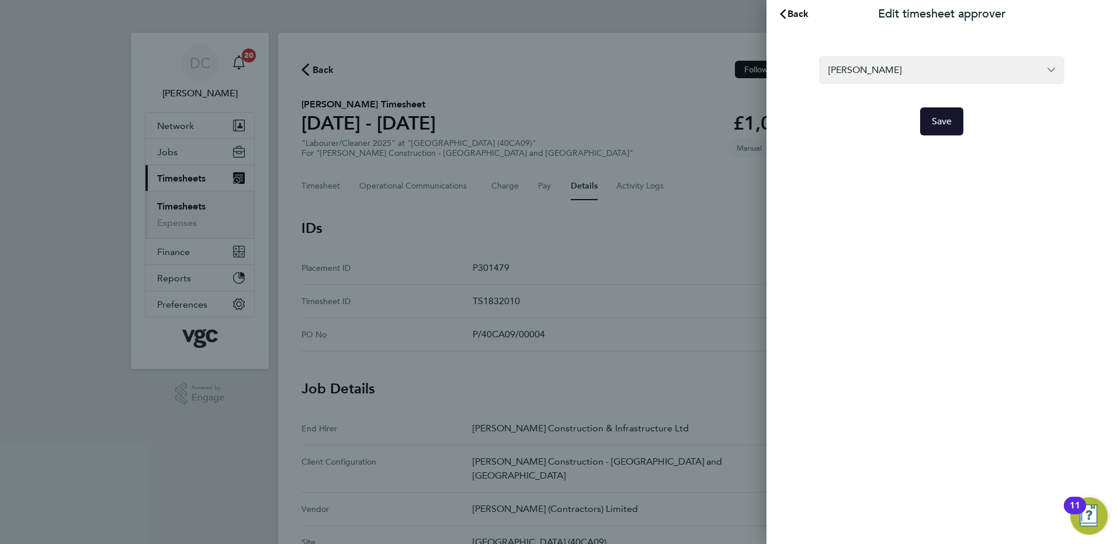
click at [945, 120] on span "Save" at bounding box center [942, 122] width 20 height 12
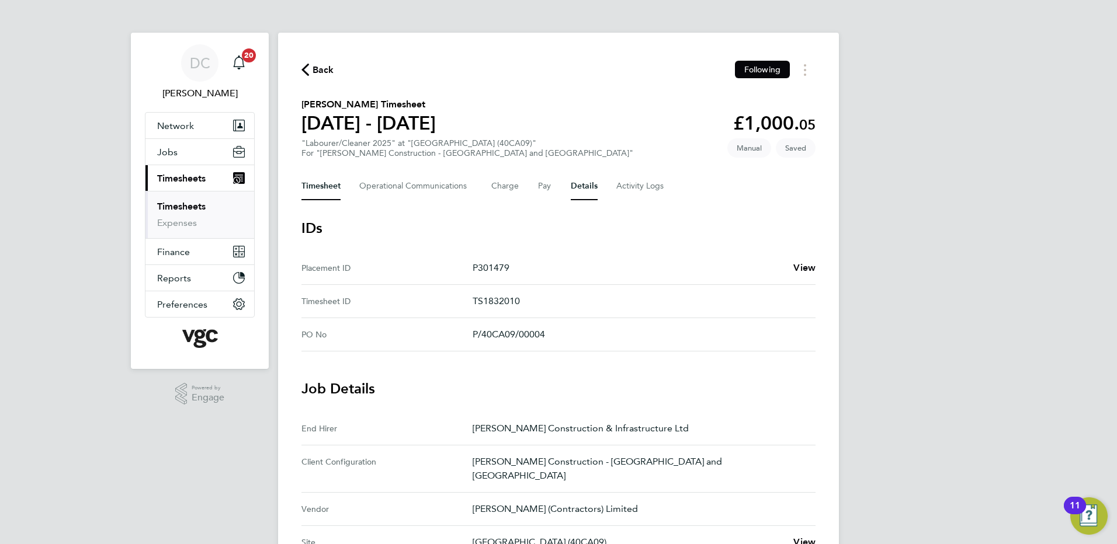
click at [328, 185] on button "Timesheet" at bounding box center [320, 186] width 39 height 28
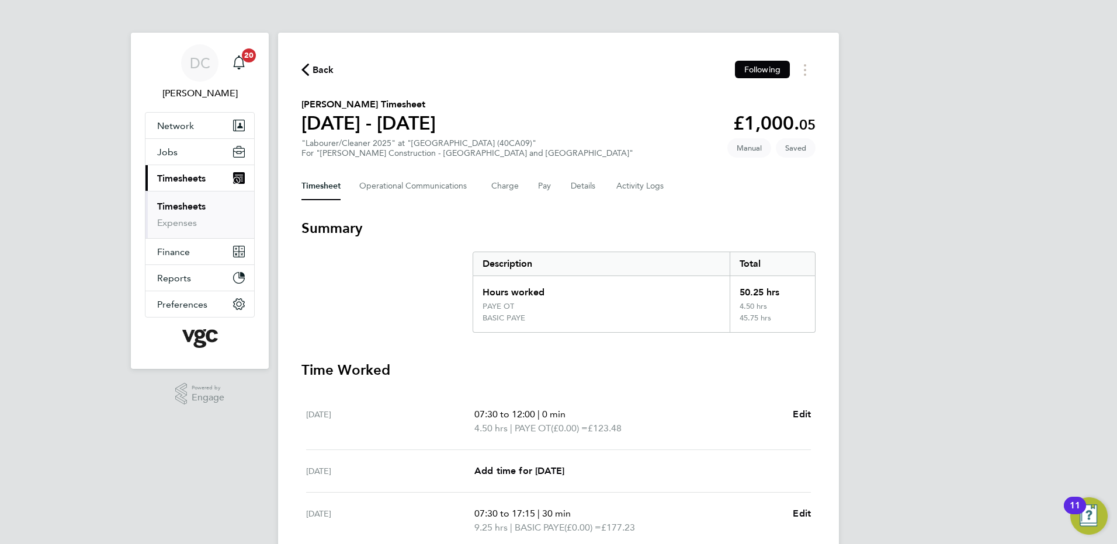
click at [986, 289] on div "DC Danny Carr Notifications 20 Applications: Network Team Members Businesses Si…" at bounding box center [558, 439] width 1117 height 879
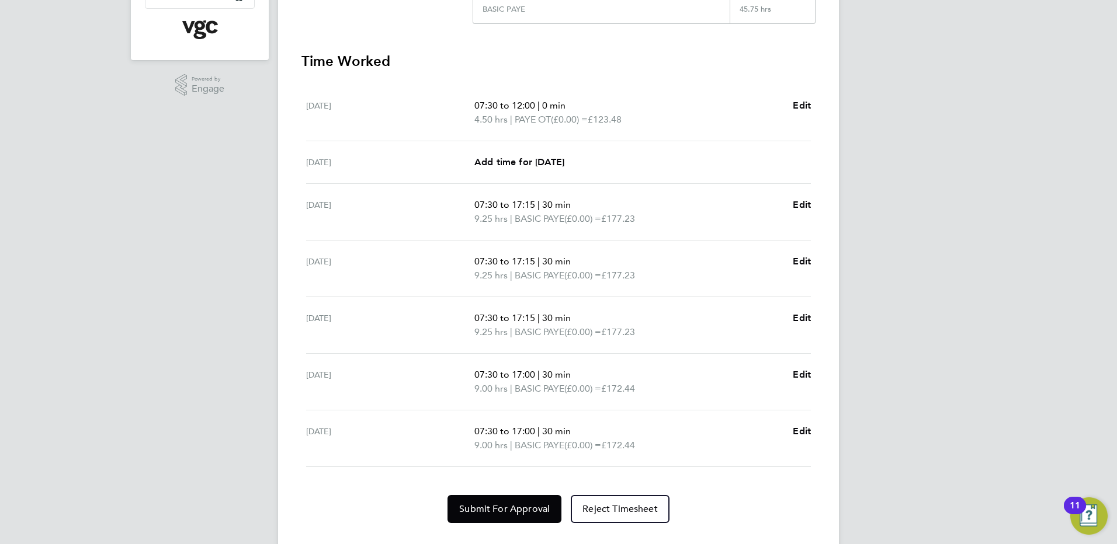
scroll to position [335, 0]
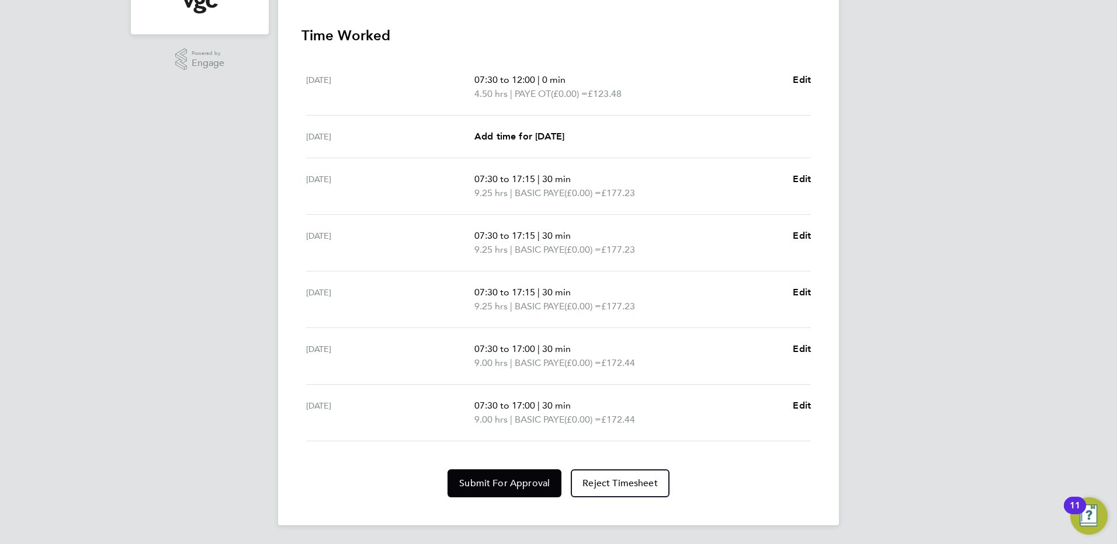
click at [931, 342] on div "DC Danny Carr Notifications 20 Applications: Network Team Members Businesses Si…" at bounding box center [558, 104] width 1117 height 879
click at [939, 330] on div "DC Danny Carr Notifications 20 Applications: Network Team Members Businesses Si…" at bounding box center [558, 104] width 1117 height 879
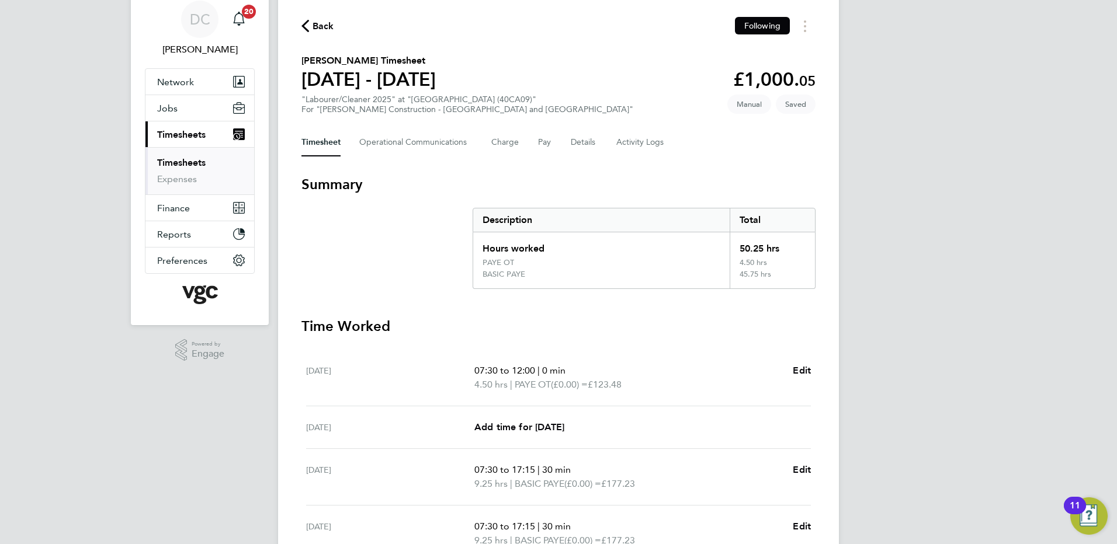
scroll to position [31, 0]
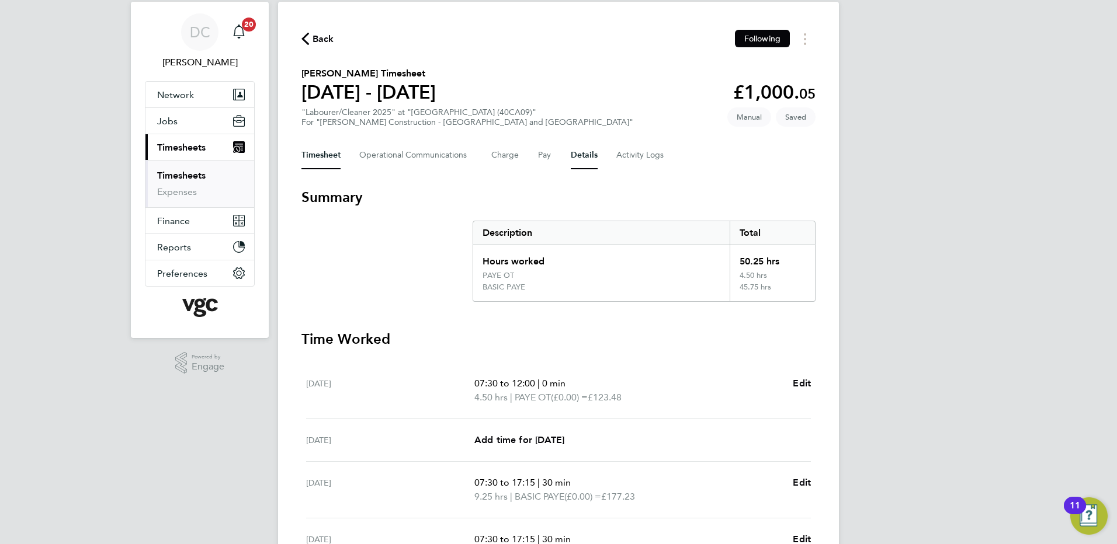
click at [577, 158] on button "Details" at bounding box center [584, 155] width 27 height 28
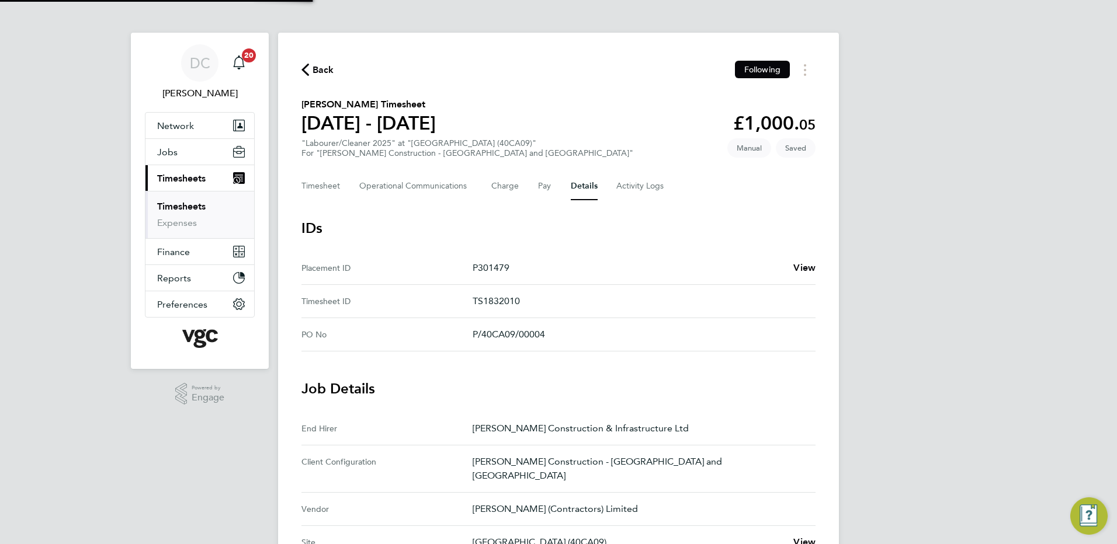
click at [971, 401] on div "DC Danny Carr Notifications 20 Applications: Network Team Members Businesses Si…" at bounding box center [558, 445] width 1117 height 890
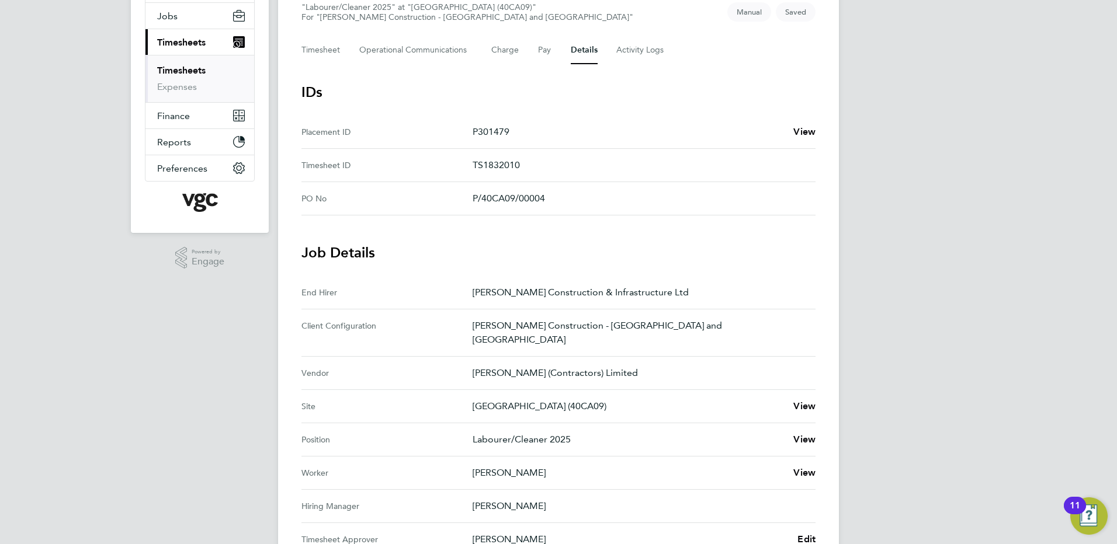
scroll to position [140, 0]
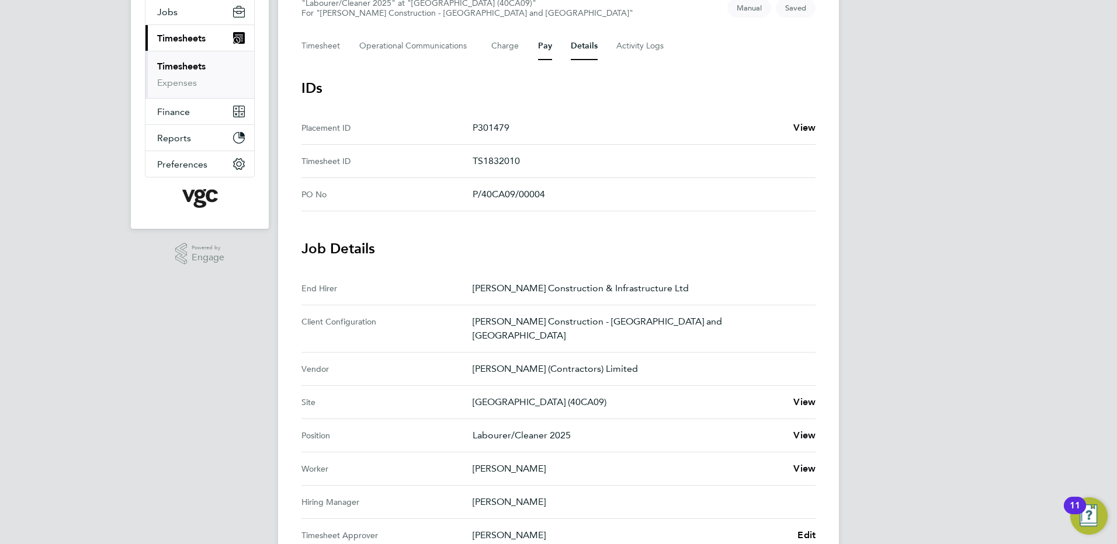
click at [545, 40] on button "Pay" at bounding box center [545, 46] width 14 height 28
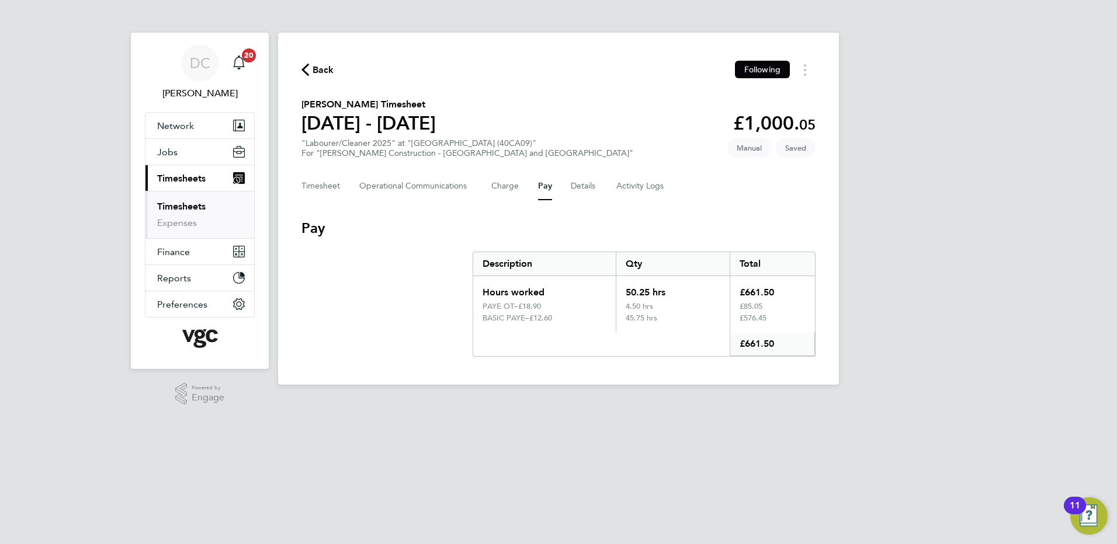
click at [920, 262] on div "DC Danny Carr Notifications 20 Applications: Network Team Members Businesses Si…" at bounding box center [558, 202] width 1117 height 404
click at [512, 186] on button "Charge" at bounding box center [505, 186] width 28 height 28
click at [543, 185] on button "Pay" at bounding box center [545, 186] width 14 height 28
click at [314, 186] on button "Timesheet" at bounding box center [320, 186] width 39 height 28
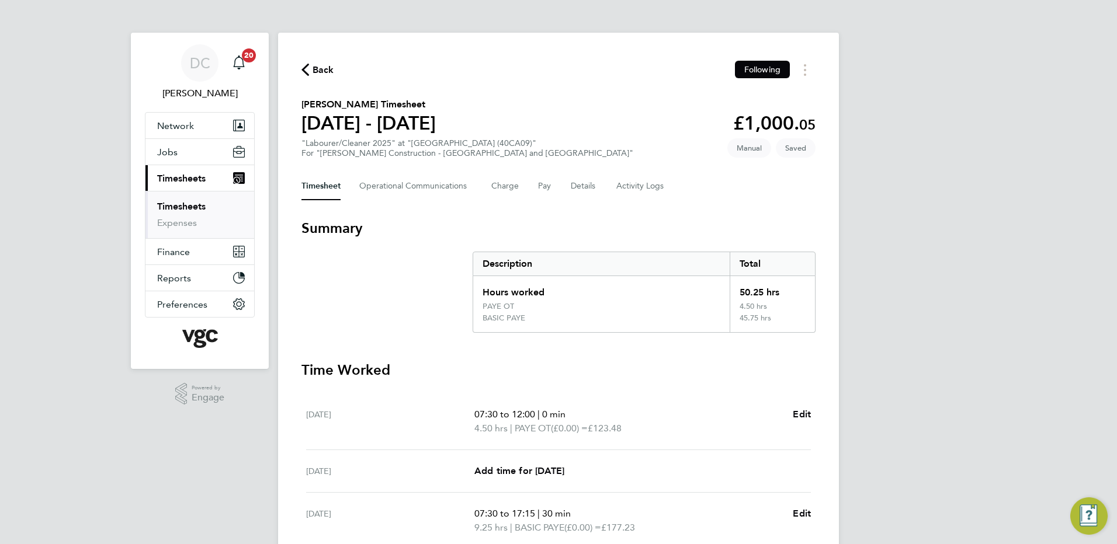
click at [880, 361] on div "DC Danny Carr Notifications 20 Applications: Network Team Members Businesses Si…" at bounding box center [558, 439] width 1117 height 879
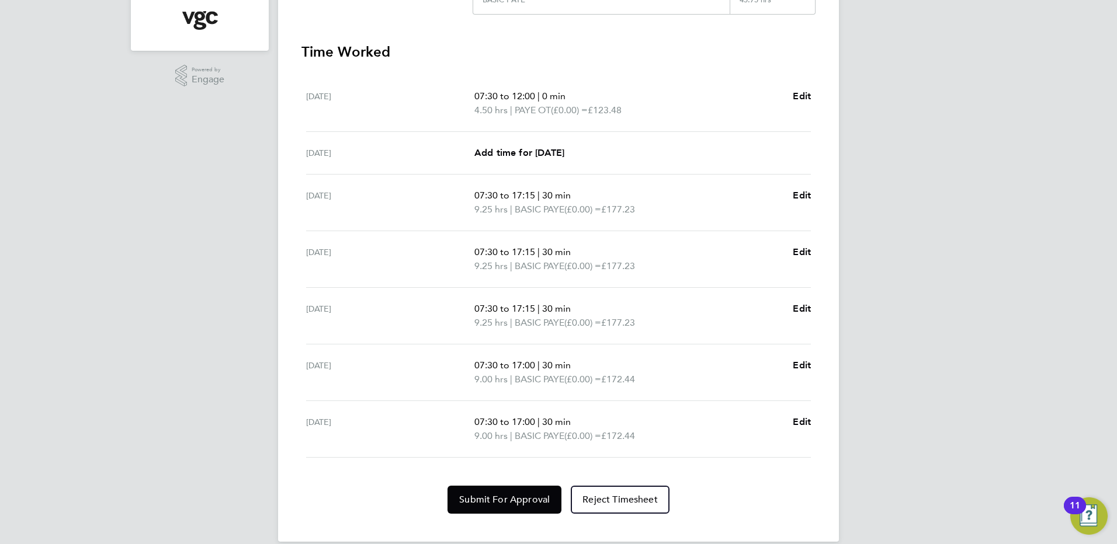
scroll to position [335, 0]
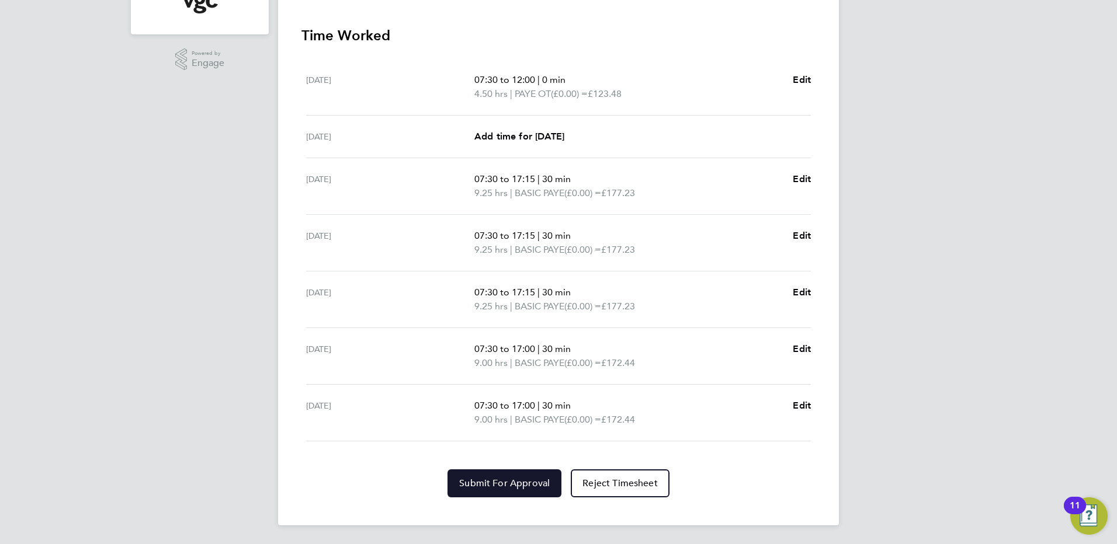
click at [535, 479] on span "Submit For Approval" at bounding box center [504, 484] width 91 height 12
click at [990, 449] on div "DC Danny Carr Notifications 20 Applications: Network Team Members Businesses Si…" at bounding box center [558, 104] width 1117 height 879
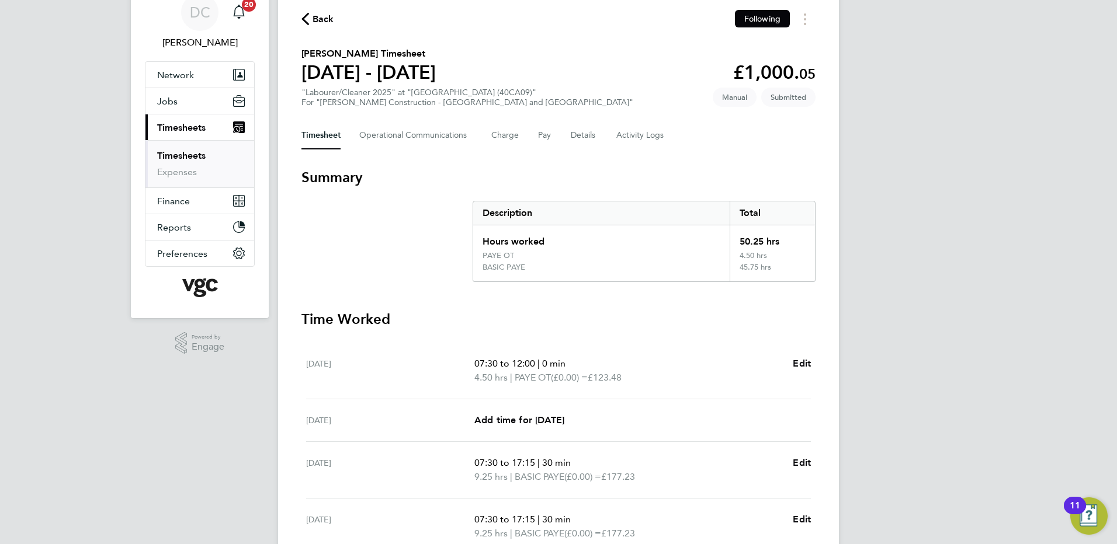
scroll to position [8, 0]
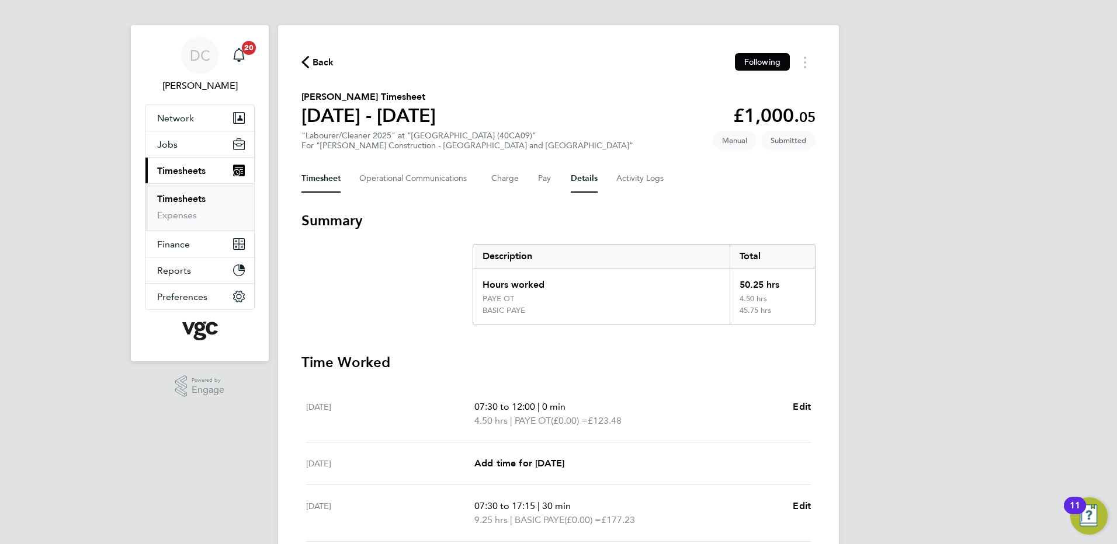
click at [589, 179] on button "Details" at bounding box center [584, 179] width 27 height 28
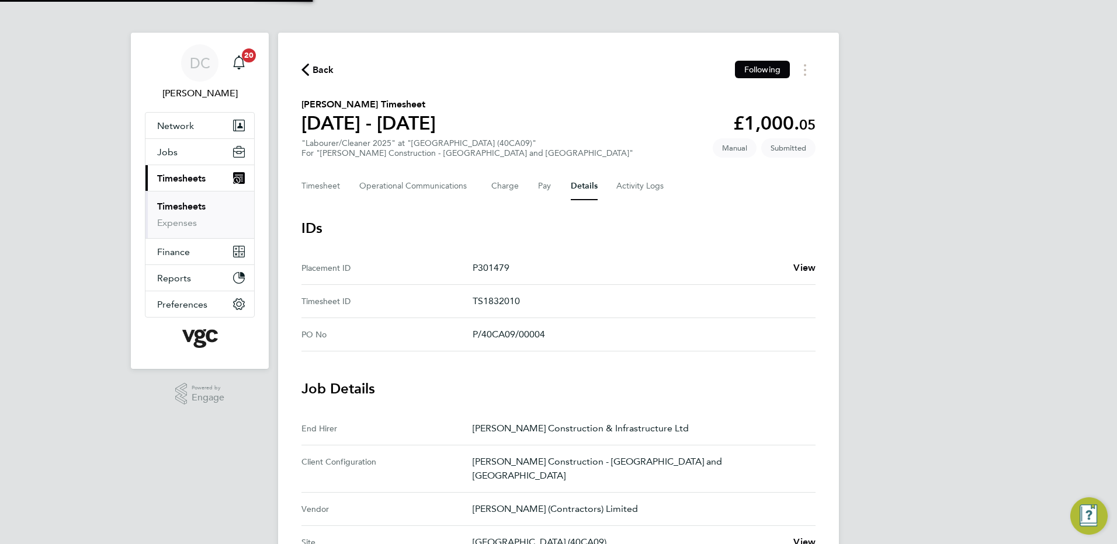
click at [965, 338] on div "DC Danny Carr Notifications 20 Applications: Network Team Members Businesses Si…" at bounding box center [558, 445] width 1117 height 890
click at [317, 67] on span "Back" at bounding box center [324, 70] width 22 height 14
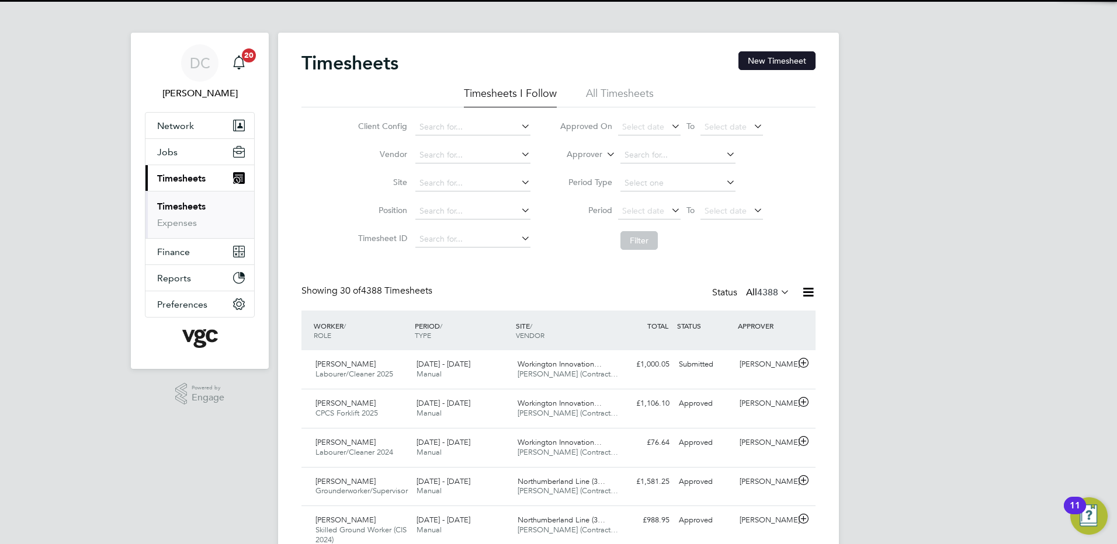
scroll to position [30, 102]
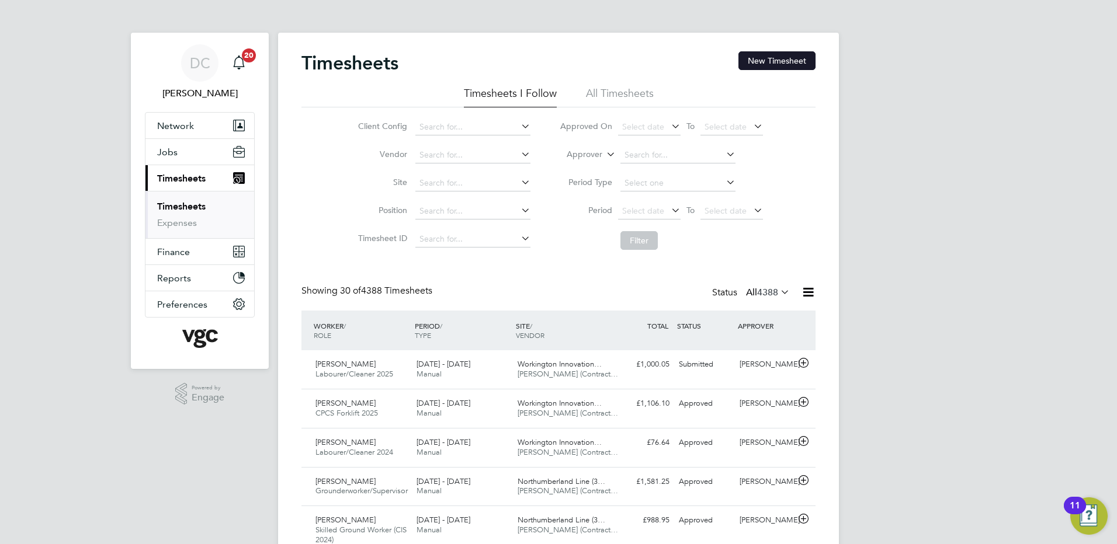
click at [778, 61] on button "New Timesheet" at bounding box center [776, 60] width 77 height 19
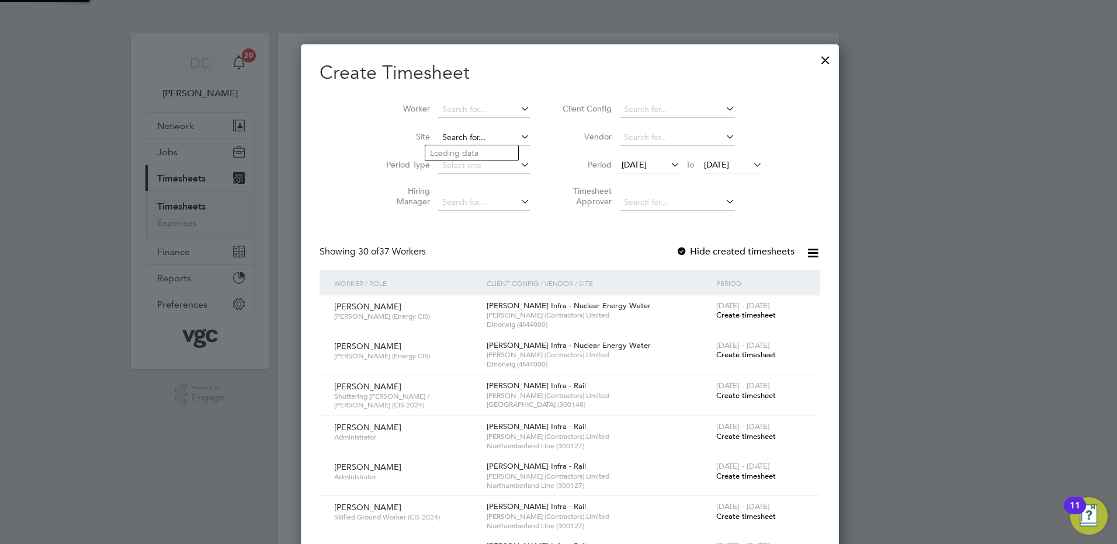
click at [438, 141] on input at bounding box center [484, 138] width 92 height 16
click at [445, 151] on b "Workington" at bounding box center [453, 153] width 46 height 10
type input "Workington Innovation Centre (40CA09)"
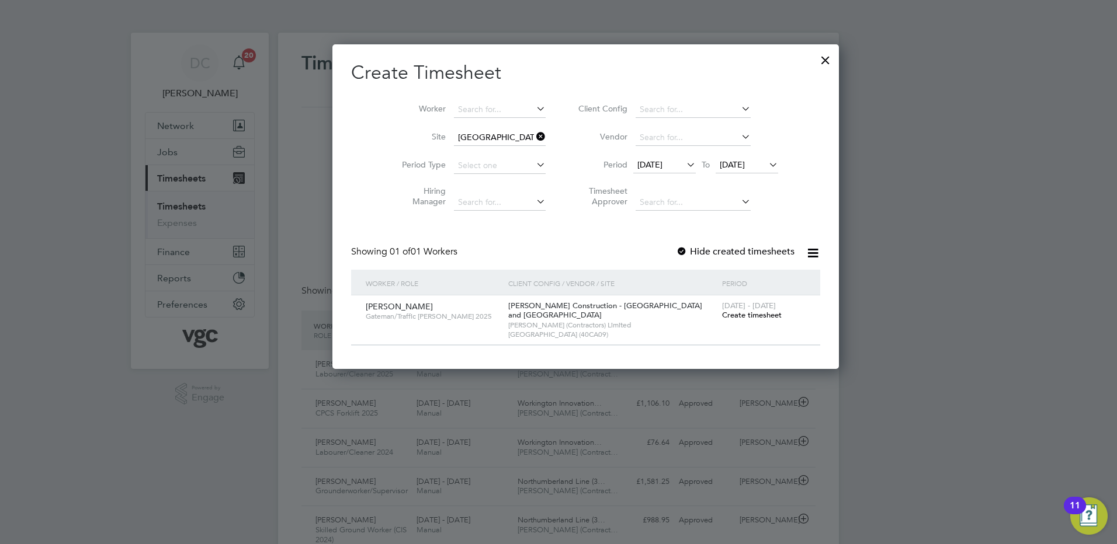
click at [642, 168] on span "16 Sep 2025" at bounding box center [649, 164] width 25 height 11
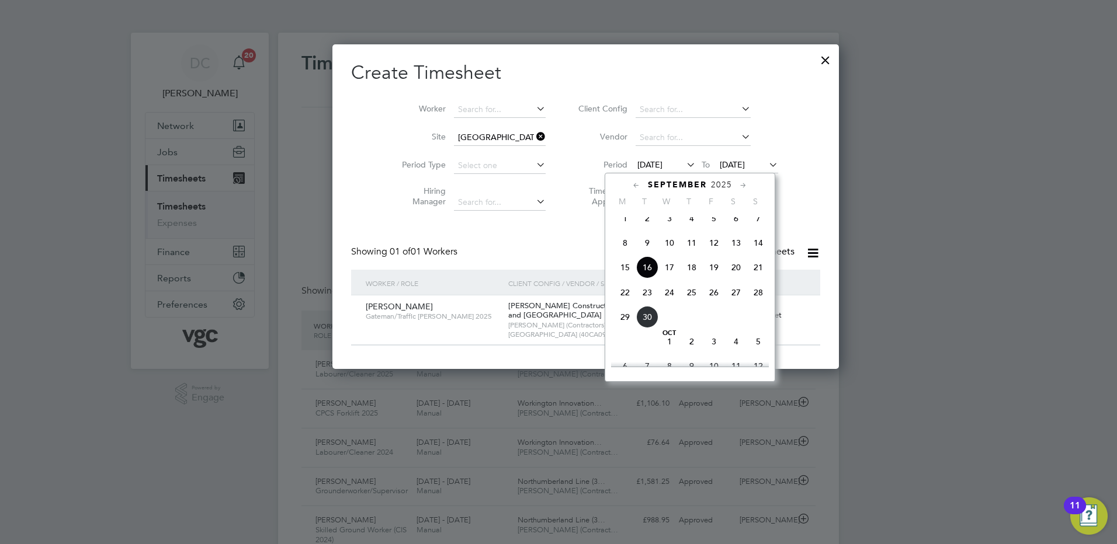
click at [737, 278] on span "20" at bounding box center [736, 267] width 22 height 22
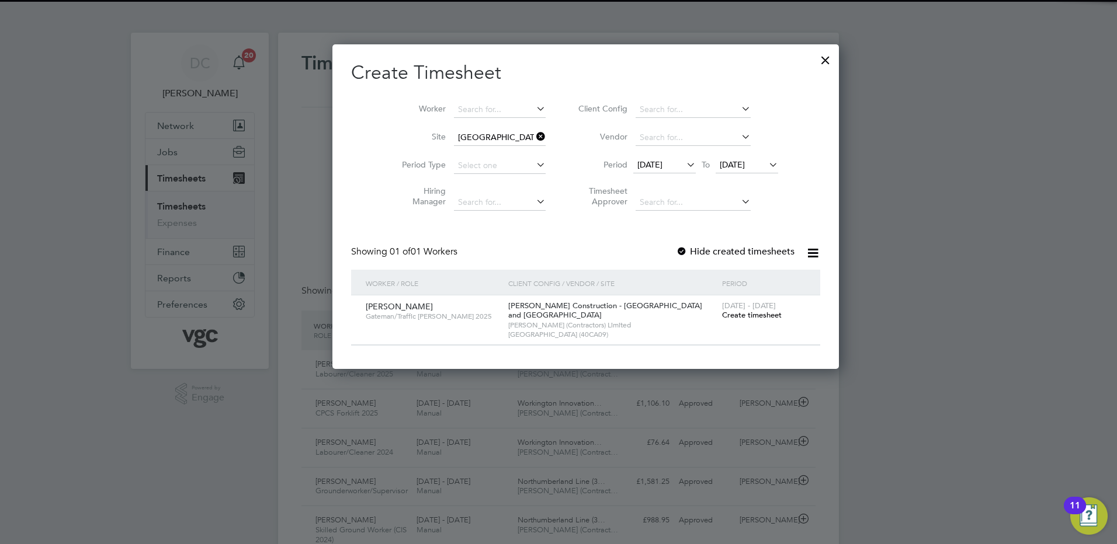
click at [720, 167] on span "23 Sep 2025" at bounding box center [732, 164] width 25 height 11
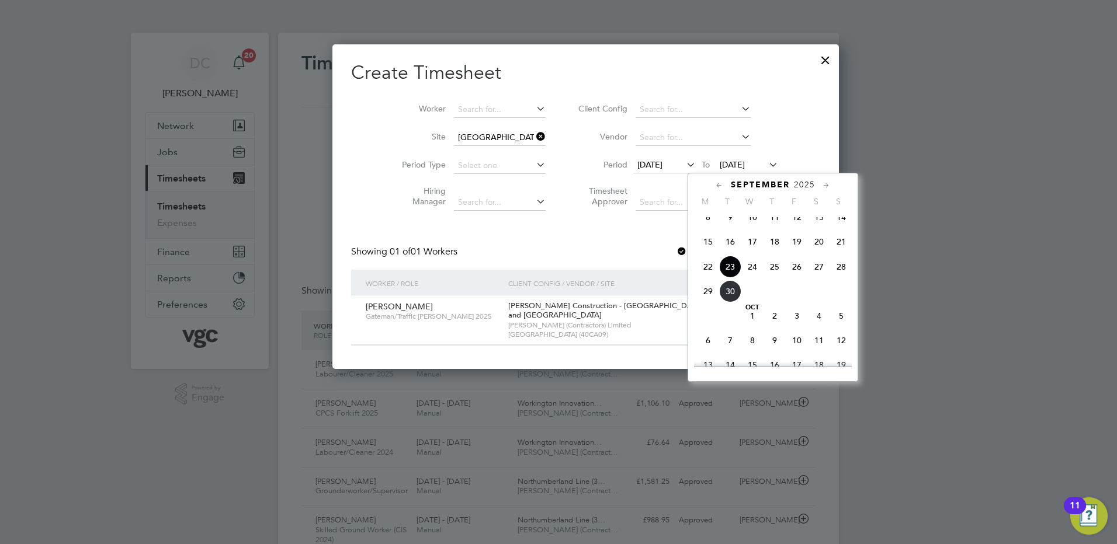
click at [796, 277] on span "26" at bounding box center [797, 267] width 22 height 22
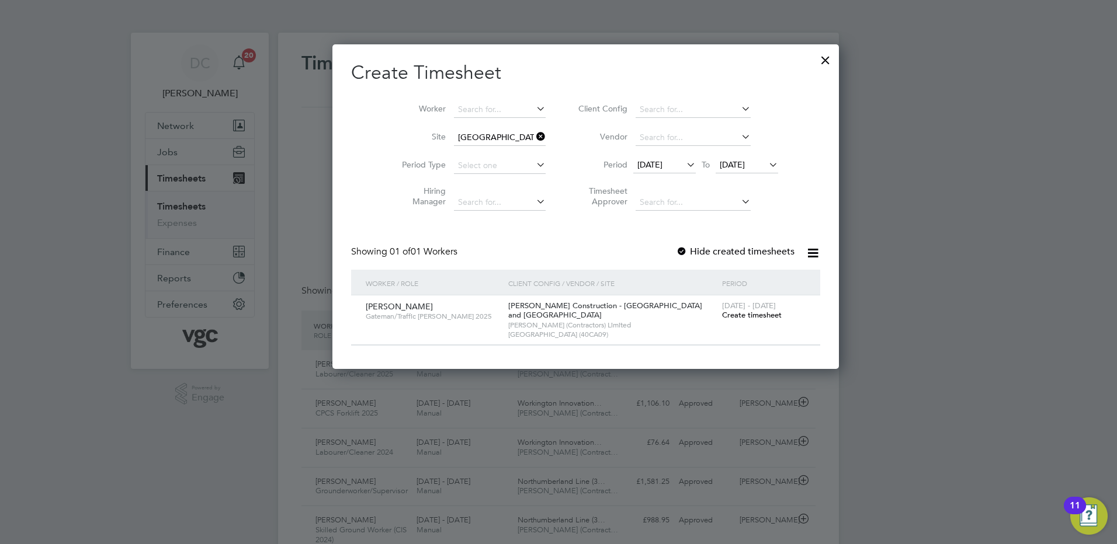
click at [730, 315] on span "Create timesheet" at bounding box center [752, 315] width 60 height 10
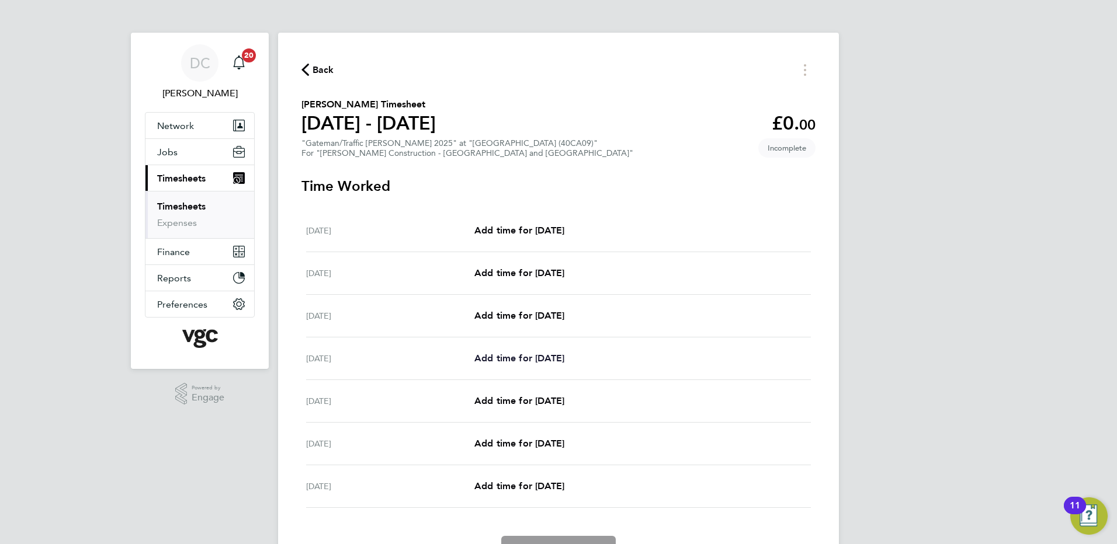
click at [526, 355] on span "Add time for Tue 23 Sep" at bounding box center [519, 358] width 90 height 11
select select "30"
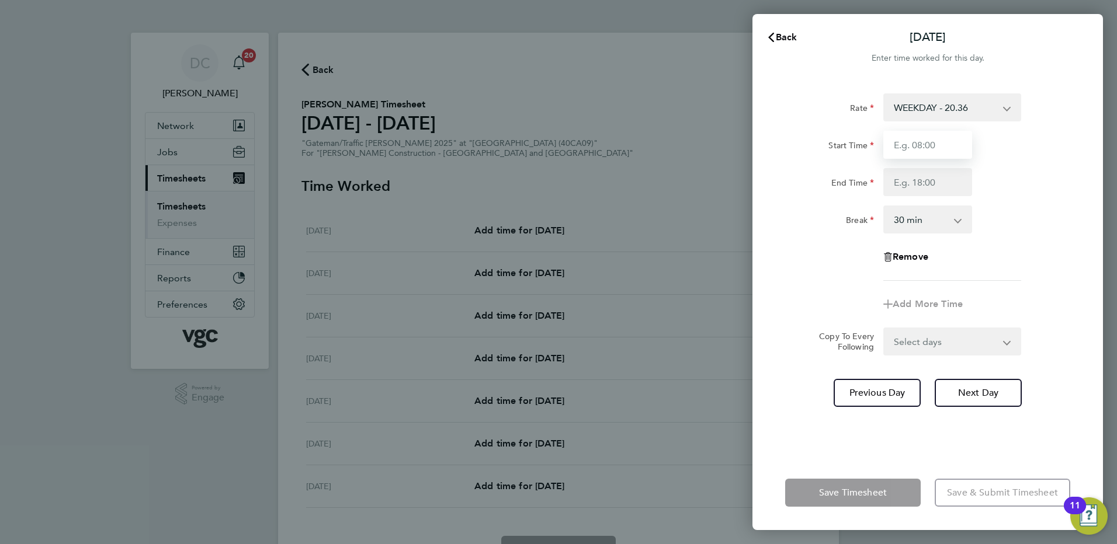
click at [920, 156] on input "Start Time" at bounding box center [927, 145] width 89 height 28
type input "07:30"
click at [919, 188] on input "End Time" at bounding box center [927, 182] width 89 height 28
type input "17:45"
click at [1045, 290] on app-timesheet-line-form-group "Rate WEEKDAY - 20.36 OVERTIME - 29.24 Start Time 07:30 End Time 17:45 Break 0 m…" at bounding box center [927, 205] width 285 height 225
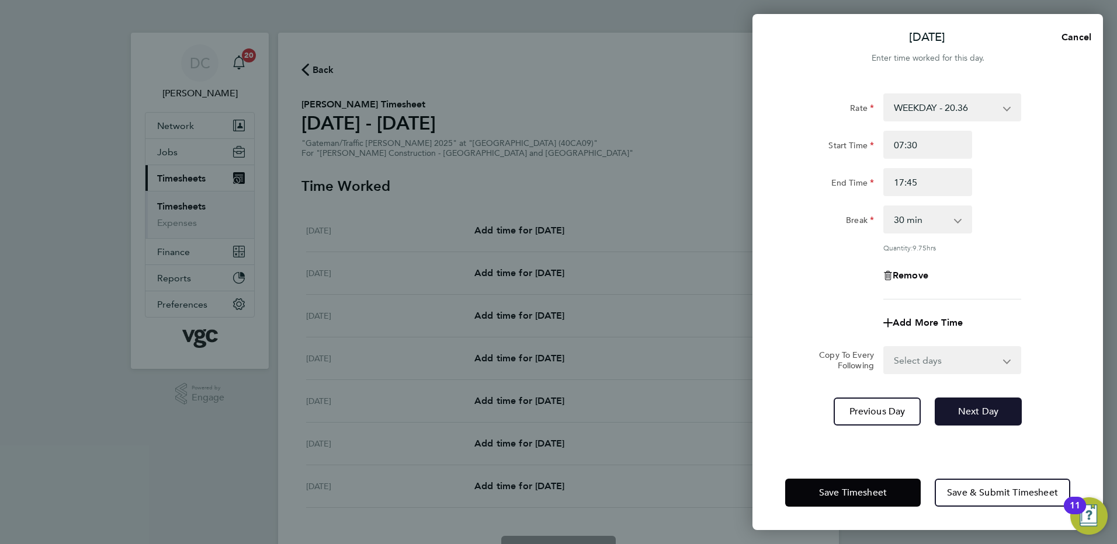
click at [984, 409] on span "Next Day" at bounding box center [978, 412] width 40 height 12
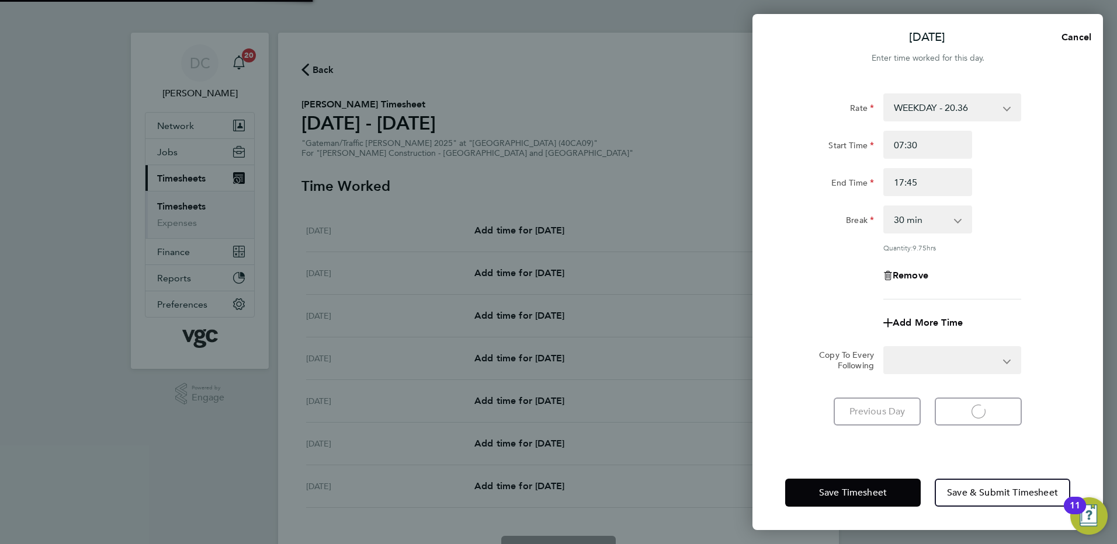
select select "30"
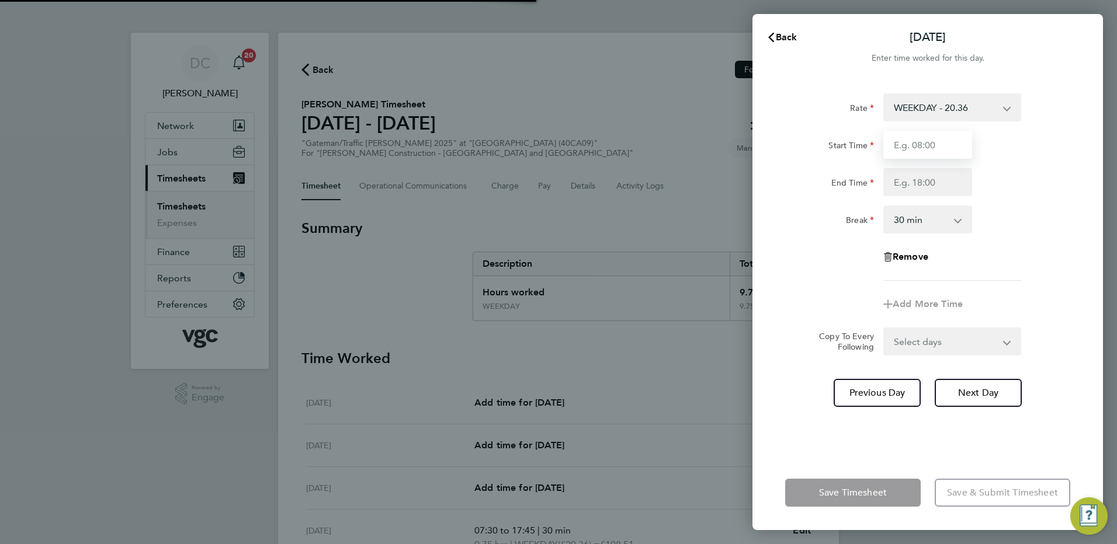
click at [927, 148] on input "Start Time" at bounding box center [927, 145] width 89 height 28
type input "07:30"
type input "17:45"
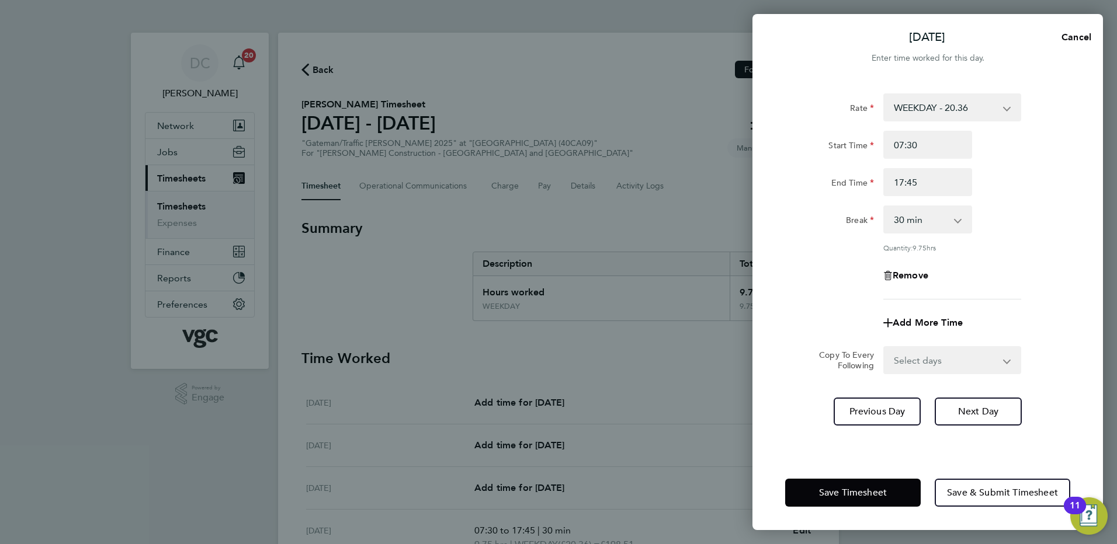
click at [1023, 271] on div "Remove" at bounding box center [927, 276] width 294 height 28
click at [986, 406] on span "Next Day" at bounding box center [978, 412] width 40 height 12
select select "30"
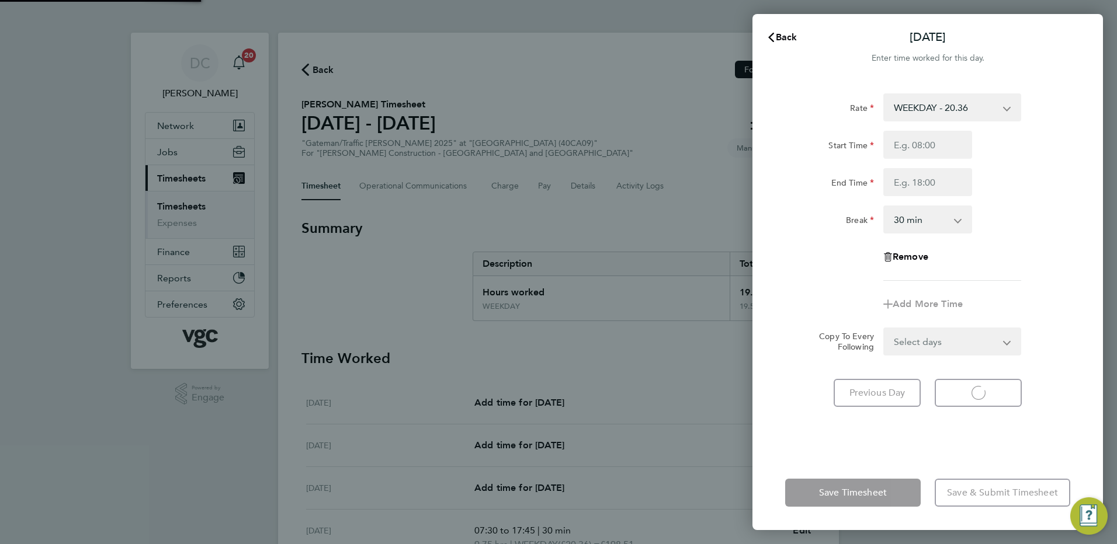
select select "30"
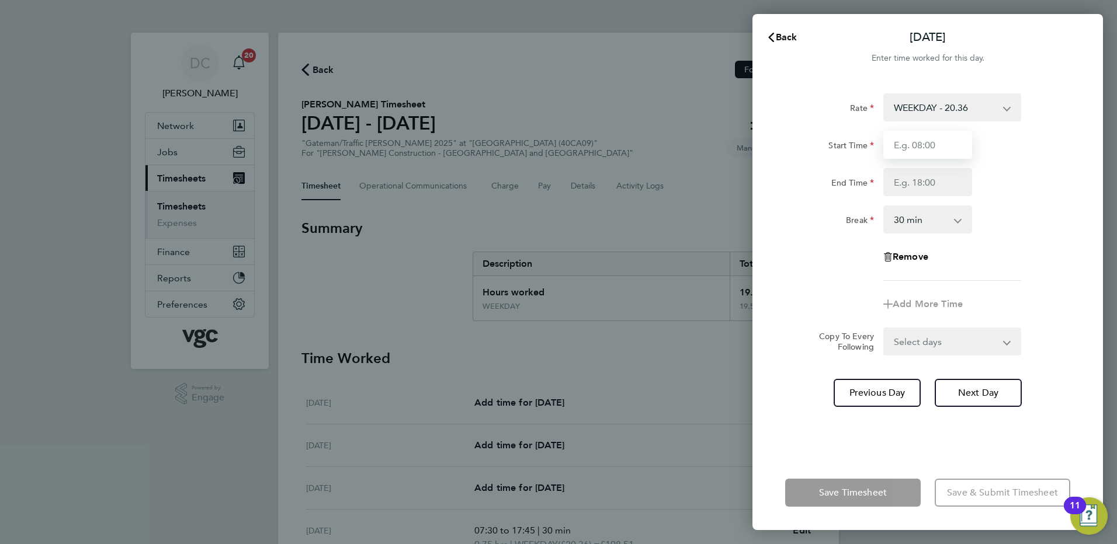
click at [913, 148] on input "Start Time" at bounding box center [927, 145] width 89 height 28
type input "07:30"
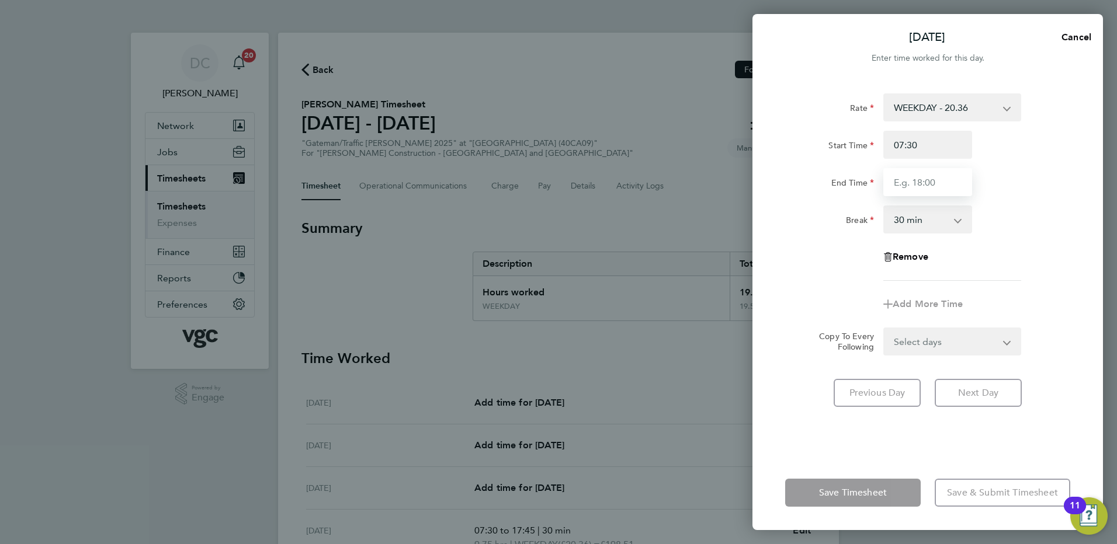
click at [917, 182] on input "End Time" at bounding box center [927, 182] width 89 height 28
type input "16:00"
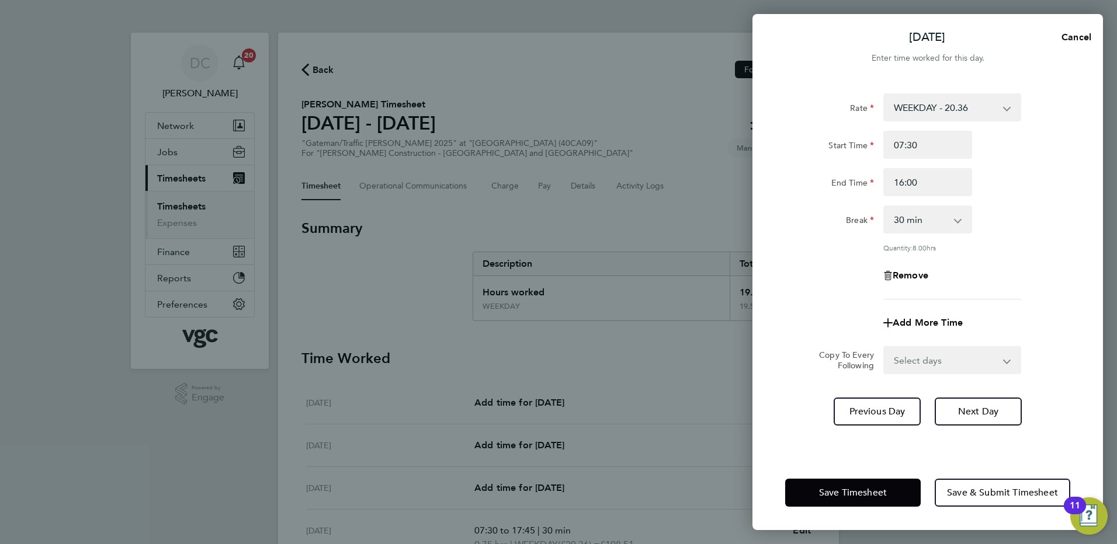
drag, startPoint x: 1021, startPoint y: 281, endPoint x: 1033, endPoint y: 293, distance: 16.9
click at [1033, 293] on div "Rate WEEKDAY - 20.36 OVERTIME - 29.24 Start Time 07:30 End Time 16:00 Break 0 m…" at bounding box center [927, 196] width 285 height 206
click at [993, 410] on span "Next Day" at bounding box center [978, 412] width 40 height 12
select select "30"
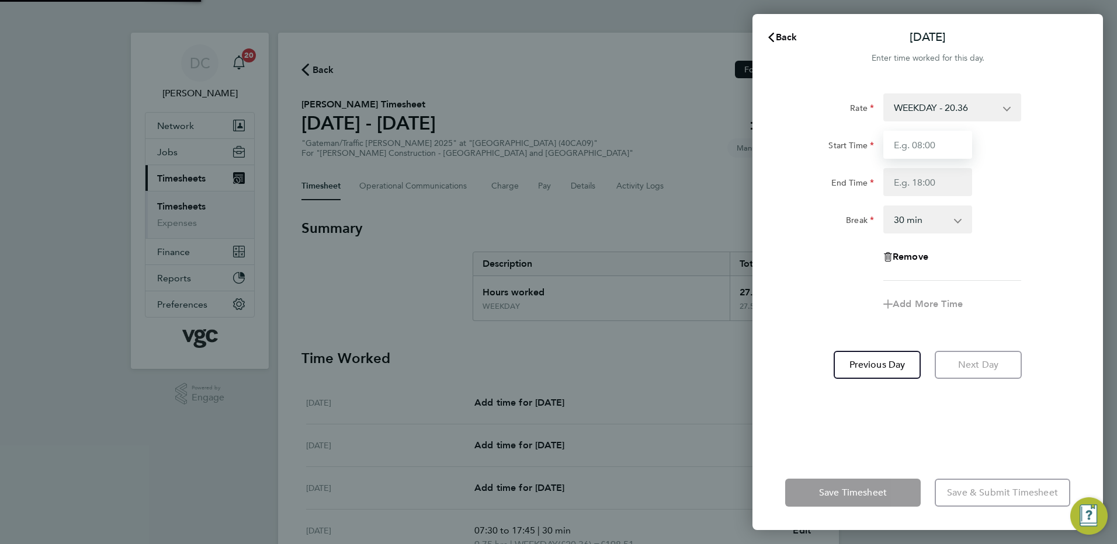
click at [931, 142] on input "Start Time" at bounding box center [927, 145] width 89 height 28
type input "07:30"
click at [914, 192] on input "End Time" at bounding box center [927, 182] width 89 height 28
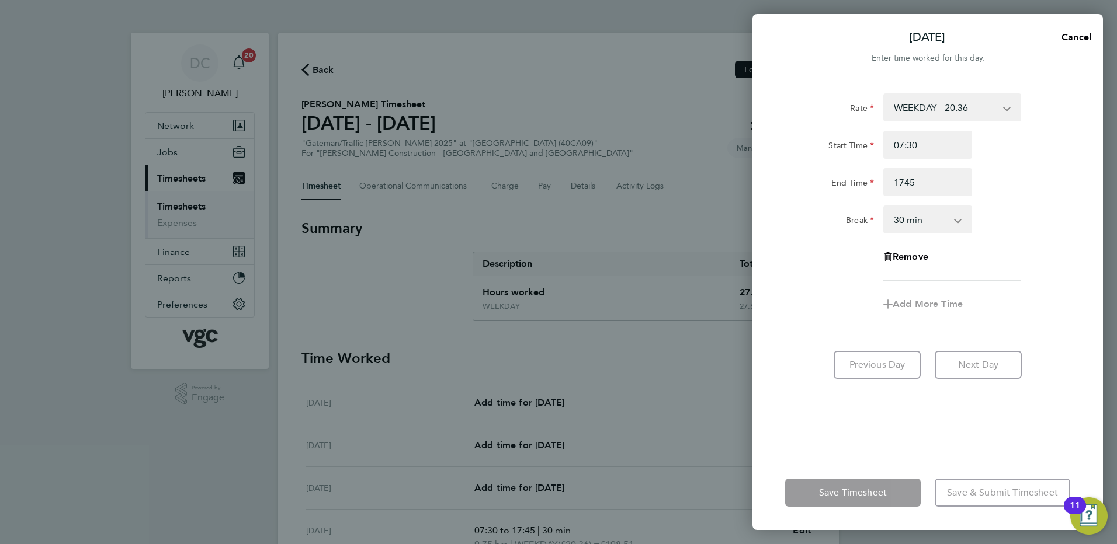
type input "17:45"
drag, startPoint x: 1042, startPoint y: 312, endPoint x: 1040, endPoint y: 322, distance: 10.8
click at [1042, 312] on div "Add More Time" at bounding box center [927, 304] width 294 height 28
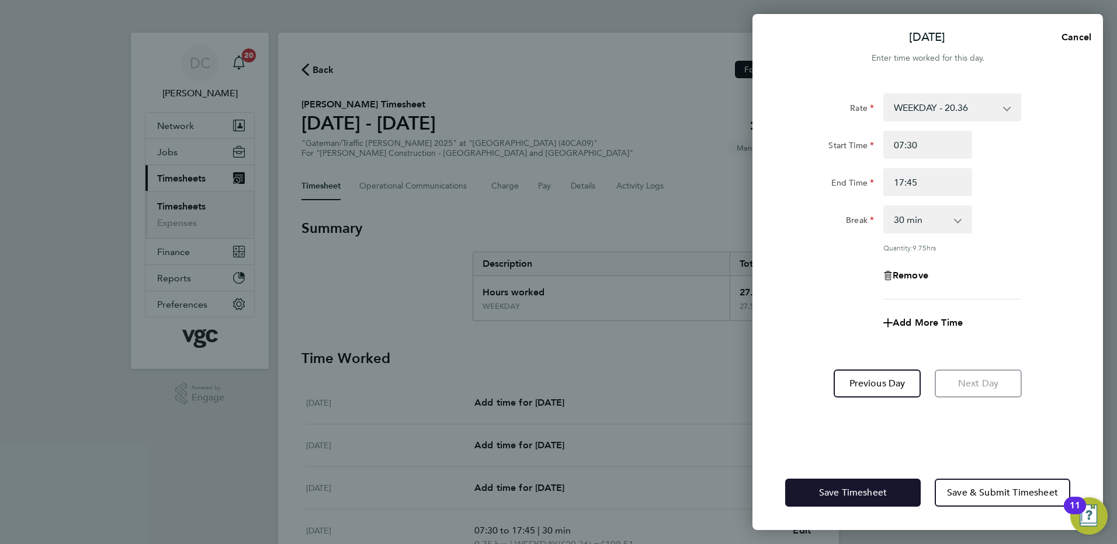
click at [867, 491] on span "Save Timesheet" at bounding box center [853, 493] width 68 height 12
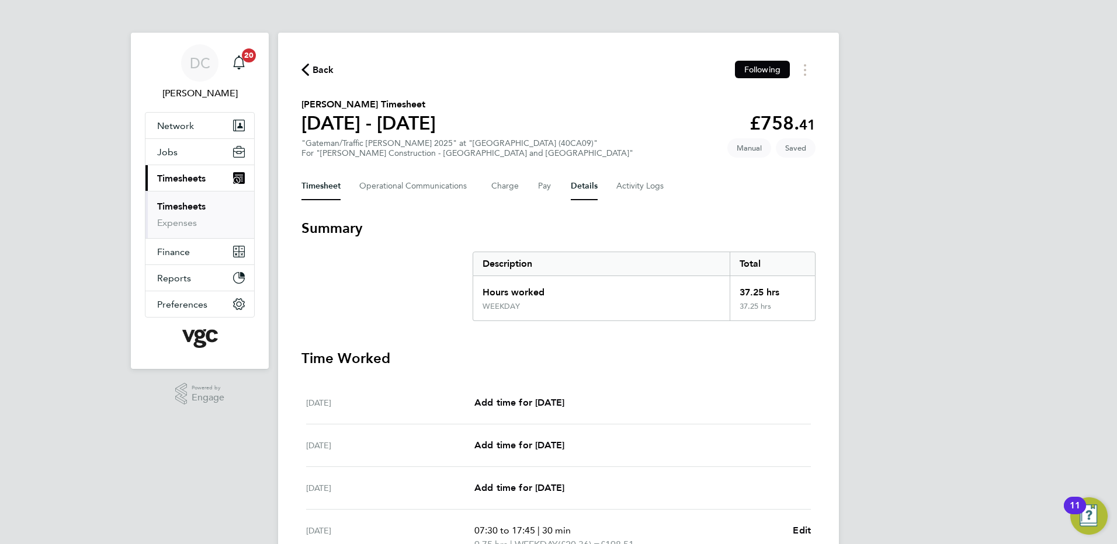
click at [584, 185] on button "Details" at bounding box center [584, 186] width 27 height 28
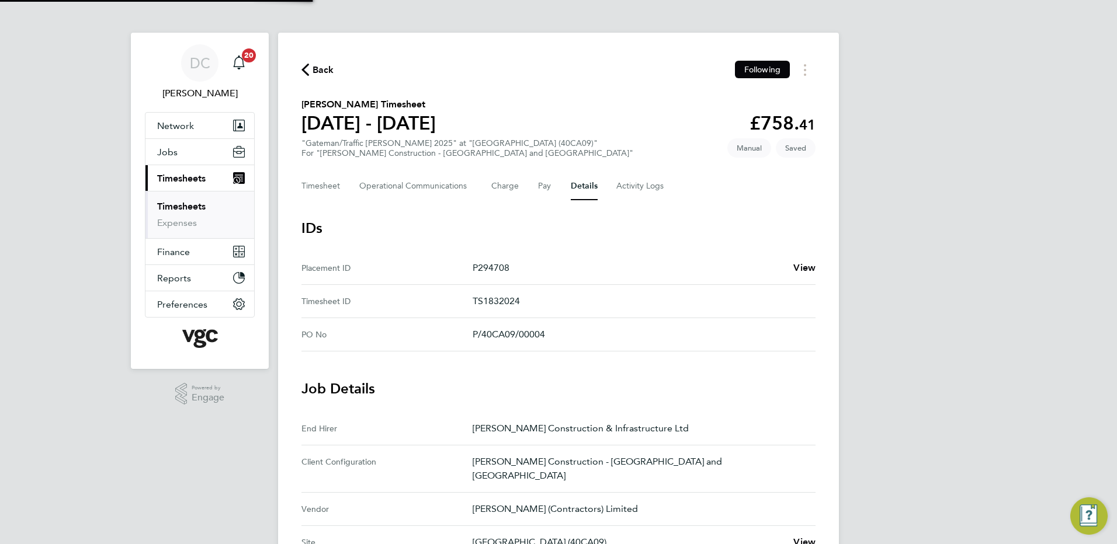
click at [920, 404] on div "DC Danny Carr Notifications 20 Applications: Network Team Members Businesses Si…" at bounding box center [558, 477] width 1117 height 955
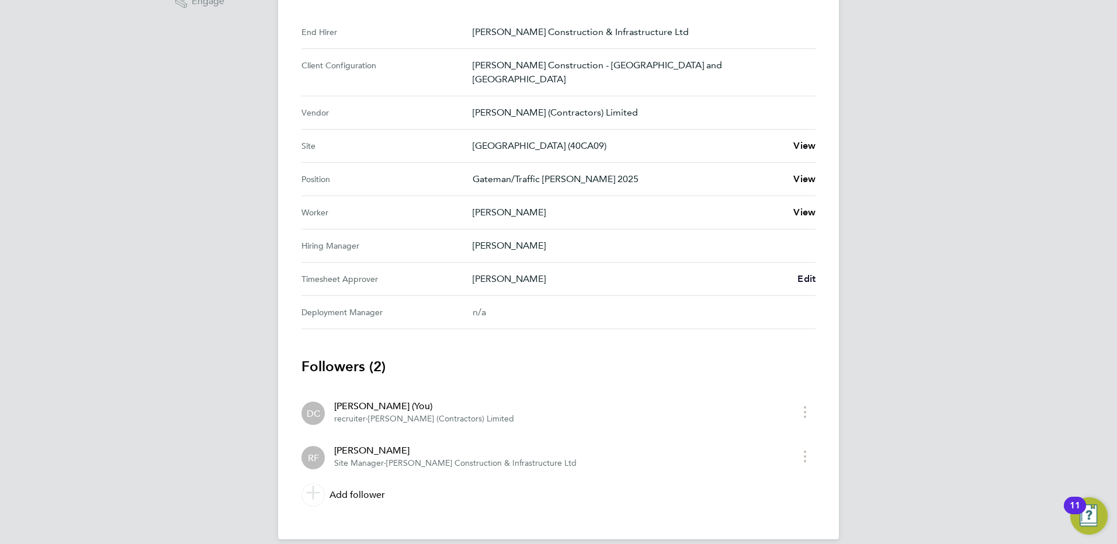
click at [805, 273] on span "Edit" at bounding box center [806, 278] width 18 height 11
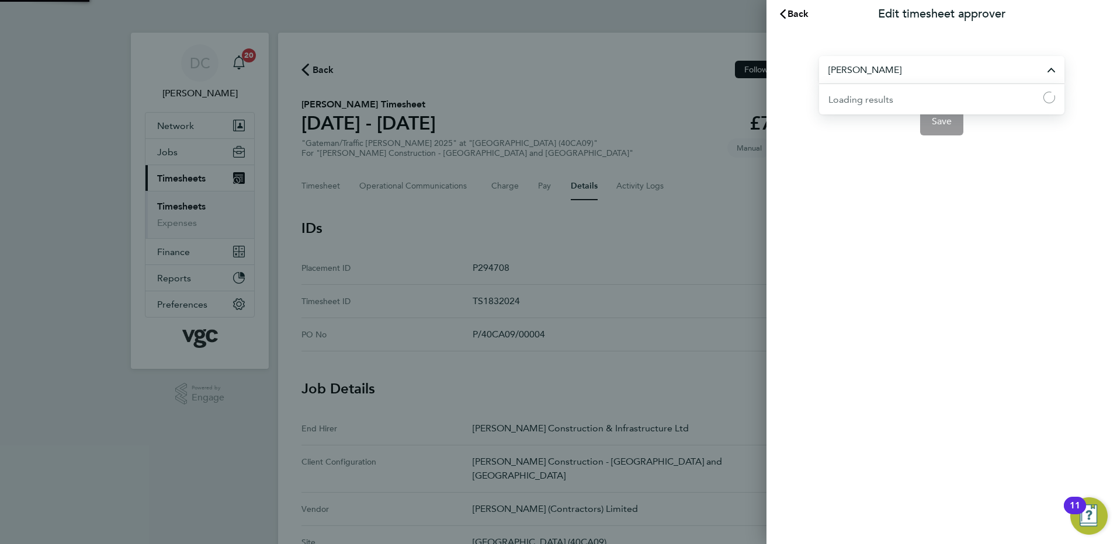
click at [890, 66] on input "Rob Fowler" at bounding box center [941, 69] width 245 height 27
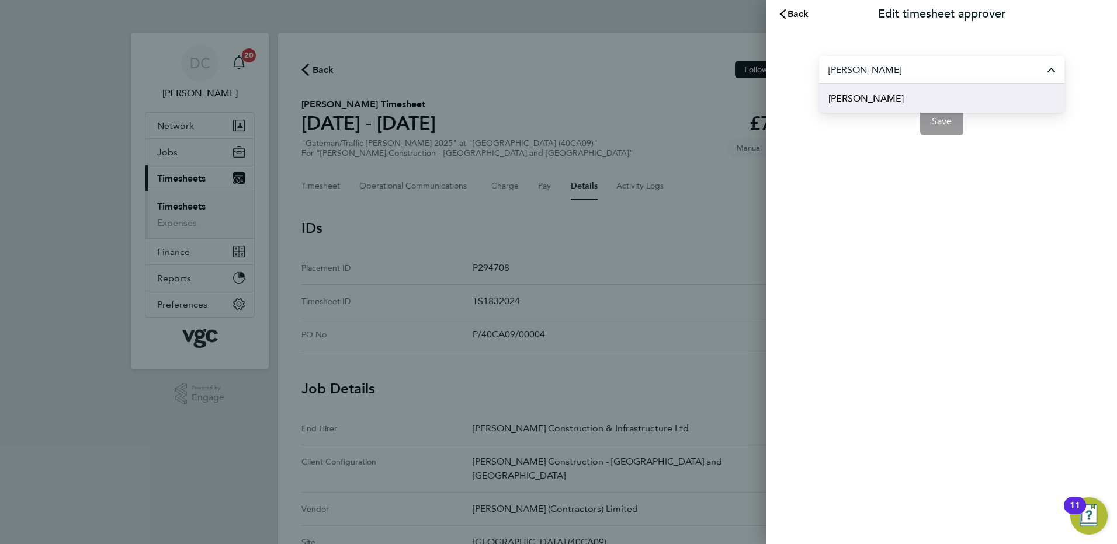
click at [871, 99] on span "Gary Irving" at bounding box center [865, 99] width 75 height 14
type input "Gary Irving"
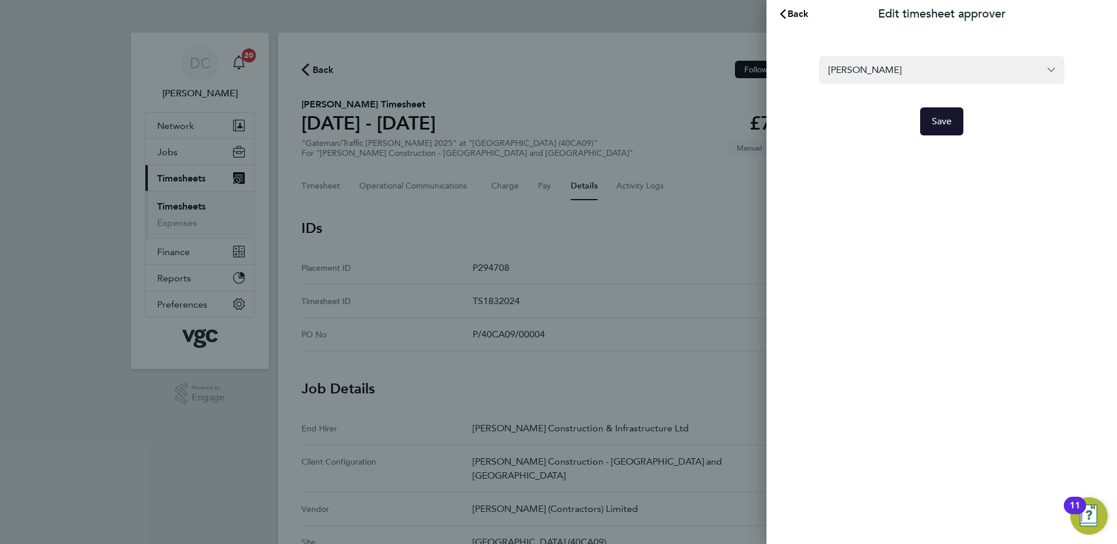
click at [940, 123] on span "Save" at bounding box center [942, 122] width 20 height 12
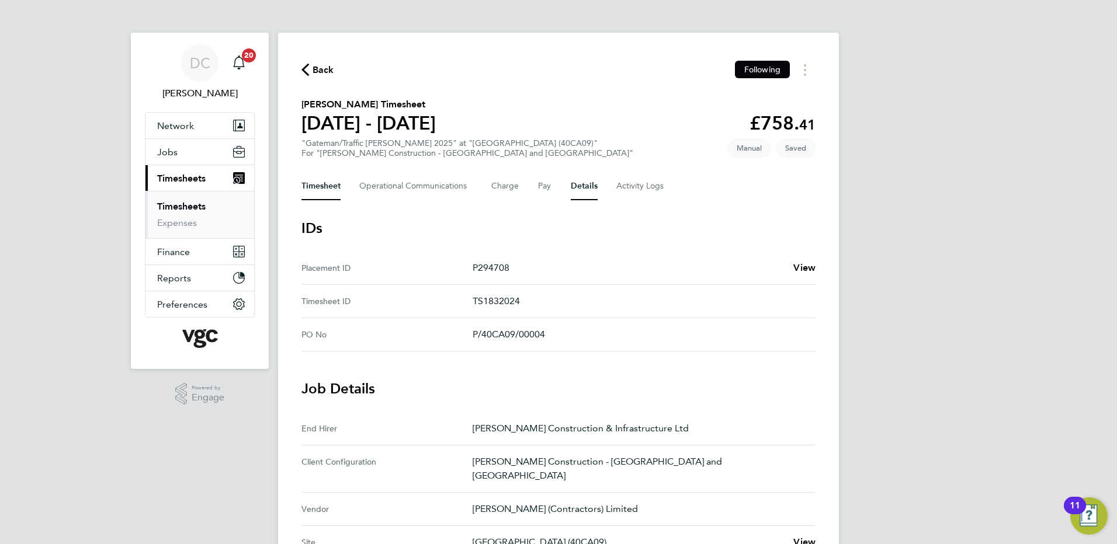
click at [316, 193] on button "Timesheet" at bounding box center [320, 186] width 39 height 28
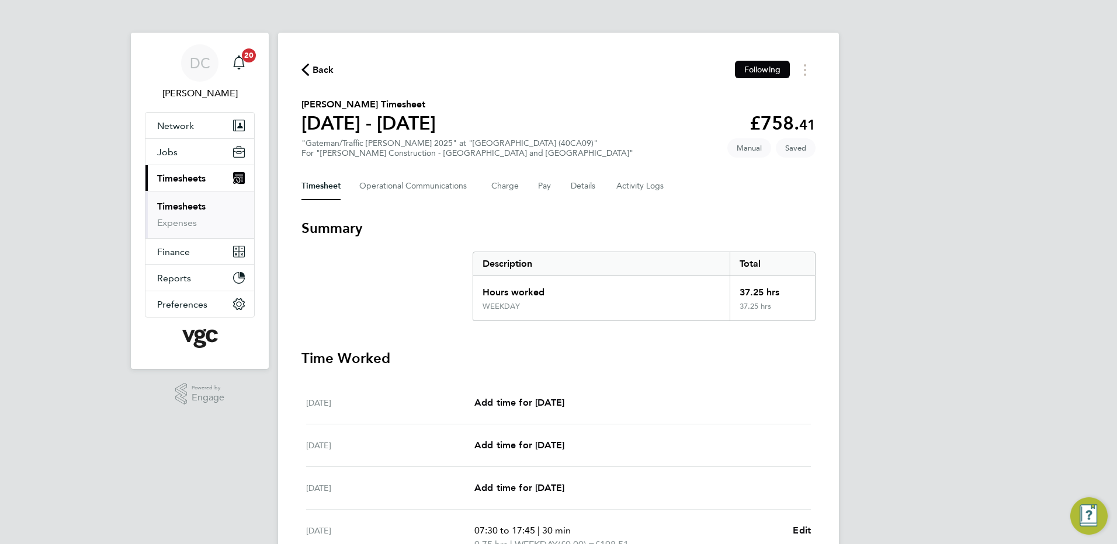
click at [956, 353] on div "DC Danny Carr Notifications 20 Applications: Network Team Members Businesses Si…" at bounding box center [558, 419] width 1117 height 839
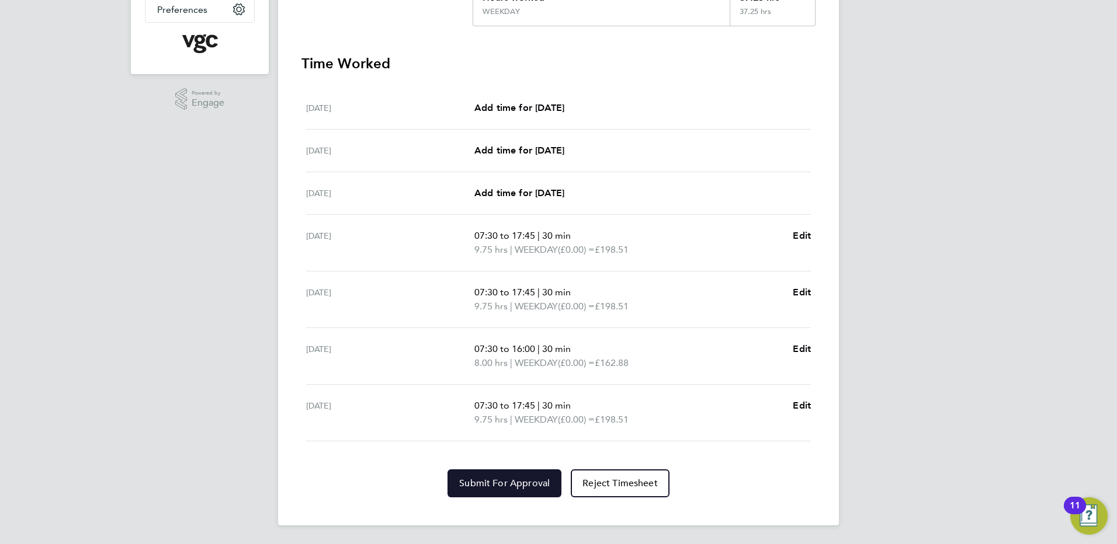
click at [502, 483] on span "Submit For Approval" at bounding box center [504, 484] width 91 height 12
